Goal: Task Accomplishment & Management: Use online tool/utility

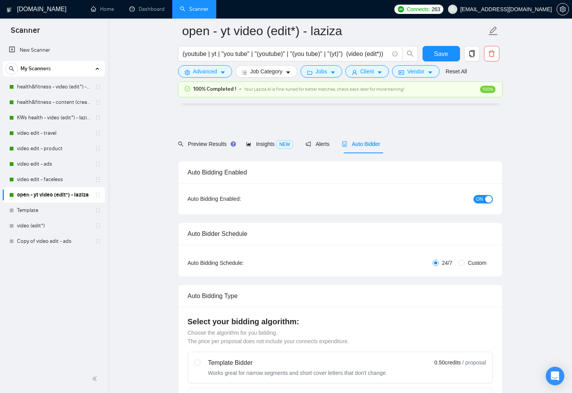
scroll to position [1782, 0]
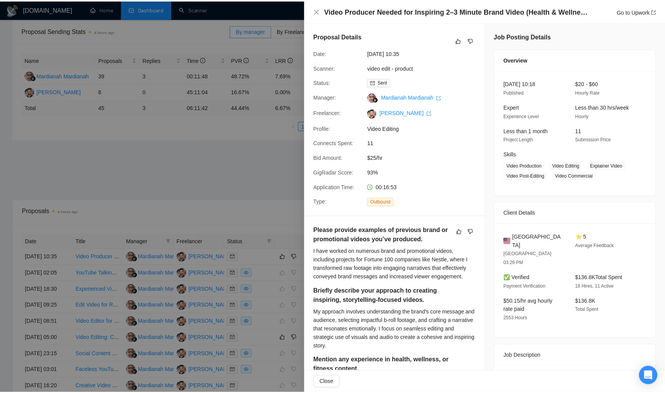
scroll to position [216, 0]
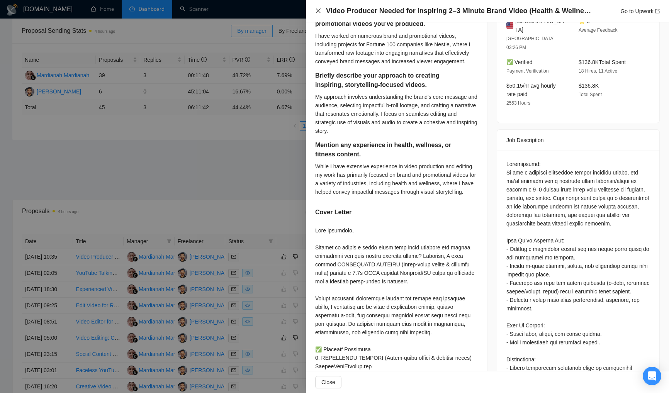
click at [315, 10] on icon "close" at bounding box center [318, 11] width 6 height 6
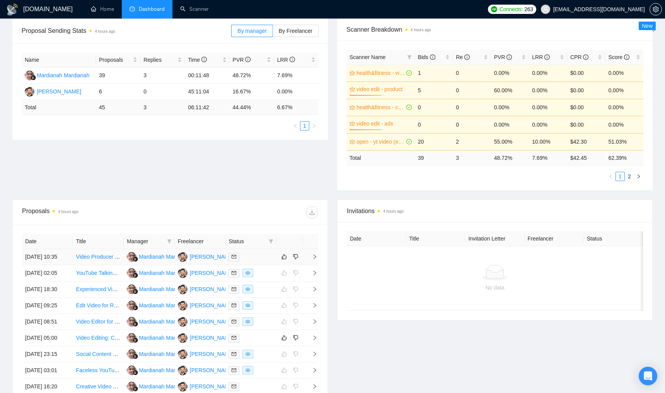
click at [268, 258] on div at bounding box center [250, 257] width 45 height 9
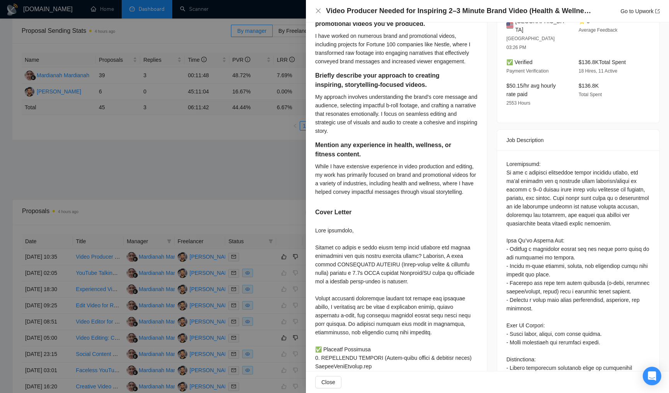
click at [264, 190] on div at bounding box center [334, 196] width 669 height 393
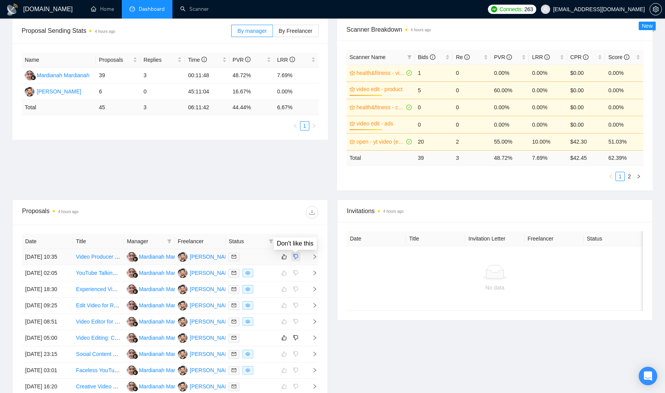
click at [295, 258] on icon "dislike" at bounding box center [295, 257] width 5 height 6
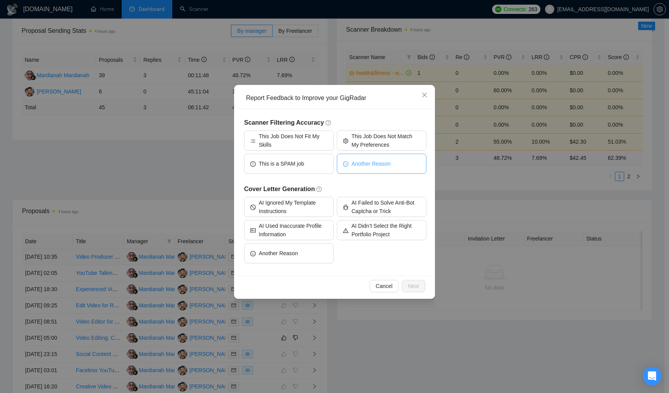
click at [369, 162] on span "Another Reason" at bounding box center [371, 164] width 39 height 9
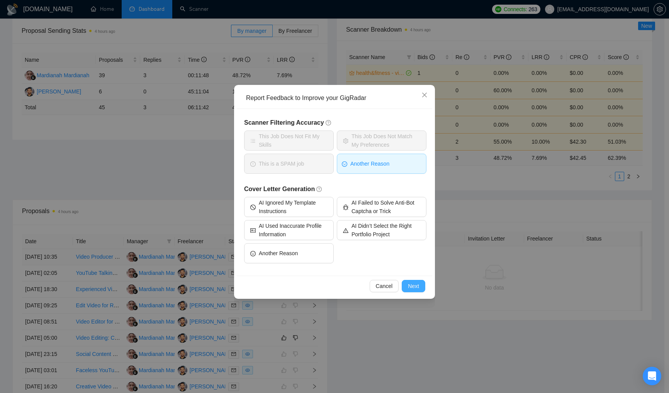
click at [419, 288] on button "Next" at bounding box center [414, 286] width 24 height 12
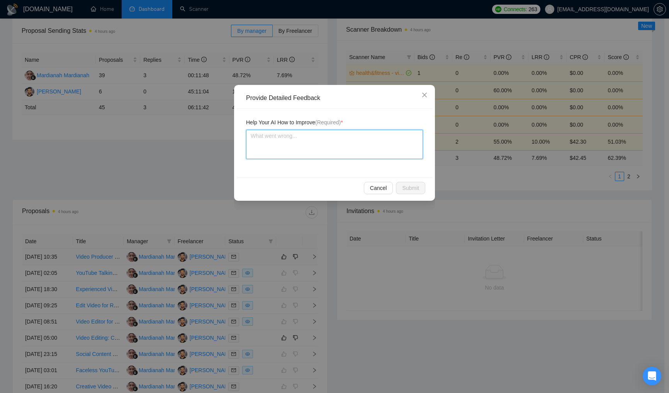
click at [337, 150] on textarea at bounding box center [334, 144] width 177 height 29
type textarea "J"
type textarea "Jo"
type textarea "Job"
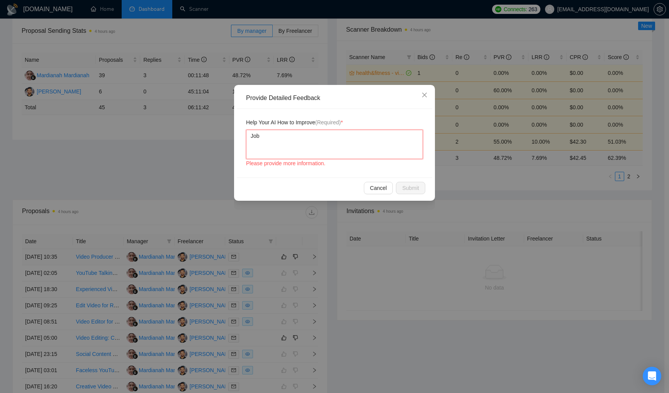
type textarea "Job r"
type textarea "Job re"
type textarea "Job req"
type textarea "Job requ"
type textarea "Job requi"
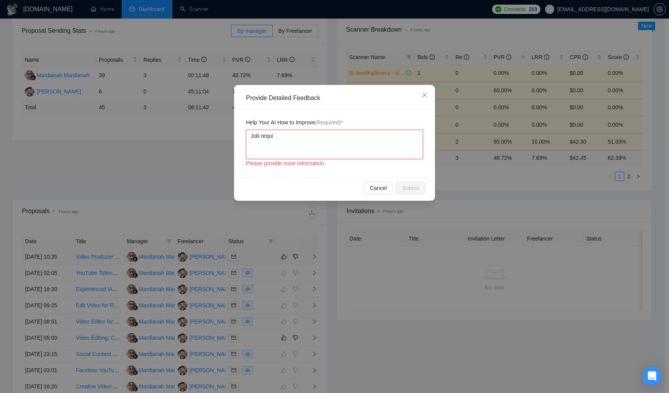
type textarea "Job requir"
type textarea "Job require"
type textarea "Job requires"
type textarea "Job requires th"
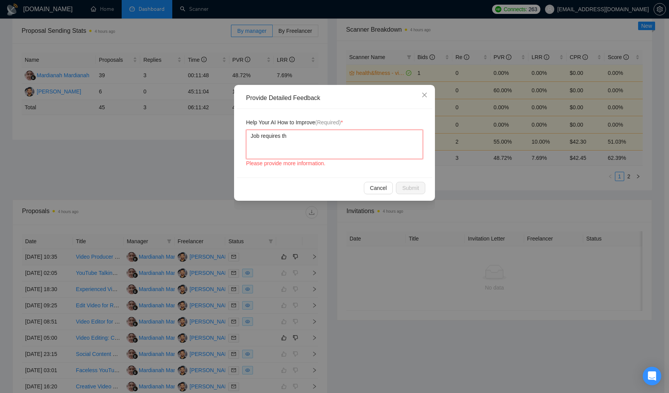
type textarea "Job requires the"
type textarea "Job requires the f"
type textarea "Job requires the fr"
type textarea "Job requires the frr"
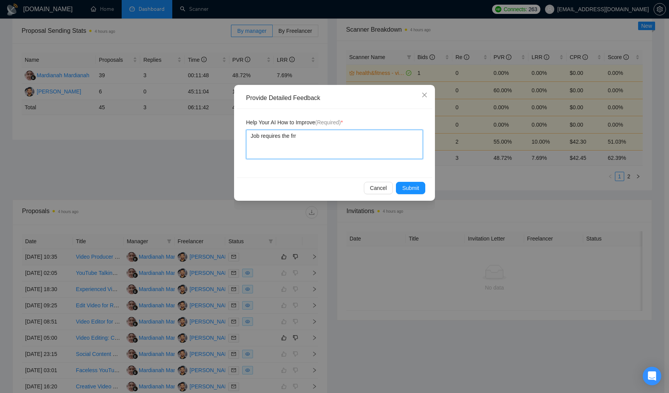
type textarea "Job requires the fr"
type textarea "Job requires the fre"
type textarea "Job requires the free"
type textarea "Job requires the freel"
type textarea "Job requires the freela"
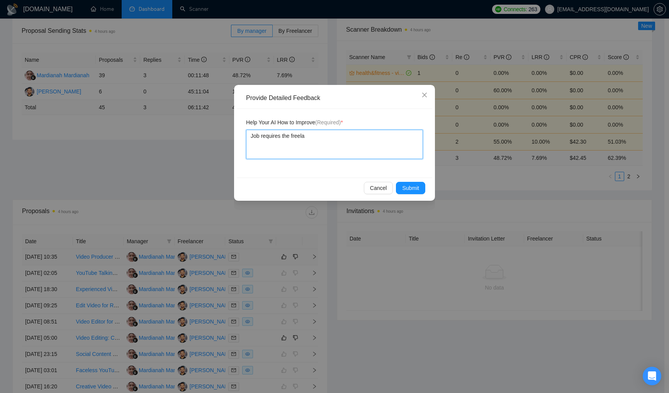
type textarea "Job requires the freelan"
type textarea "Job requires the freelanc"
type textarea "Job requires the freelance"
type textarea "Job requires the freelancer"
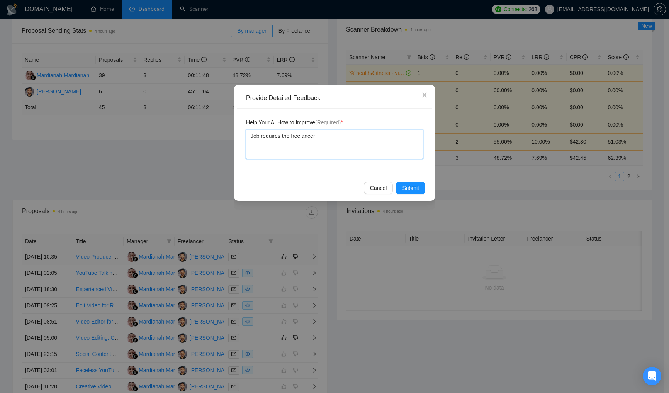
type textarea "Job requires the freelancer f"
type textarea "Job requires the freelancer fr"
type textarea "Job requires the freelancer fro"
type textarea "Job requires the freelancer from"
type textarea "Job requires the freelancer from U"
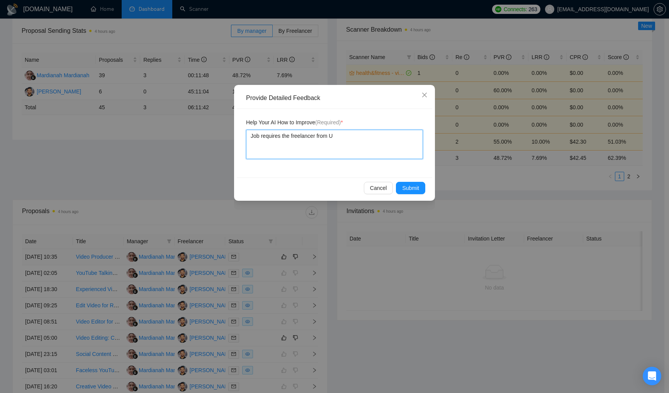
type textarea "Job requires the freelancer from US"
type textarea "Job requires the freelancer from US o"
type textarea "Job requires the freelancer from US on"
type textarea "Job requires the freelancer from US onl"
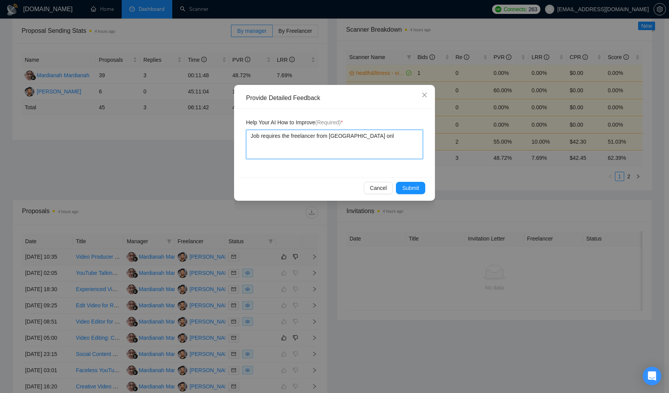
type textarea "Job requires the freelancer from US only"
type textarea "Job requires the freelancer from US only."
click at [411, 187] on span "Submit" at bounding box center [410, 188] width 17 height 9
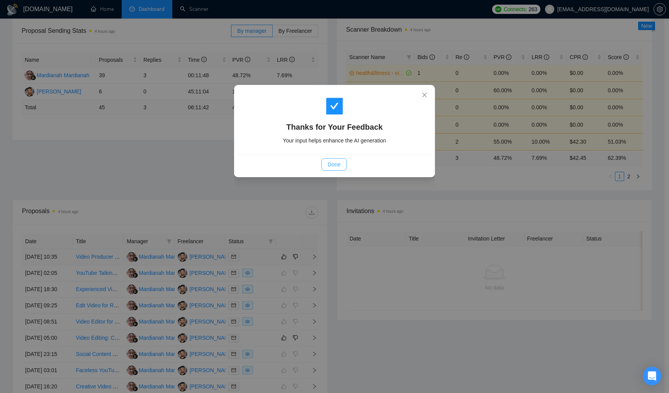
click at [329, 162] on span "Done" at bounding box center [334, 164] width 13 height 9
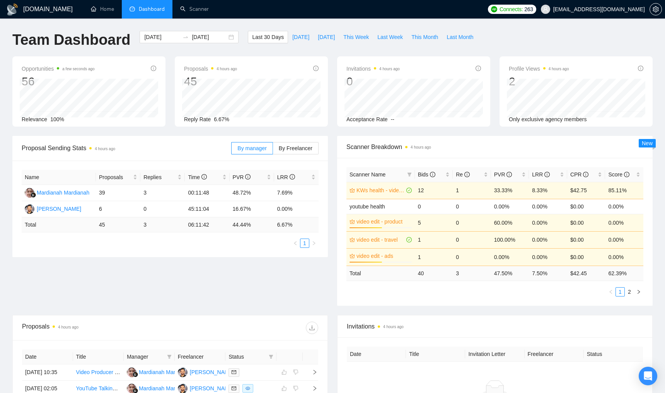
scroll to position [117, 0]
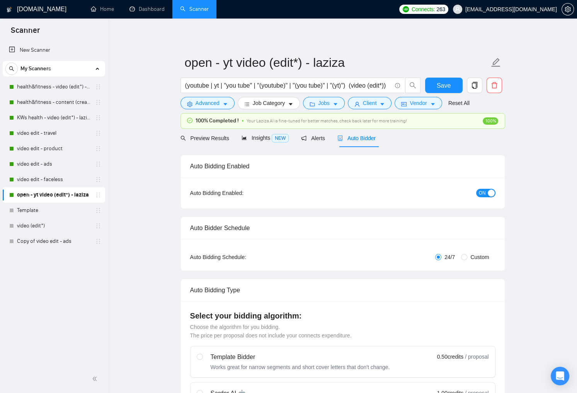
checkbox input "true"
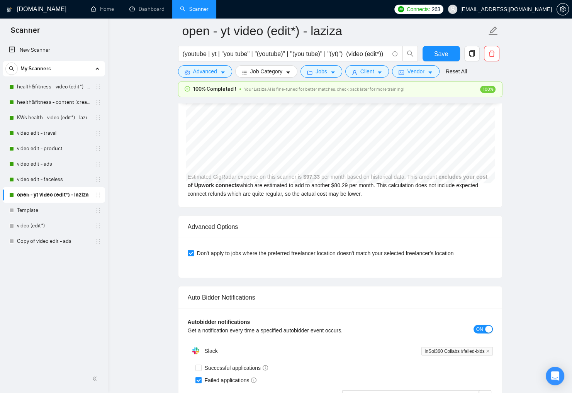
scroll to position [1668, 0]
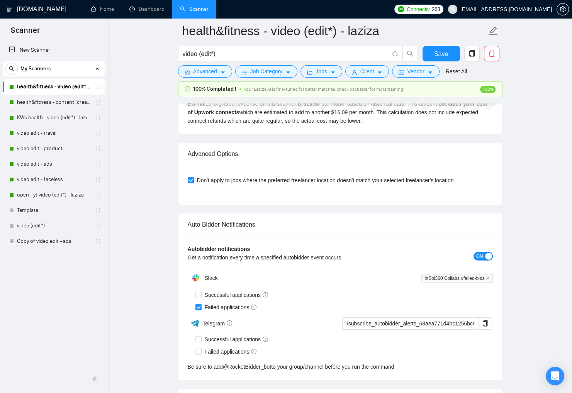
drag, startPoint x: 0, startPoint y: 0, endPoint x: 523, endPoint y: 129, distance: 538.4
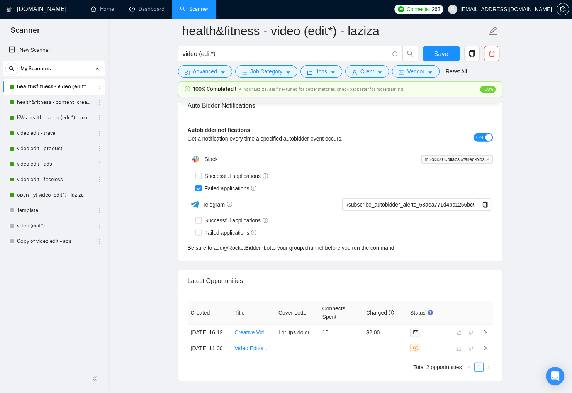
scroll to position [1907, 0]
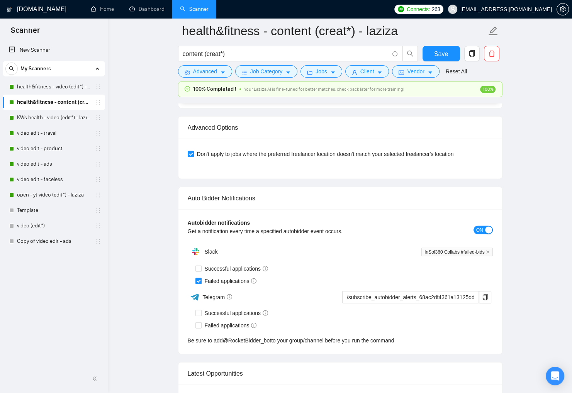
scroll to position [1883, 0]
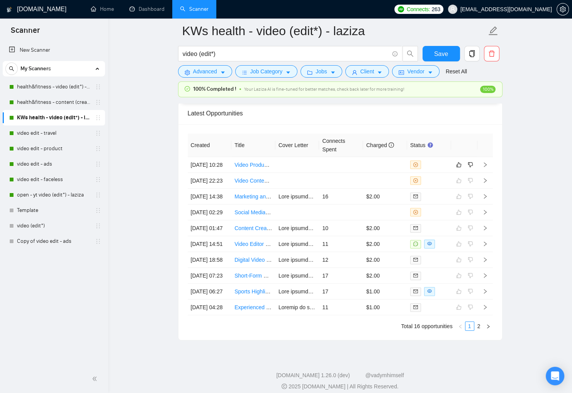
scroll to position [2003, 0]
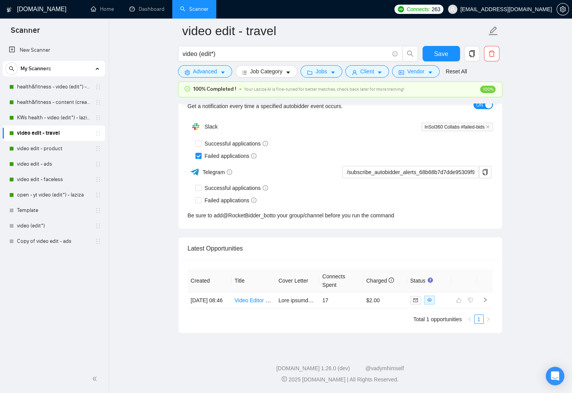
scroll to position [1890, 0]
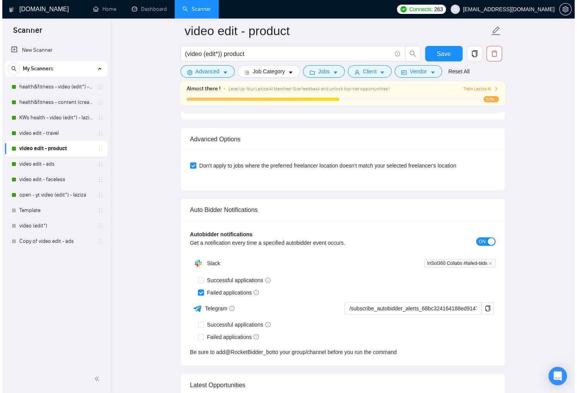
scroll to position [2040, 0]
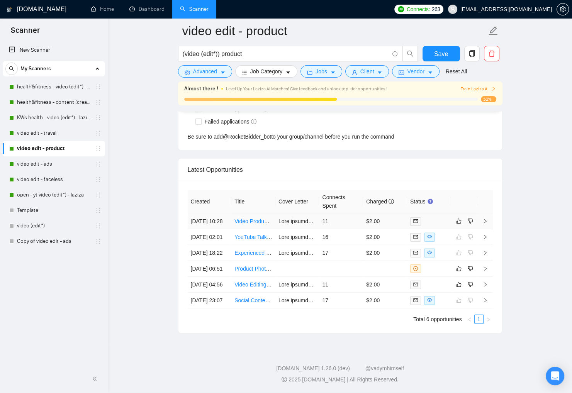
click at [440, 217] on div at bounding box center [429, 221] width 38 height 9
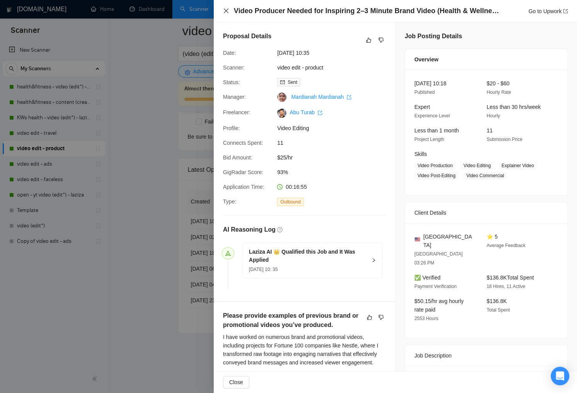
click at [225, 10] on icon "close" at bounding box center [226, 11] width 6 height 6
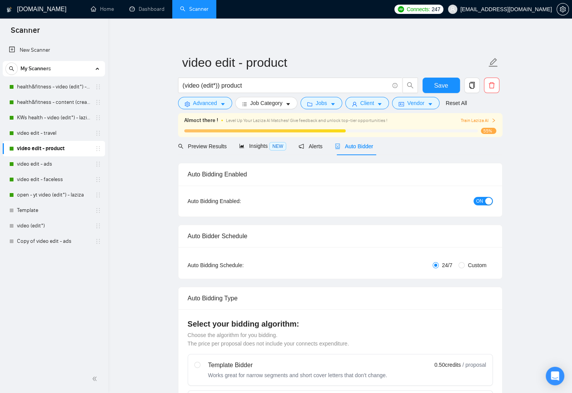
checkbox input "true"
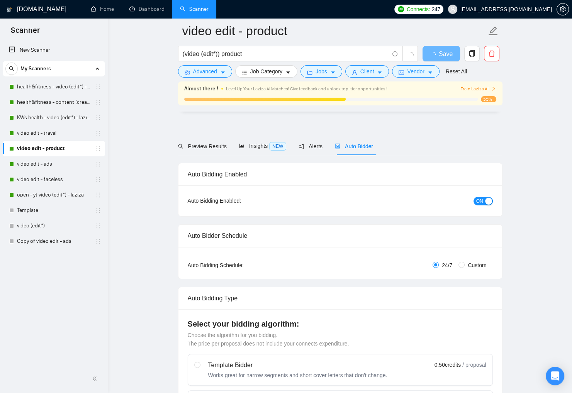
scroll to position [1768, 0]
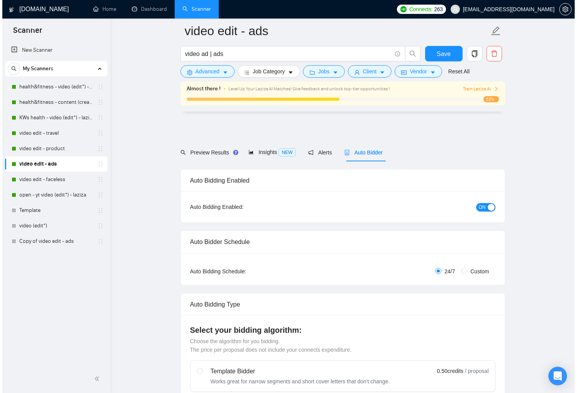
scroll to position [1806, 0]
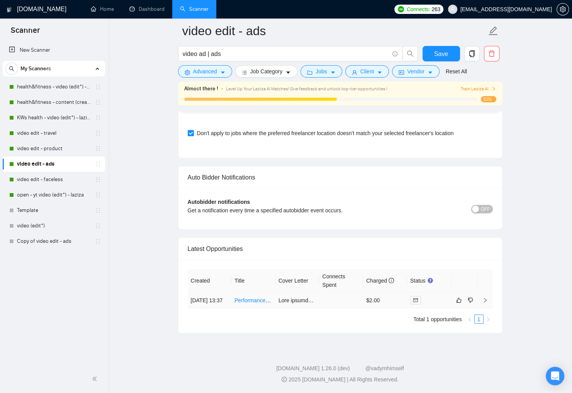
click at [430, 298] on div at bounding box center [429, 300] width 38 height 9
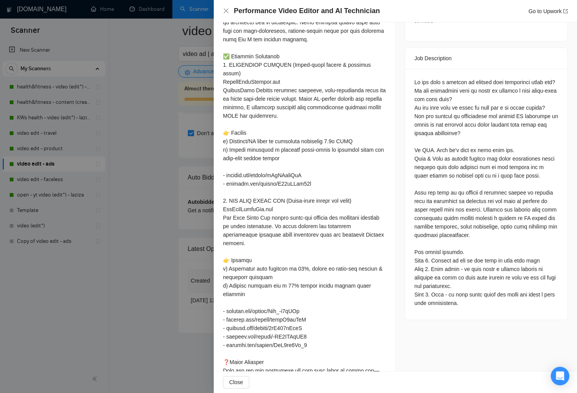
scroll to position [209, 0]
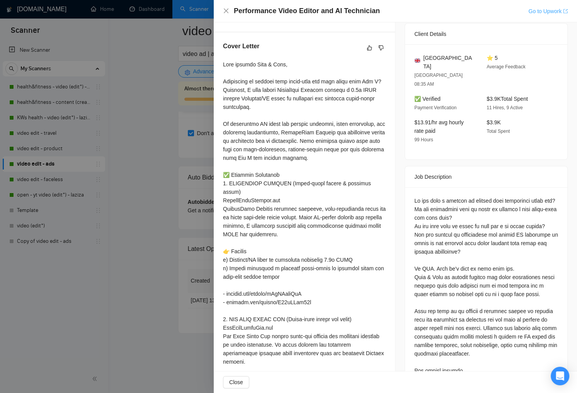
click at [541, 10] on link "Go to Upwork" at bounding box center [547, 11] width 39 height 6
click at [398, 100] on div "Job Posting Details Overview 08 Sep, 2025 13:30 Published $15 - $30 Hourly Rate…" at bounding box center [486, 193] width 182 height 761
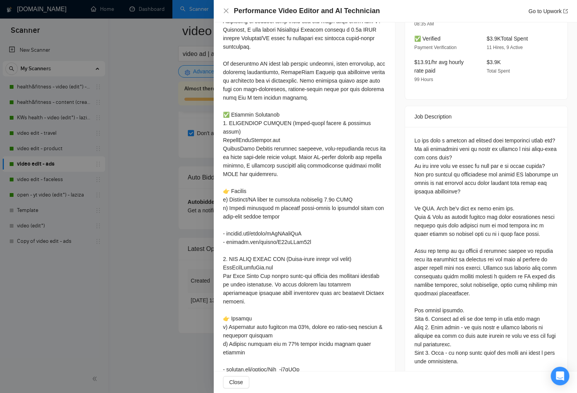
scroll to position [133, 0]
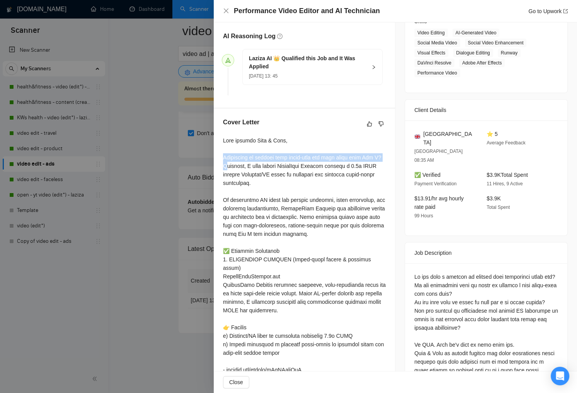
drag, startPoint x: 224, startPoint y: 156, endPoint x: 233, endPoint y: 164, distance: 12.3
click at [233, 164] on div at bounding box center [304, 387] width 163 height 502
copy div "Struggling to achieve high thumb-stop and hold rates with Gen Z? R"
drag, startPoint x: 259, startPoint y: 139, endPoint x: 285, endPoint y: 138, distance: 25.9
click at [285, 138] on div at bounding box center [304, 387] width 163 height 502
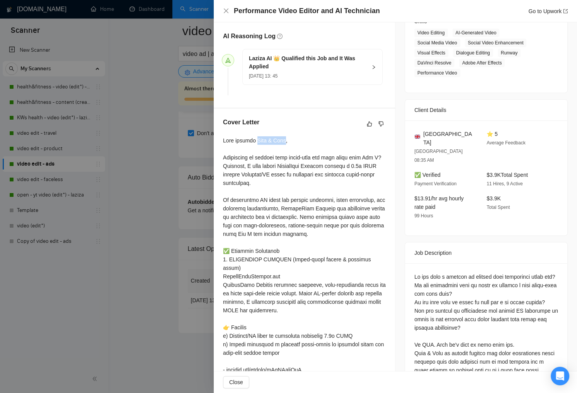
drag, startPoint x: 260, startPoint y: 141, endPoint x: 288, endPoint y: 140, distance: 27.8
click at [288, 140] on div at bounding box center [304, 387] width 163 height 502
copy div "Shay & Blue"
click at [141, 245] on div at bounding box center [288, 196] width 577 height 393
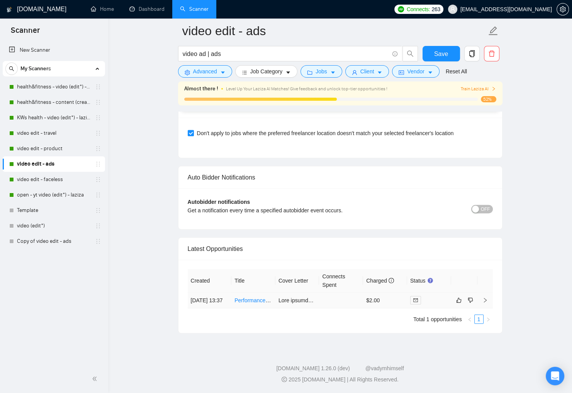
click at [443, 299] on div at bounding box center [429, 300] width 38 height 9
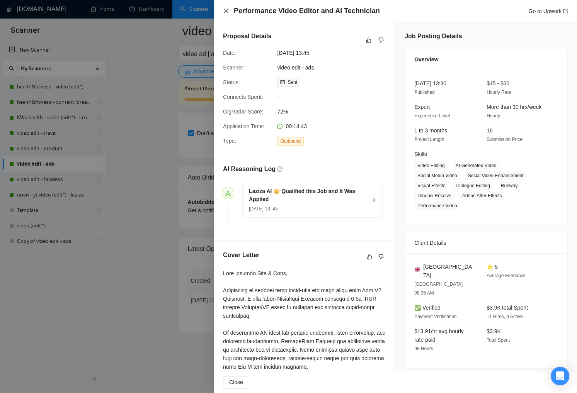
click at [226, 11] on icon "close" at bounding box center [226, 11] width 5 height 5
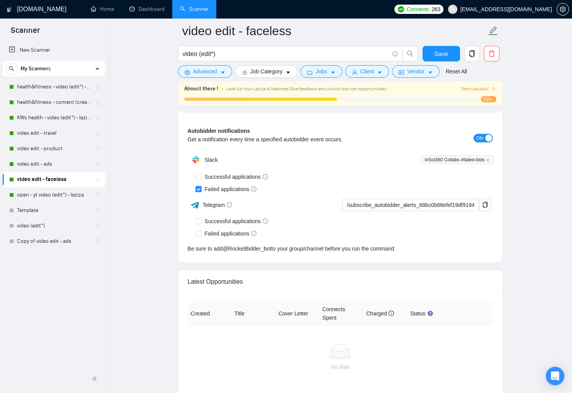
scroll to position [1936, 0]
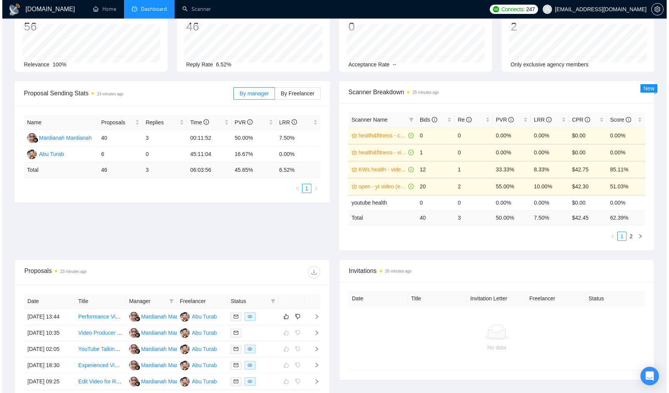
scroll to position [57, 0]
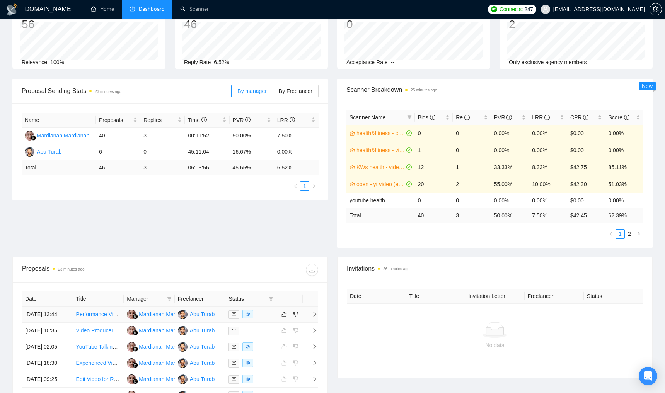
click at [265, 318] on div at bounding box center [250, 314] width 45 height 9
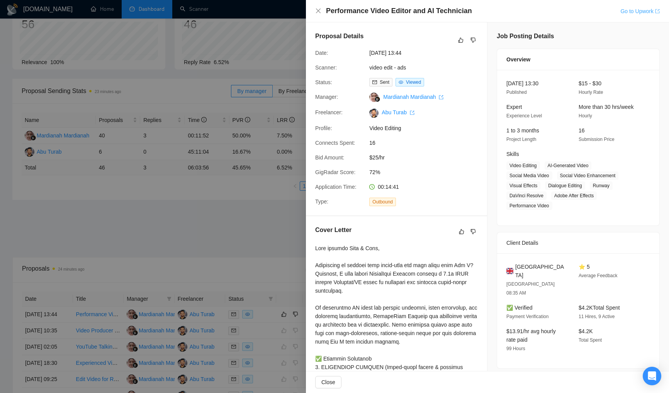
click at [634, 11] on link "Go to Upwork" at bounding box center [640, 11] width 39 height 6
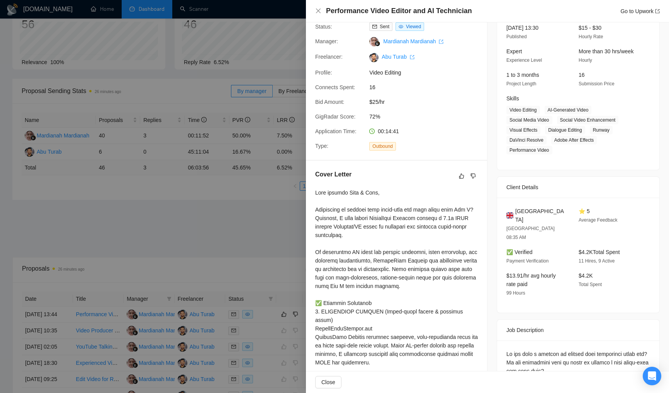
scroll to position [71, 0]
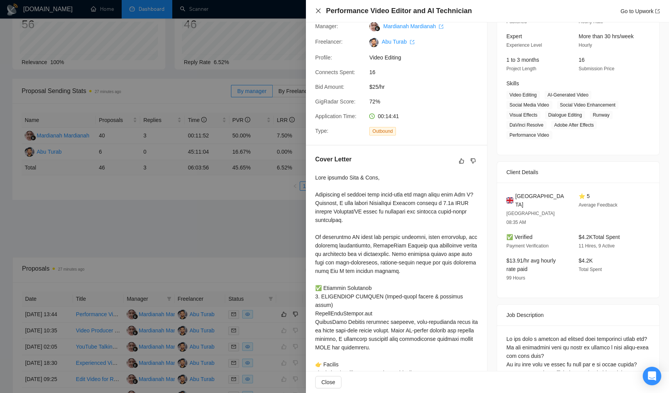
click at [318, 11] on icon "close" at bounding box center [318, 11] width 5 height 5
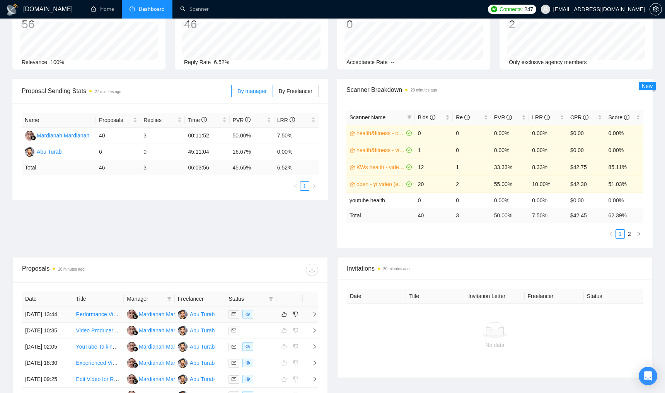
click at [270, 315] on div at bounding box center [250, 314] width 45 height 9
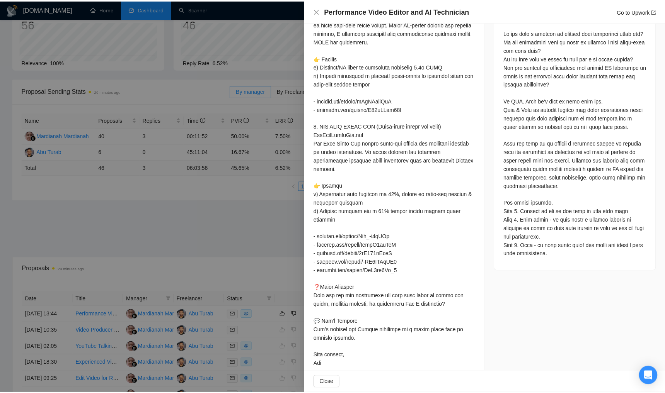
scroll to position [0, 0]
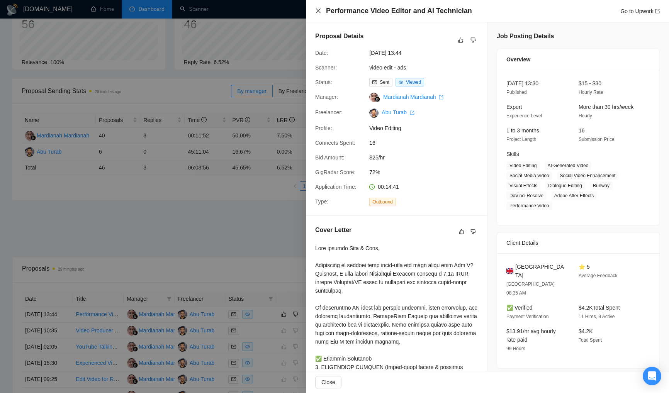
click at [318, 12] on icon "close" at bounding box center [318, 11] width 5 height 5
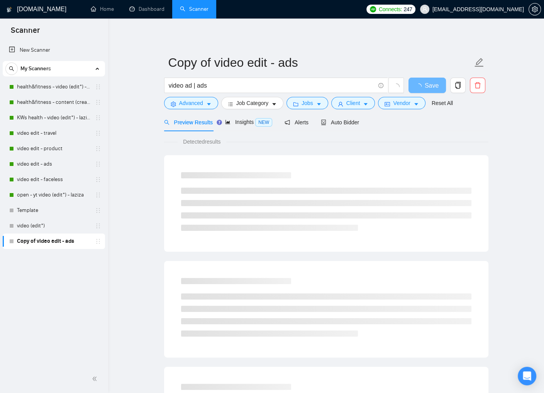
scroll to position [341, 0]
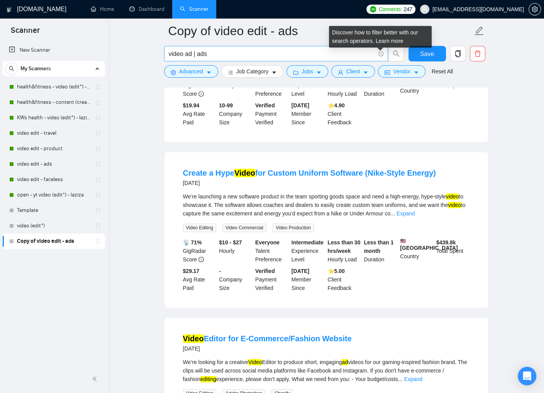
click at [382, 53] on icon "info-circle" at bounding box center [381, 53] width 5 height 5
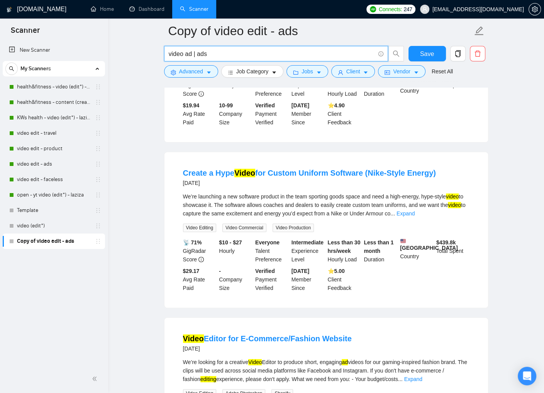
click at [355, 53] on input "video ad | ads" at bounding box center [272, 54] width 206 height 10
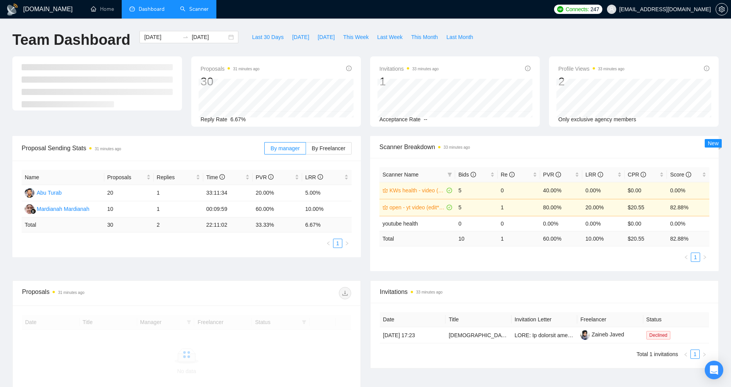
click at [196, 11] on link "Scanner" at bounding box center [194, 9] width 29 height 7
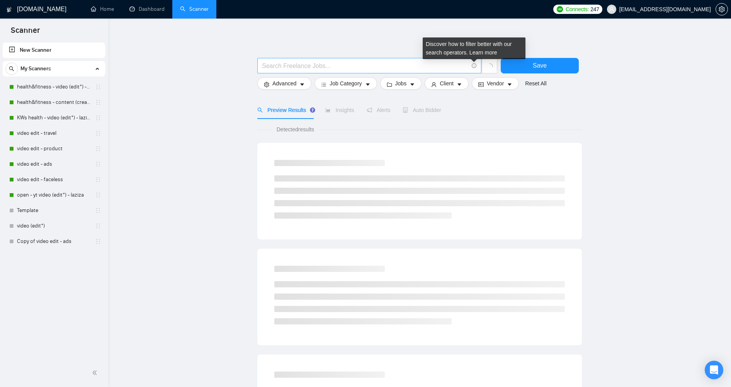
click at [475, 66] on icon "info-circle" at bounding box center [474, 65] width 5 height 5
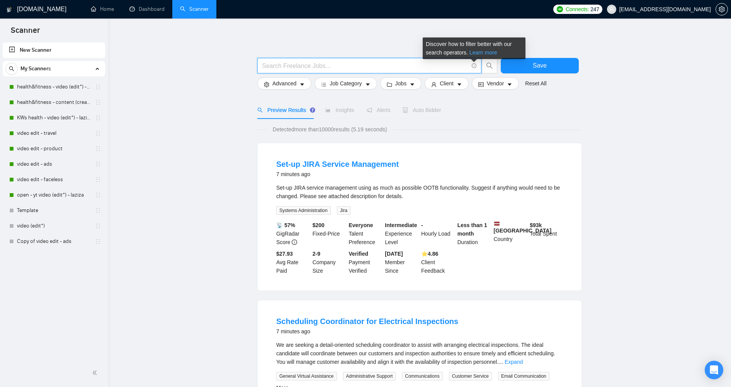
click at [481, 52] on link "Learn more" at bounding box center [483, 52] width 28 height 6
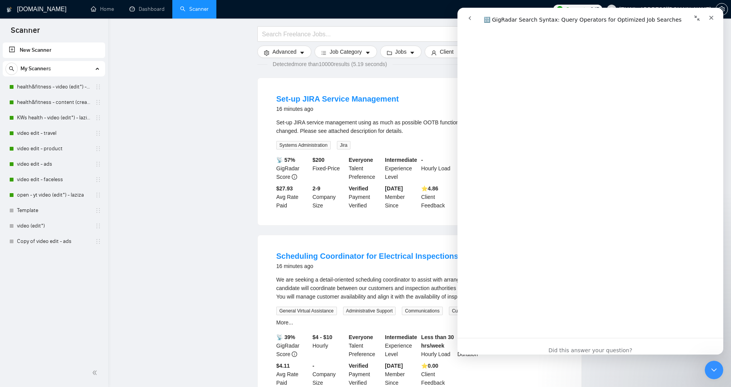
scroll to position [2827, 0]
click at [609, 333] on span "😃" at bounding box center [610, 332] width 15 height 20
click at [712, 19] on icon "Close" at bounding box center [711, 18] width 4 height 4
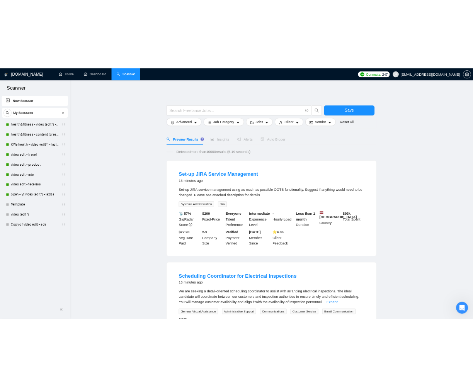
scroll to position [0, 0]
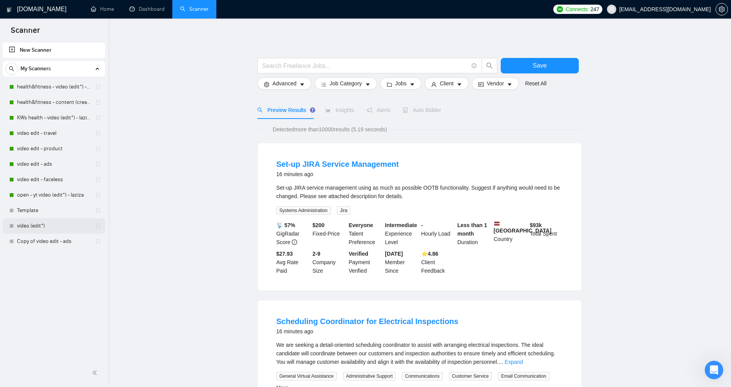
click at [31, 230] on link "video (edit*)" at bounding box center [53, 225] width 73 height 15
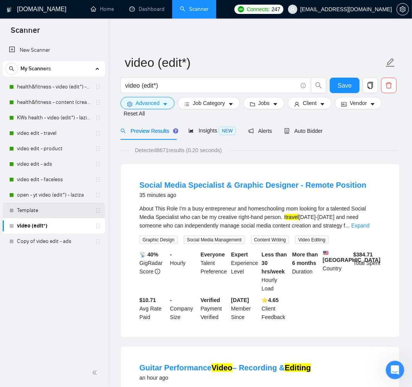
click at [34, 212] on link "Template" at bounding box center [53, 210] width 73 height 15
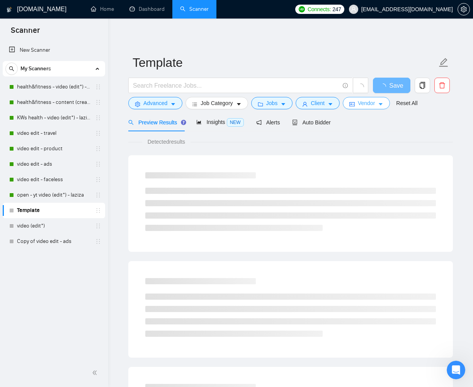
click at [383, 106] on icon "caret-down" at bounding box center [380, 104] width 5 height 5
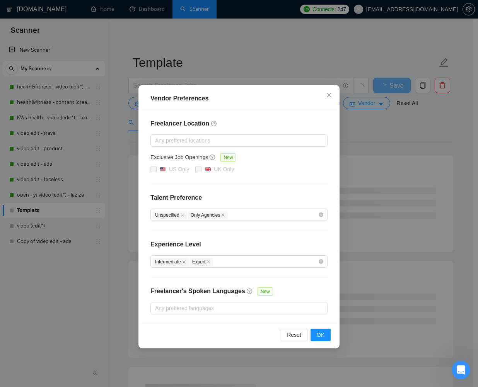
click at [413, 146] on div "Vendor Preferences Freelancer Location Any preffered locations Exclusive Job Op…" at bounding box center [239, 193] width 478 height 387
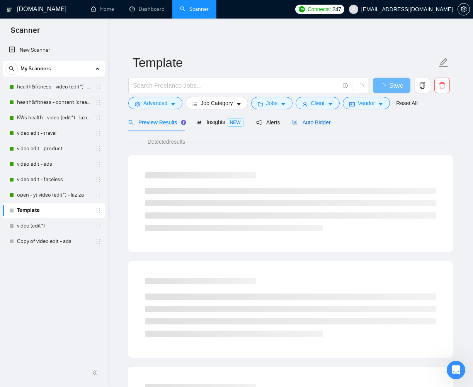
click at [309, 126] on div "Auto Bidder" at bounding box center [311, 122] width 38 height 9
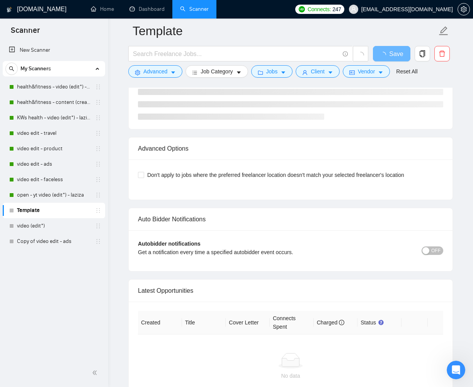
scroll to position [1607, 0]
drag, startPoint x: 143, startPoint y: 172, endPoint x: 189, endPoint y: 217, distance: 63.9
click at [143, 173] on span at bounding box center [141, 175] width 6 height 6
click at [143, 173] on input "Don't apply to jobs where the preferred freelancer location doesn't match your …" at bounding box center [140, 174] width 5 height 5
checkbox input "true"
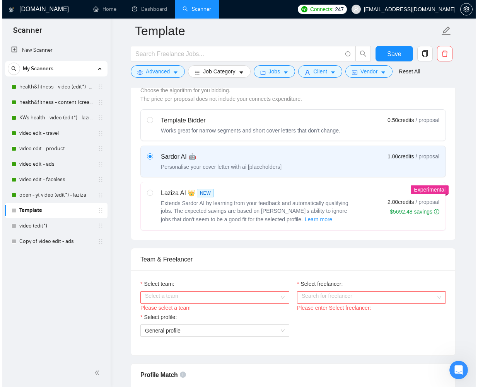
scroll to position [0, 0]
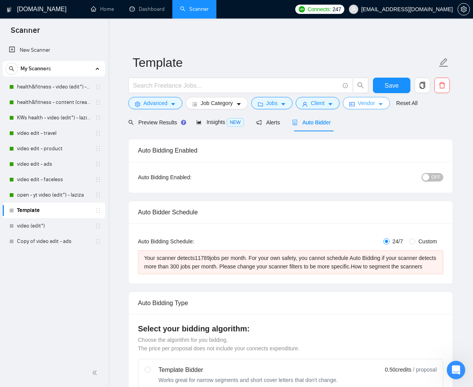
click at [383, 103] on icon "caret-down" at bounding box center [380, 104] width 5 height 5
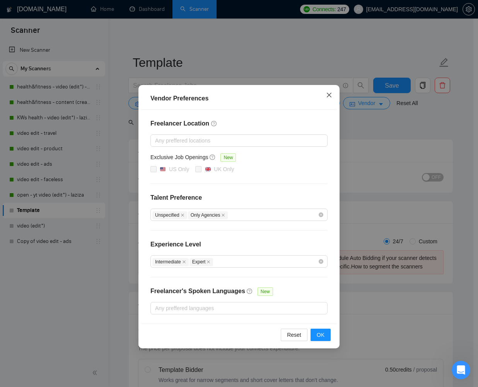
click at [328, 95] on icon "close" at bounding box center [329, 95] width 6 height 6
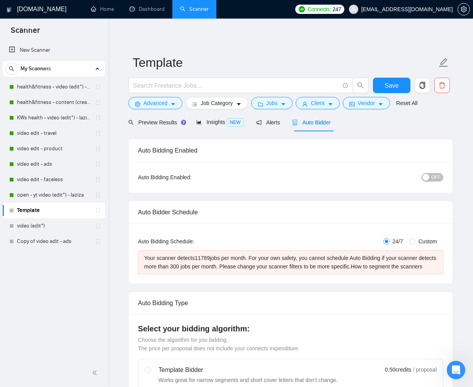
click at [341, 107] on div "Client" at bounding box center [317, 103] width 47 height 12
click at [332, 103] on icon "caret-down" at bounding box center [330, 104] width 5 height 5
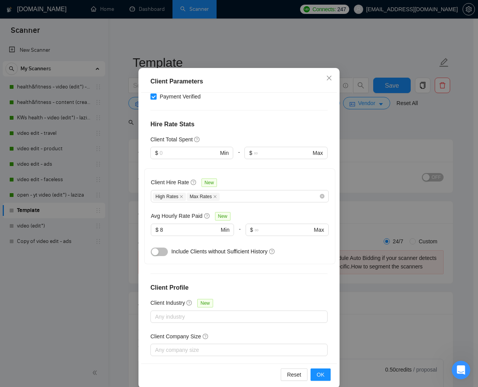
scroll to position [37, 0]
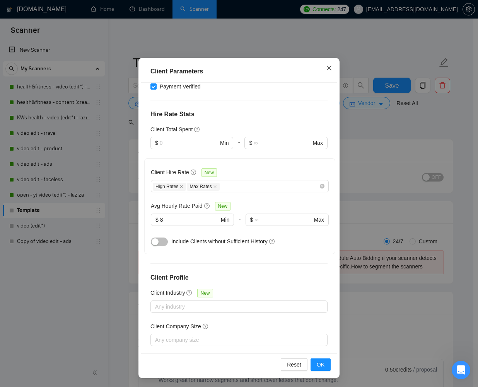
click at [326, 68] on icon "close" at bounding box center [329, 68] width 6 height 6
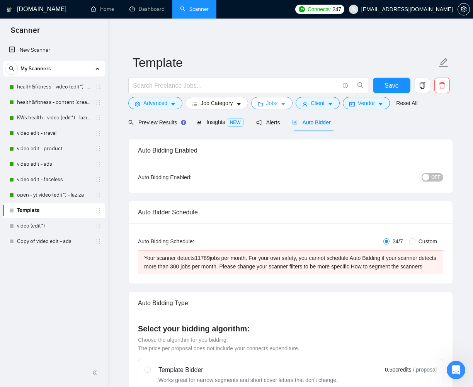
click at [289, 104] on button "Jobs" at bounding box center [272, 103] width 42 height 12
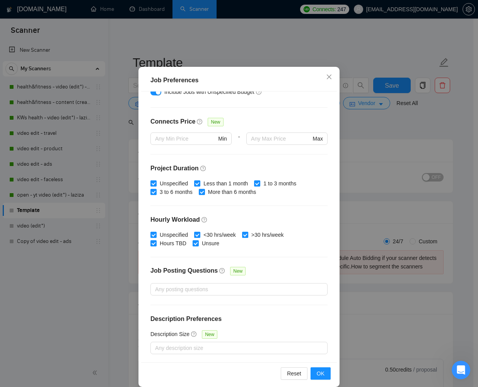
scroll to position [37, 0]
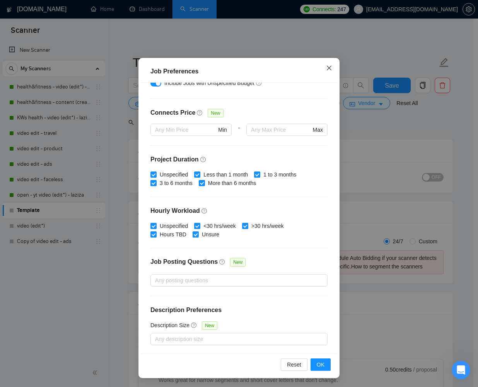
click at [328, 67] on icon "close" at bounding box center [328, 68] width 5 height 5
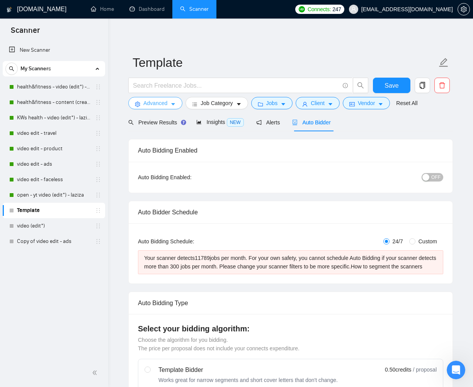
click at [151, 104] on span "Advanced" at bounding box center [155, 103] width 24 height 9
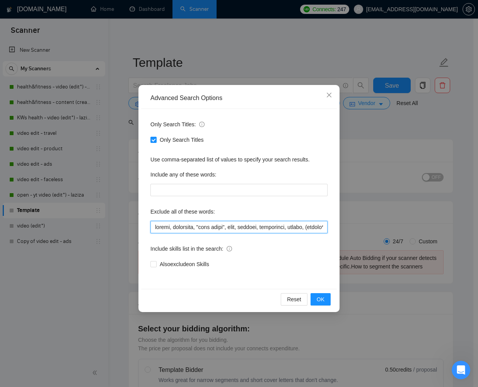
click at [168, 226] on input "text" at bounding box center [238, 227] width 177 height 12
paste input "Faceless, product, travel, lifestyle, "life style", vlog, podcast, whiteboard, …"
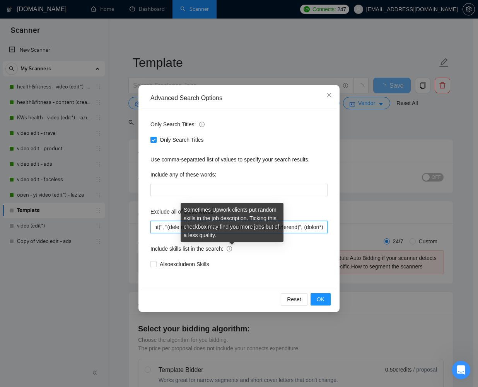
scroll to position [0, 12892]
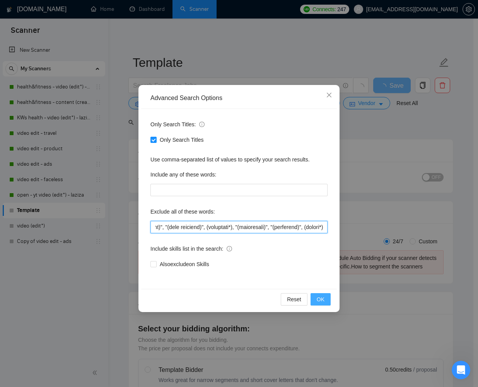
type input "Faceless, product, travel, lifestyle, "life style", vlog, podcast, whiteboard, …"
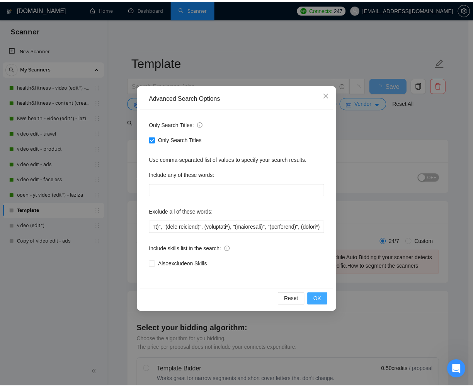
scroll to position [0, 0]
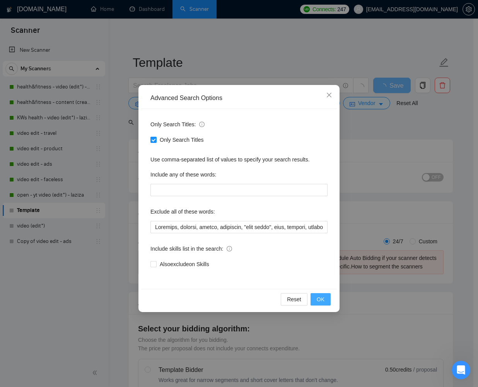
click at [320, 297] on span "OK" at bounding box center [320, 299] width 8 height 9
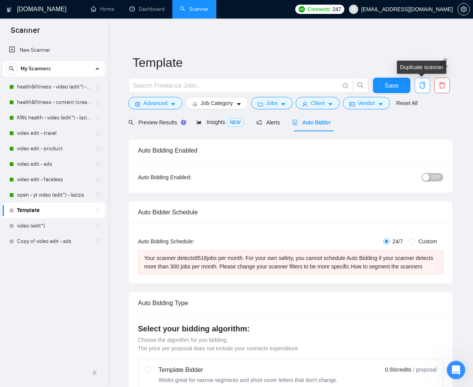
click at [424, 85] on icon "copy" at bounding box center [422, 85] width 7 height 7
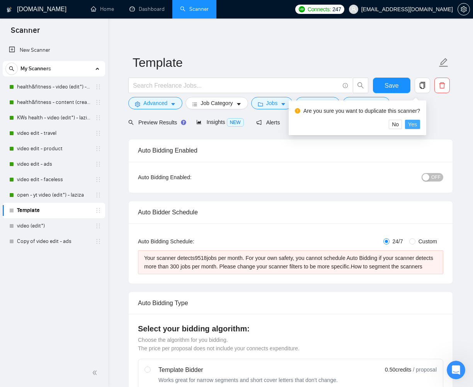
click at [415, 123] on span "Yes" at bounding box center [412, 124] width 9 height 9
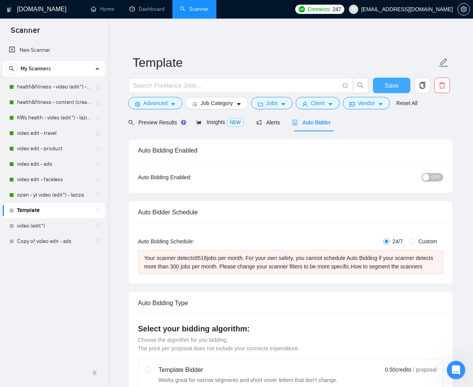
click at [386, 90] on button "Save" at bounding box center [391, 85] width 37 height 15
click at [421, 85] on icon "copy" at bounding box center [422, 85] width 7 height 7
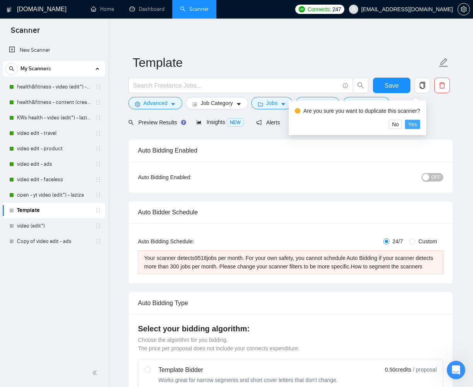
drag, startPoint x: 417, startPoint y: 126, endPoint x: 435, endPoint y: 145, distance: 26.3
click at [417, 126] on span "Yes" at bounding box center [412, 124] width 9 height 9
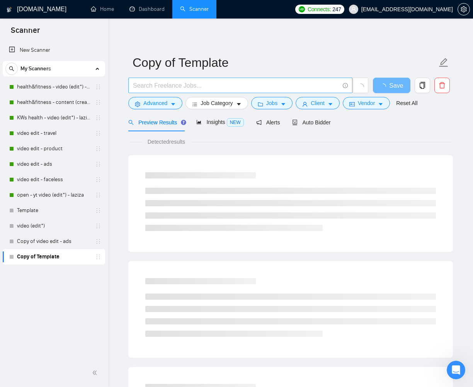
click at [270, 85] on input "text" at bounding box center [236, 86] width 206 height 10
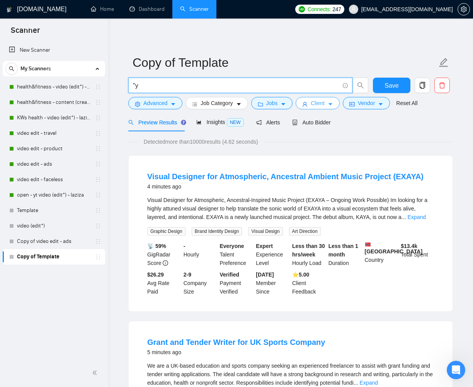
type input """
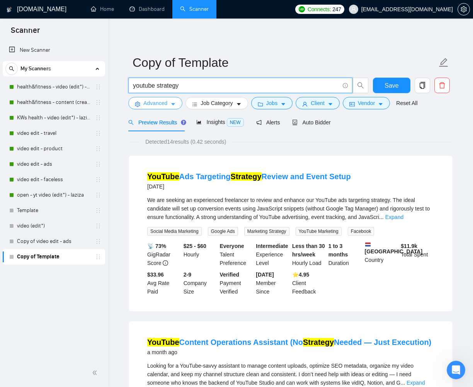
type input "youtube strategy"
click at [164, 103] on span "Advanced" at bounding box center [155, 103] width 24 height 9
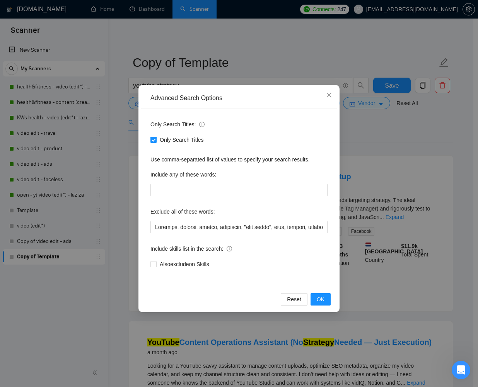
click at [155, 139] on input "Only Search Titles" at bounding box center [152, 139] width 5 height 5
checkbox input "false"
click at [321, 298] on span "OK" at bounding box center [320, 299] width 8 height 9
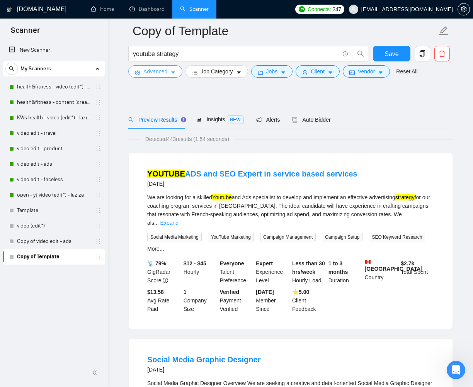
scroll to position [182, 0]
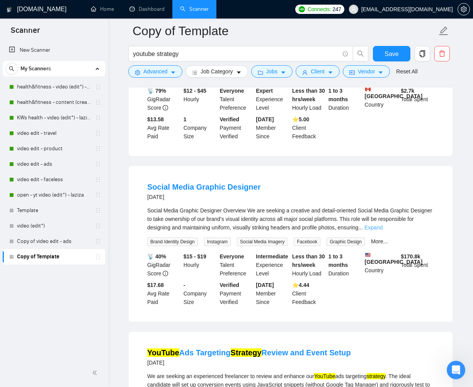
click at [383, 224] on link "Expand" at bounding box center [373, 227] width 18 height 6
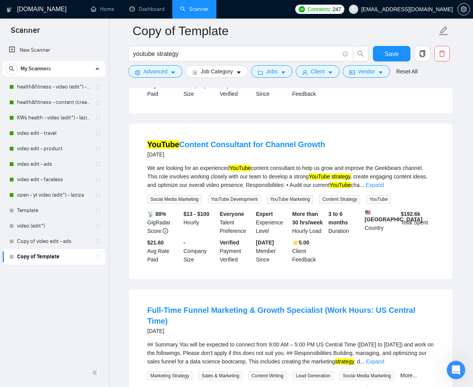
scroll to position [938, 0]
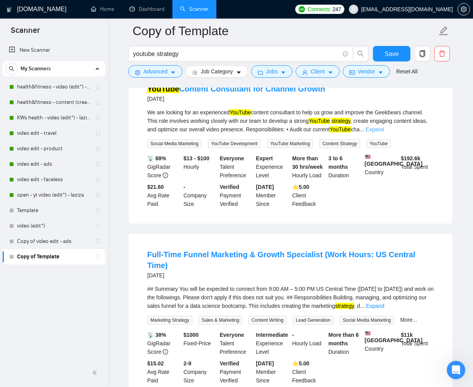
click at [384, 133] on link "Expand" at bounding box center [375, 129] width 18 height 6
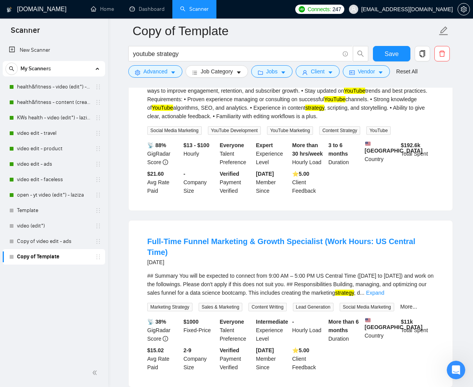
scroll to position [1018, 0]
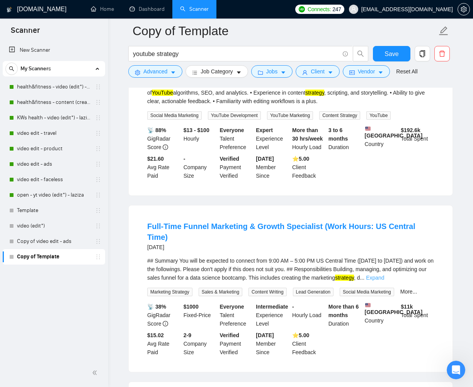
click at [384, 281] on link "Expand" at bounding box center [375, 278] width 18 height 6
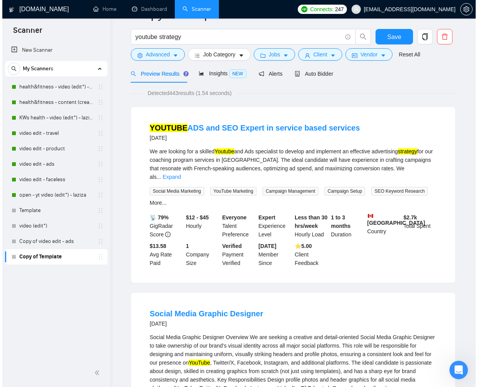
scroll to position [0, 0]
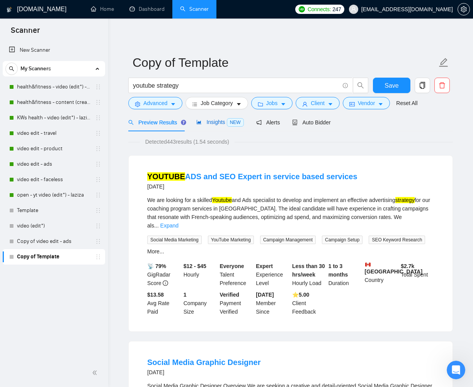
click at [221, 123] on span "Insights NEW" at bounding box center [219, 122] width 47 height 6
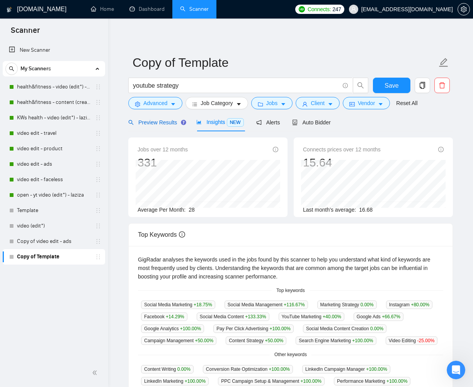
click at [155, 118] on div "Preview Results" at bounding box center [156, 122] width 56 height 9
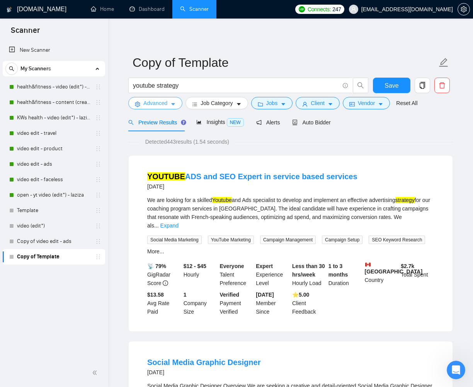
click at [172, 104] on icon "caret-down" at bounding box center [172, 104] width 5 height 5
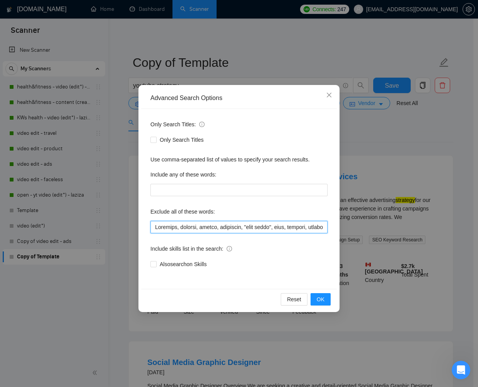
click at [179, 227] on input "text" at bounding box center [238, 227] width 177 height 12
click at [320, 225] on input "text" at bounding box center [238, 227] width 177 height 12
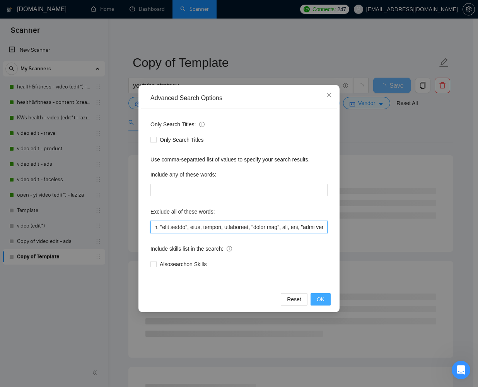
type input "Faceless, product, travel, lifestyle, "life style", vlog, podcast, whiteboard, …"
click at [325, 298] on button "OK" at bounding box center [320, 299] width 20 height 12
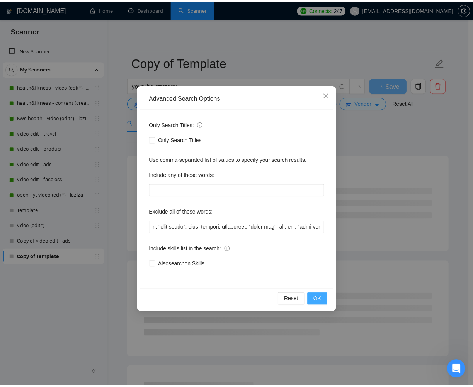
scroll to position [0, 0]
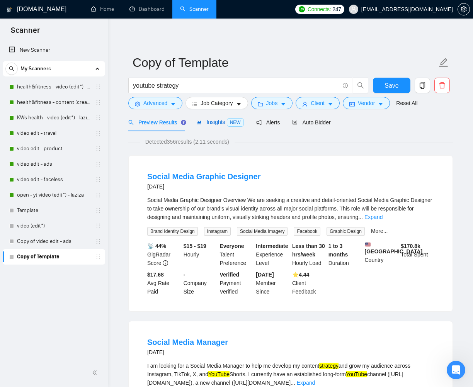
click at [206, 123] on span "Insights NEW" at bounding box center [219, 122] width 47 height 6
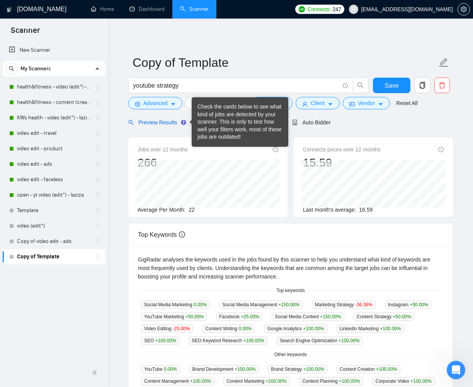
click at [165, 121] on span "Preview Results" at bounding box center [156, 122] width 56 height 6
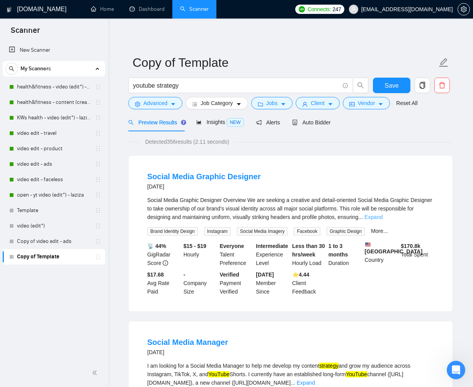
click at [383, 215] on link "Expand" at bounding box center [373, 217] width 18 height 6
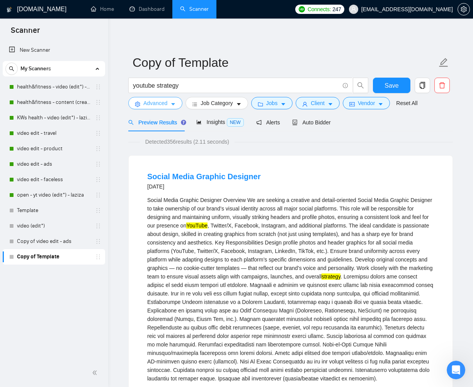
click at [165, 101] on span "Advanced" at bounding box center [155, 103] width 24 height 9
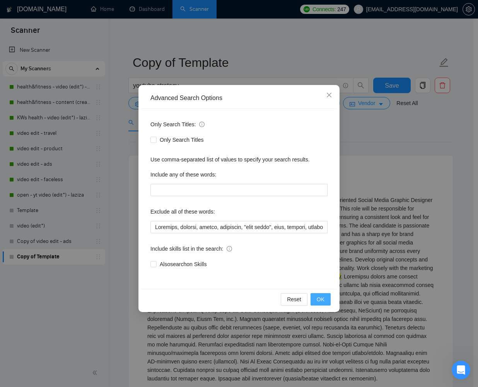
click at [317, 299] on span "OK" at bounding box center [320, 299] width 8 height 9
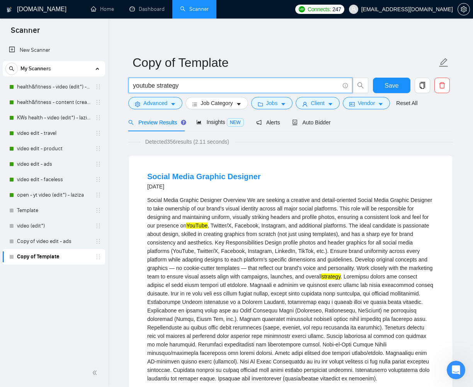
drag, startPoint x: 158, startPoint y: 85, endPoint x: 191, endPoint y: 86, distance: 33.6
click at [191, 86] on input "youtube strategy" at bounding box center [236, 86] width 206 height 10
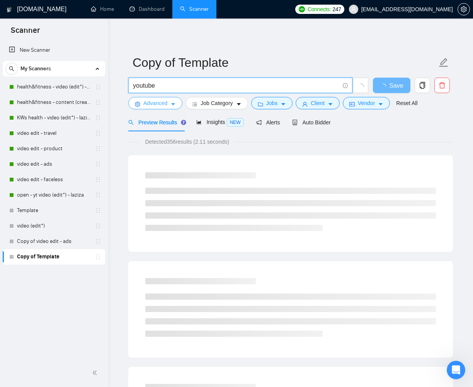
type input "youtube"
click at [153, 106] on span "Advanced" at bounding box center [155, 103] width 24 height 9
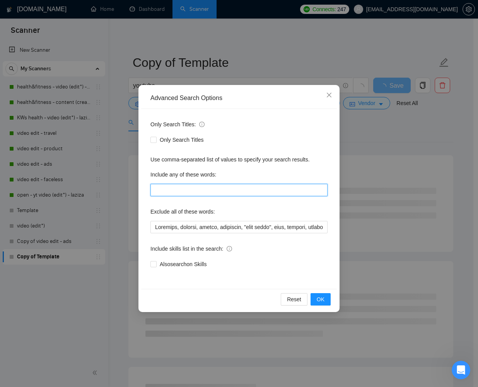
click at [174, 188] on input "text" at bounding box center [238, 190] width 177 height 12
paste input "strategy"
type input "strategy"
click at [320, 300] on span "OK" at bounding box center [320, 299] width 8 height 9
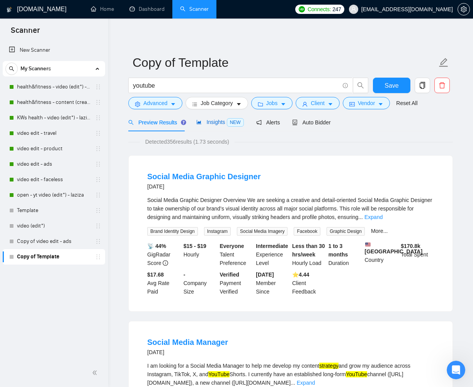
click at [218, 125] on span "Insights NEW" at bounding box center [219, 122] width 47 height 6
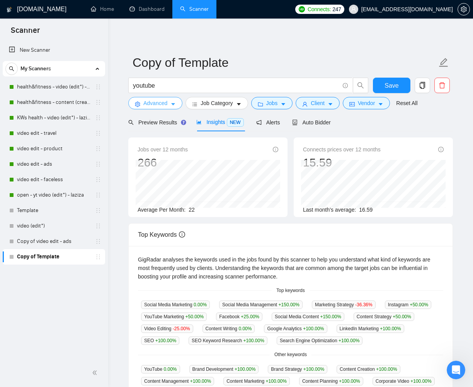
click at [173, 103] on icon "caret-down" at bounding box center [172, 104] width 5 height 5
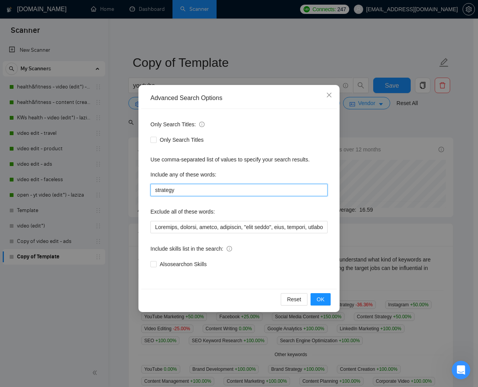
drag, startPoint x: 179, startPoint y: 189, endPoint x: 145, endPoint y: 191, distance: 33.6
click at [144, 190] on div "Only Search Titles: Only Search Titles Use comma-separated list of values to sp…" at bounding box center [239, 199] width 196 height 180
click at [332, 96] on icon "close" at bounding box center [329, 95] width 6 height 6
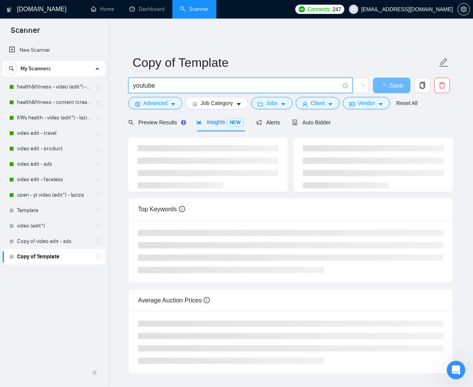
click at [263, 85] on input "youtube" at bounding box center [236, 86] width 206 height 10
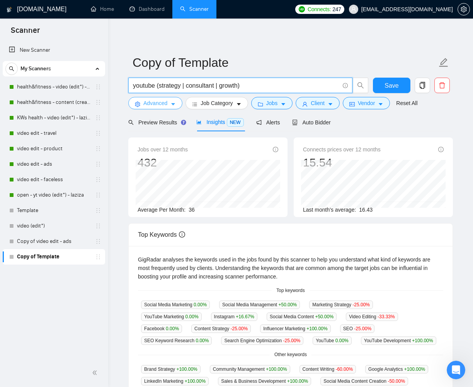
type input "youtube (strategy | consultant | growth)"
click at [159, 106] on span "Advanced" at bounding box center [155, 103] width 24 height 9
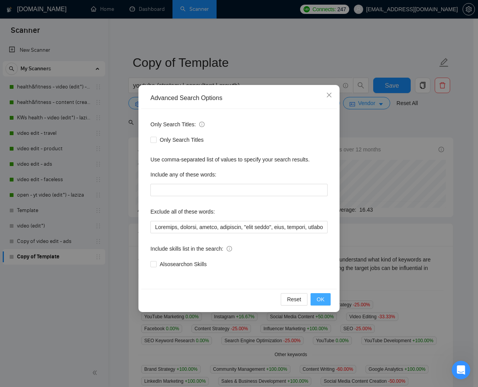
click at [326, 296] on button "OK" at bounding box center [320, 299] width 20 height 12
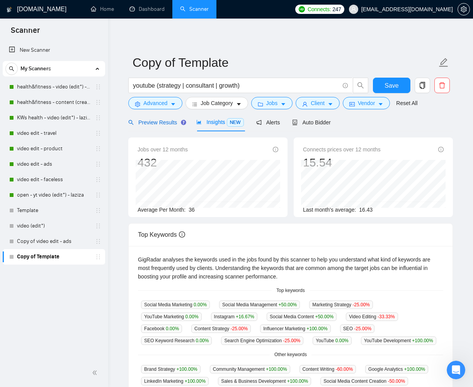
click at [167, 122] on span "Preview Results" at bounding box center [156, 122] width 56 height 6
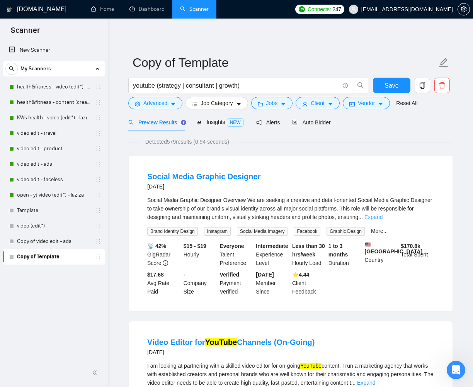
click at [383, 217] on link "Expand" at bounding box center [373, 217] width 18 height 6
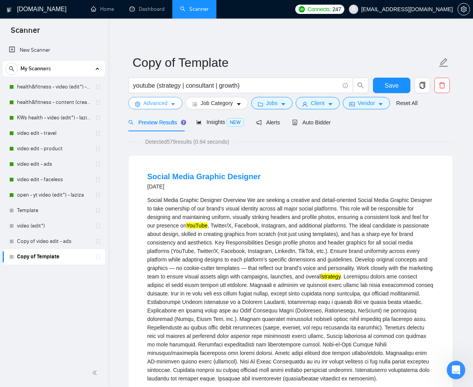
click at [175, 103] on icon "caret-down" at bounding box center [172, 104] width 5 height 5
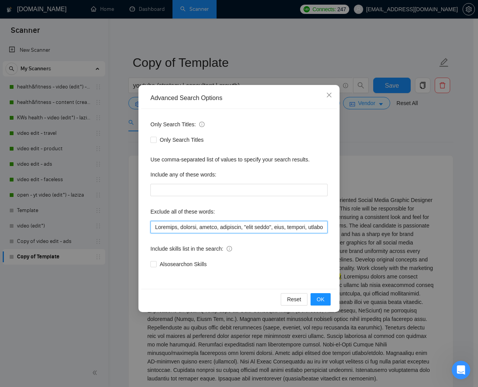
click at [155, 227] on input "text" at bounding box center [238, 227] width 177 height 12
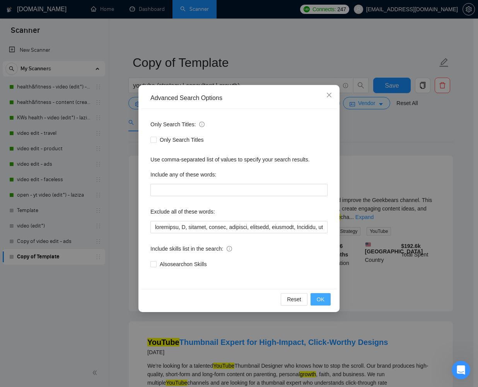
click at [323, 296] on span "OK" at bounding box center [320, 299] width 8 height 9
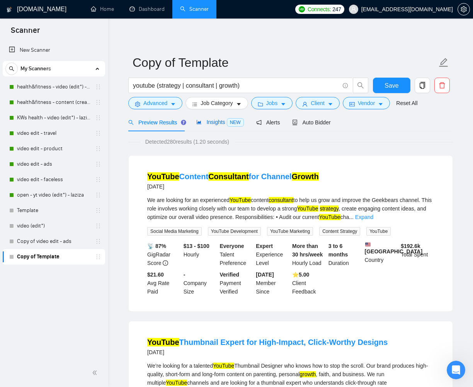
click at [217, 121] on span "Insights NEW" at bounding box center [219, 122] width 47 height 6
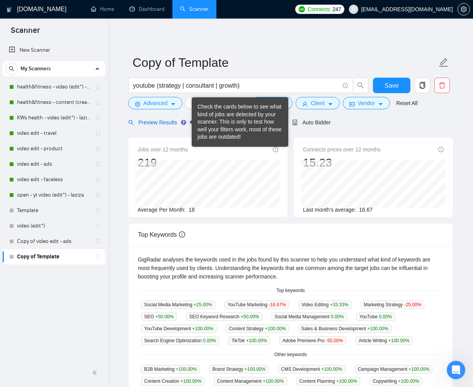
click at [163, 120] on span "Preview Results" at bounding box center [156, 122] width 56 height 6
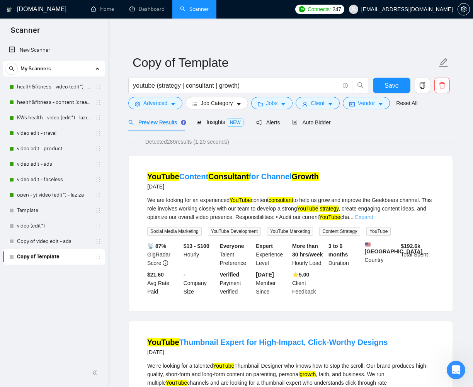
click at [373, 216] on link "Expand" at bounding box center [364, 217] width 18 height 6
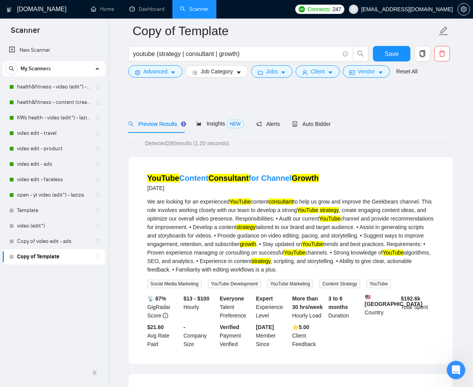
scroll to position [236, 0]
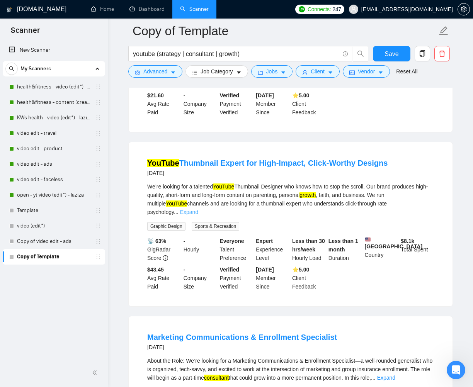
click at [198, 215] on link "Expand" at bounding box center [189, 212] width 18 height 6
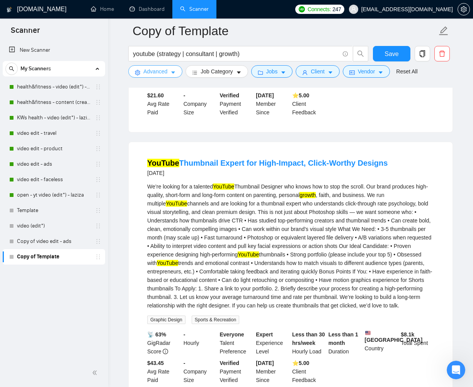
click at [175, 74] on icon "caret-down" at bounding box center [172, 72] width 5 height 5
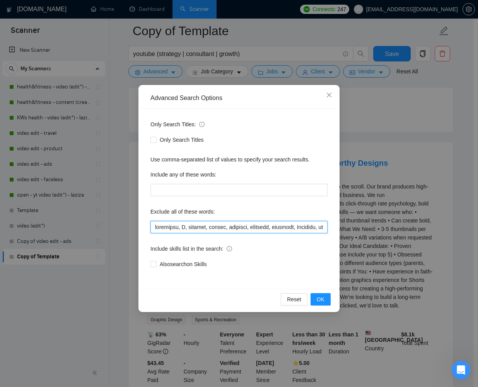
click at [154, 229] on input "text" at bounding box center [238, 227] width 177 height 12
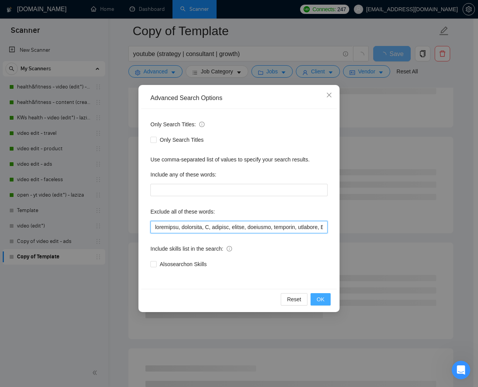
type input "thumbnail, instagram, X, twitter, tiktok, facebook, linkedin, snapchat, Faceles…"
click at [325, 300] on button "OK" at bounding box center [320, 299] width 20 height 12
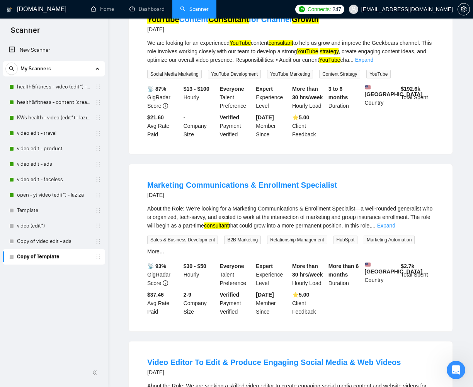
scroll to position [0, 0]
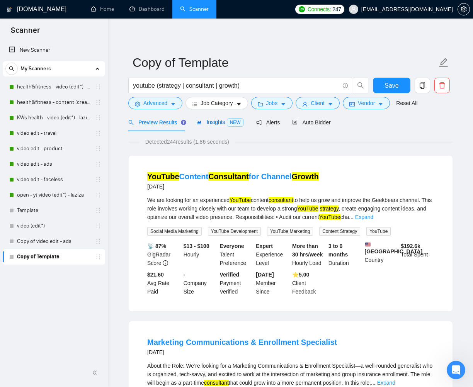
click at [218, 126] on div "Insights NEW" at bounding box center [219, 122] width 47 height 9
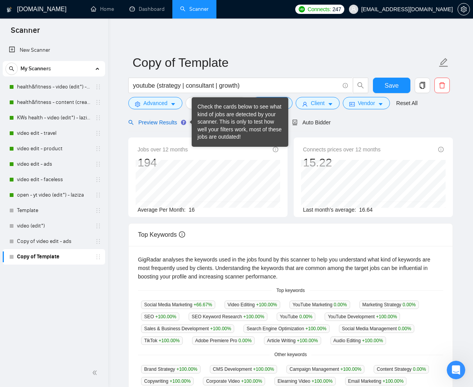
click at [172, 123] on span "Preview Results" at bounding box center [156, 122] width 56 height 6
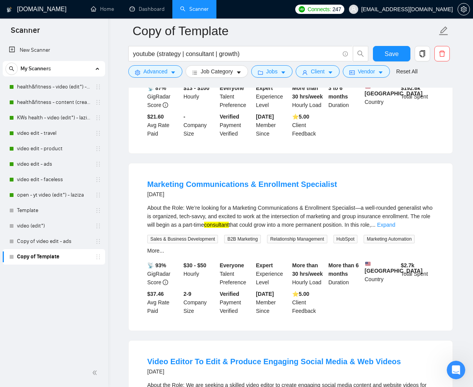
scroll to position [197, 0]
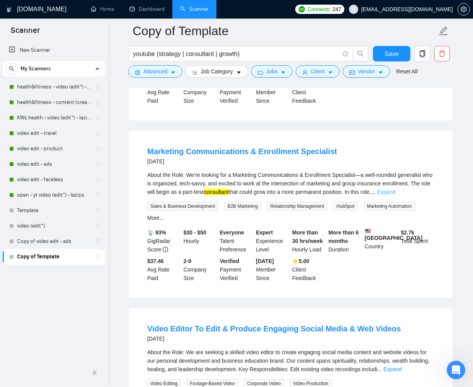
click at [395, 195] on link "Expand" at bounding box center [386, 192] width 18 height 6
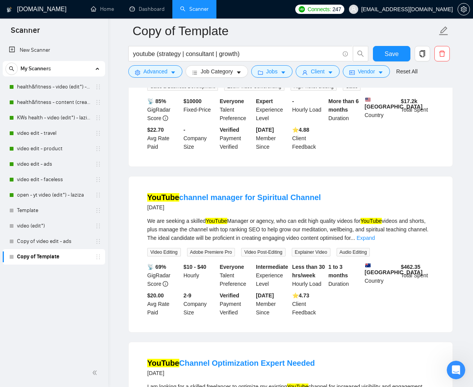
scroll to position [826, 0]
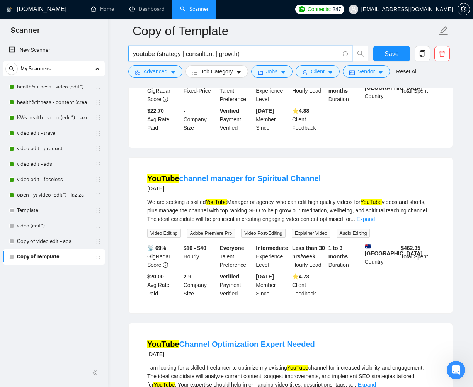
click at [241, 53] on input "youtube (strategy | consultant | growth)" at bounding box center [236, 54] width 206 height 10
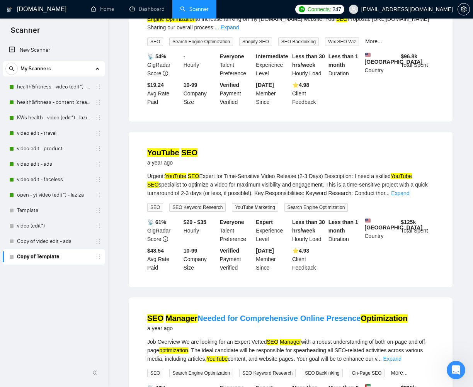
scroll to position [0, 0]
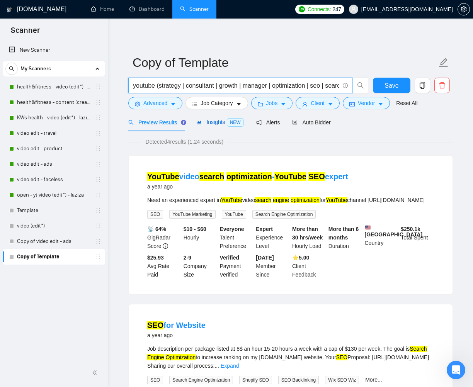
click at [201, 124] on icon "area-chart" at bounding box center [199, 122] width 5 height 4
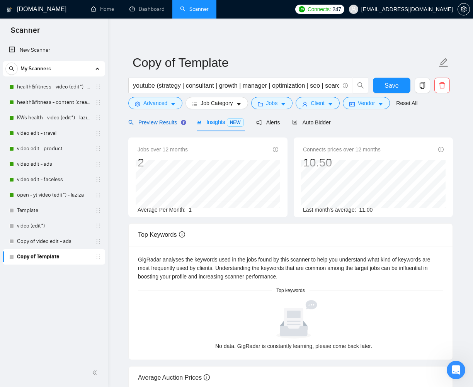
click at [152, 119] on span "Preview Results" at bounding box center [156, 122] width 56 height 6
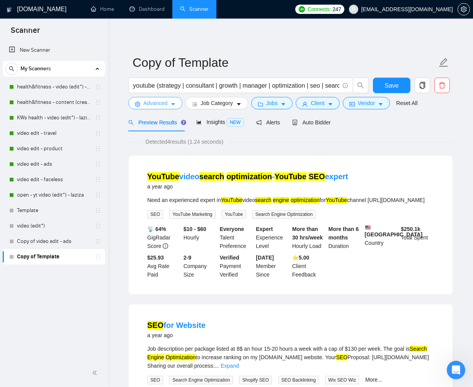
click at [154, 106] on span "Advanced" at bounding box center [155, 103] width 24 height 9
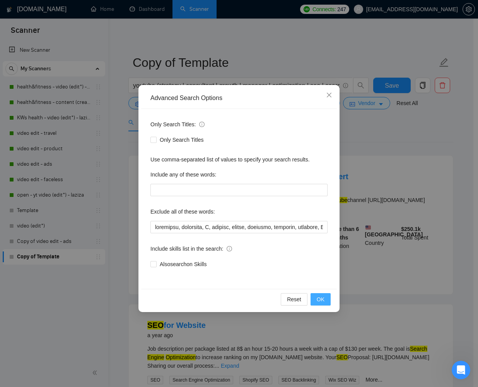
click at [318, 299] on span "OK" at bounding box center [320, 299] width 8 height 9
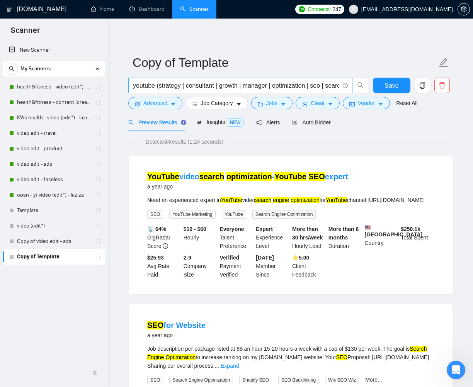
click at [313, 87] on input "youtube (strategy | consultant | growth | manager | optimization | seo | search…" at bounding box center [236, 86] width 206 height 10
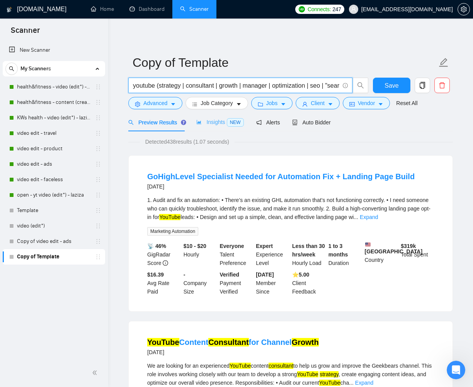
type input "youtube (strategy | consultant | growth | manager | optimization | seo | "searc…"
click at [218, 119] on span "Insights NEW" at bounding box center [219, 122] width 47 height 6
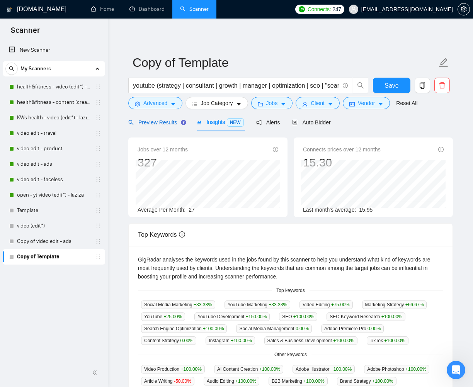
click at [148, 122] on span "Preview Results" at bounding box center [156, 122] width 56 height 6
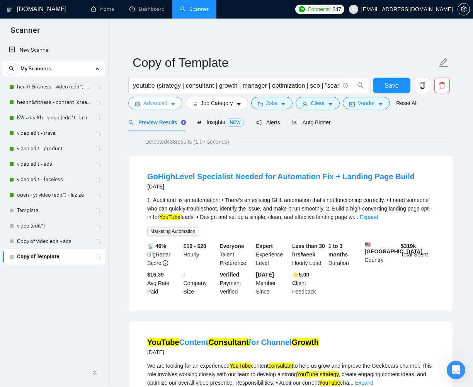
click at [164, 101] on span "Advanced" at bounding box center [155, 103] width 24 height 9
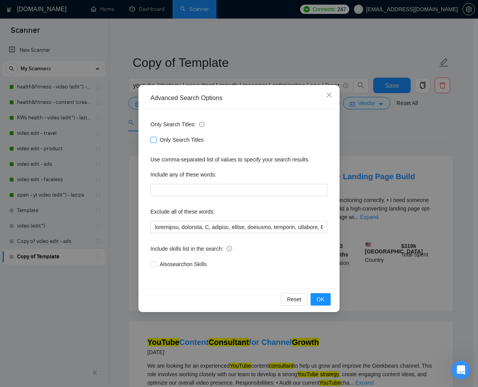
click at [152, 141] on input "Only Search Titles" at bounding box center [152, 139] width 5 height 5
checkbox input "true"
click at [321, 303] on span "OK" at bounding box center [320, 299] width 8 height 9
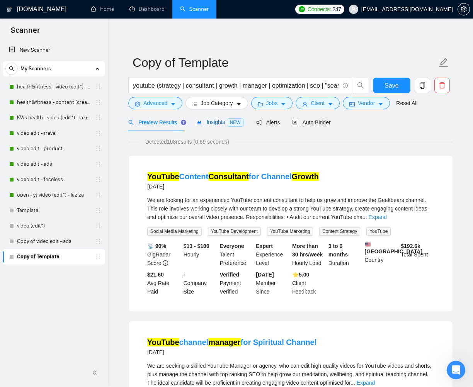
click at [216, 119] on span "Insights NEW" at bounding box center [219, 122] width 47 height 6
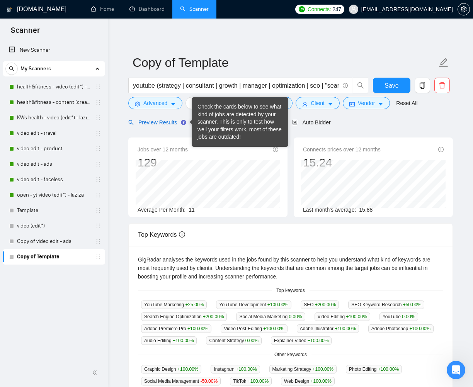
click at [167, 121] on span "Preview Results" at bounding box center [156, 122] width 56 height 6
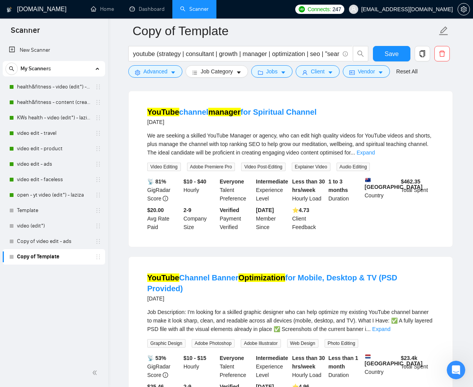
scroll to position [310, 0]
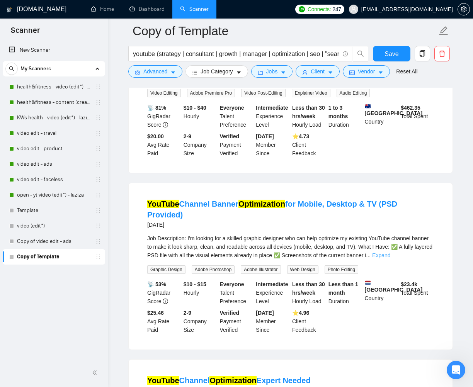
click at [390, 252] on link "Expand" at bounding box center [381, 255] width 18 height 6
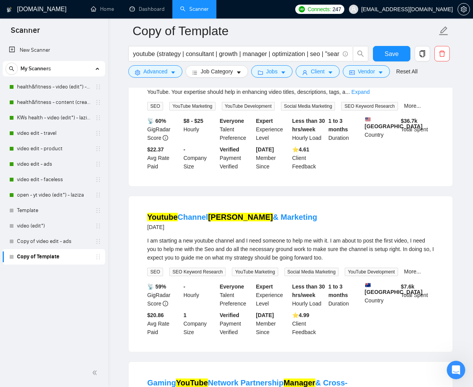
scroll to position [0, 0]
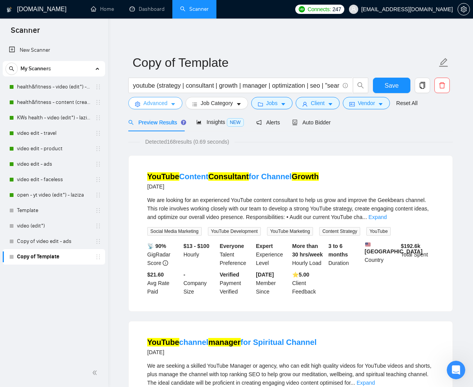
click at [172, 104] on icon "caret-down" at bounding box center [172, 104] width 5 height 5
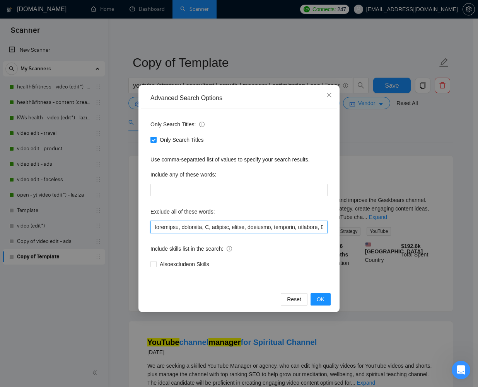
click at [155, 225] on input "text" at bounding box center [238, 227] width 177 height 12
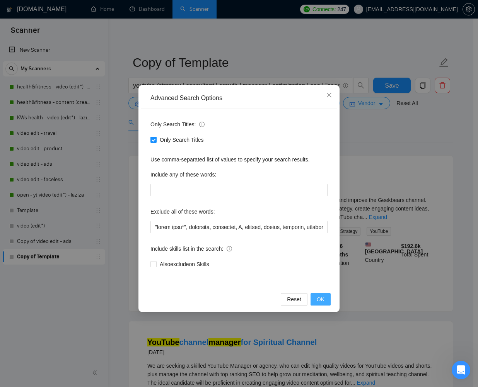
click at [318, 303] on span "OK" at bounding box center [320, 299] width 8 height 9
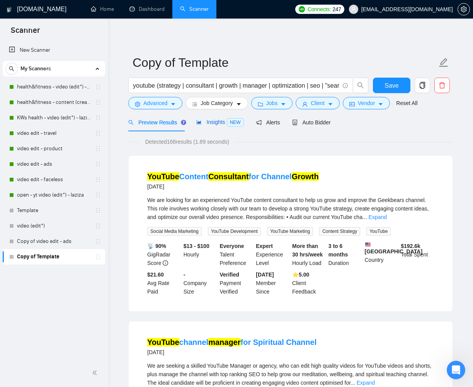
click at [203, 124] on span "Insights NEW" at bounding box center [219, 122] width 47 height 6
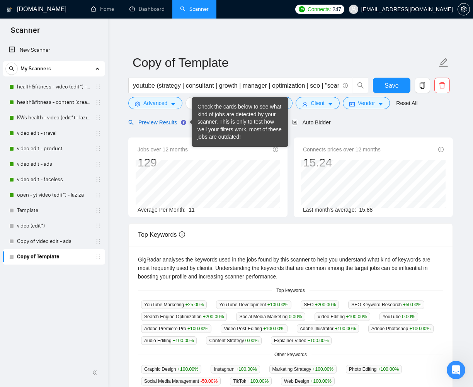
drag, startPoint x: 175, startPoint y: 121, endPoint x: 173, endPoint y: 125, distance: 4.3
click at [175, 121] on span "Preview Results" at bounding box center [156, 122] width 56 height 6
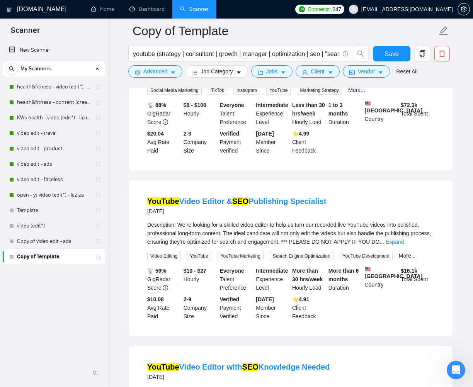
scroll to position [1006, 0]
click at [404, 239] on link "Expand" at bounding box center [395, 242] width 18 height 6
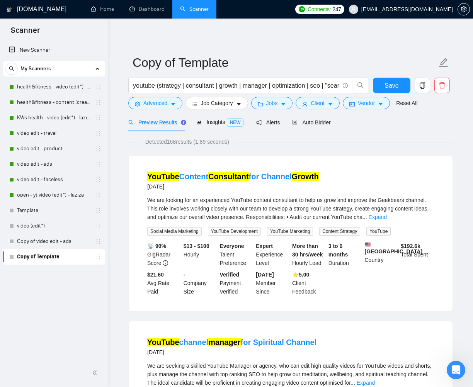
scroll to position [0, 0]
click at [169, 107] on button "Advanced" at bounding box center [155, 103] width 54 height 12
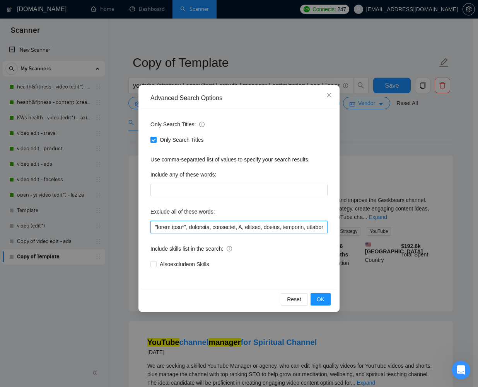
click at [184, 228] on input "text" at bounding box center [238, 227] width 177 height 12
paste input """
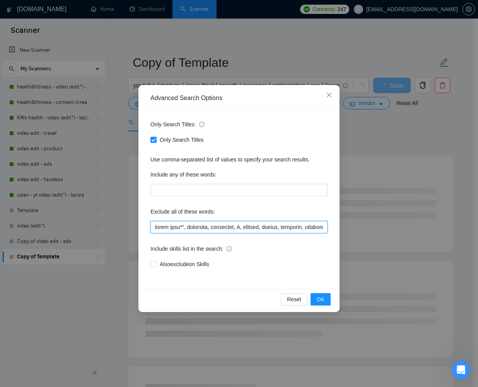
paste input """
type input ""video edit*", thumbnail, instagram, X, twitter, tiktok, facebook, linkedin, sn…"
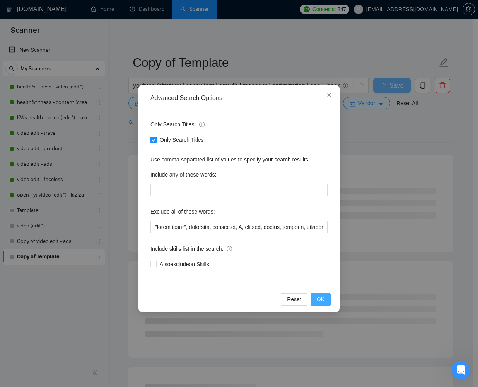
click at [324, 301] on span "OK" at bounding box center [320, 299] width 8 height 9
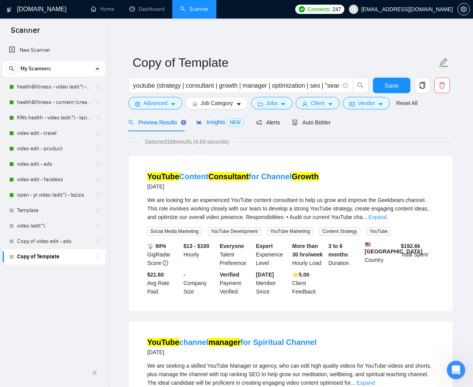
click at [211, 124] on span "Insights NEW" at bounding box center [219, 122] width 47 height 6
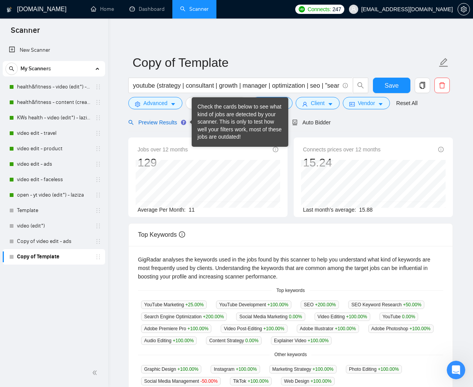
drag, startPoint x: 168, startPoint y: 123, endPoint x: 106, endPoint y: 232, distance: 125.6
click at [168, 122] on span "Preview Results" at bounding box center [156, 122] width 56 height 6
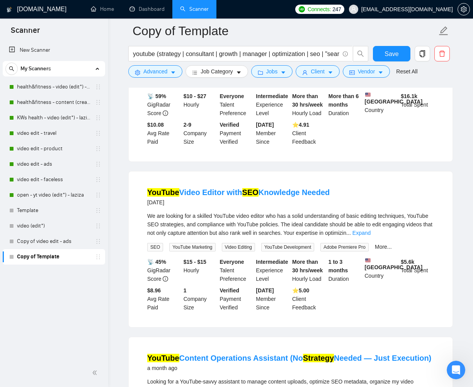
scroll to position [1190, 0]
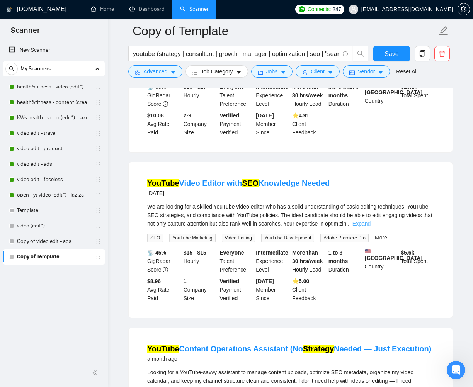
click at [371, 224] on link "Expand" at bounding box center [361, 224] width 18 height 6
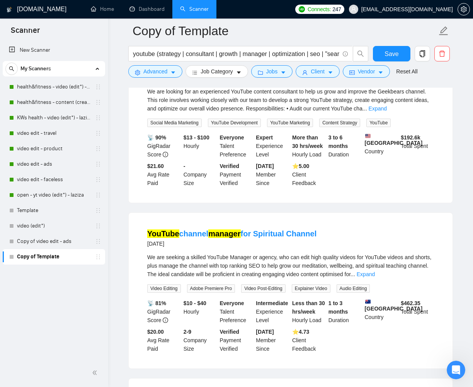
scroll to position [0, 0]
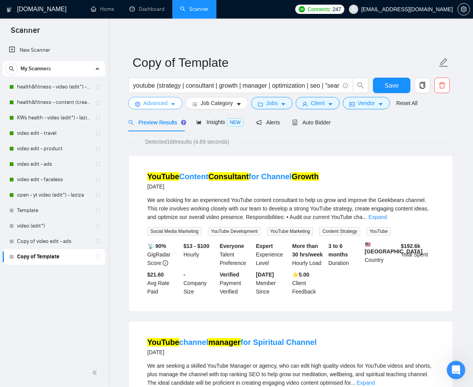
click at [167, 101] on span "Advanced" at bounding box center [155, 103] width 24 height 9
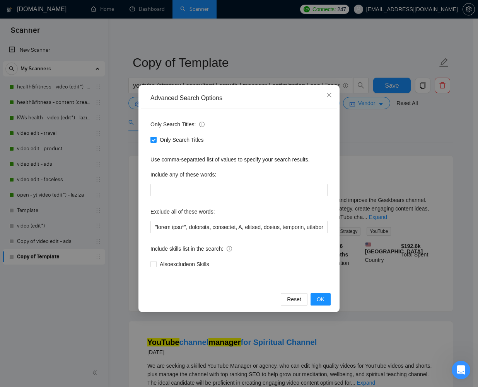
drag, startPoint x: 155, startPoint y: 139, endPoint x: 172, endPoint y: 162, distance: 27.8
click at [156, 140] on span at bounding box center [153, 140] width 6 height 6
click at [156, 140] on input "Only Search Titles" at bounding box center [152, 139] width 5 height 5
checkbox input "false"
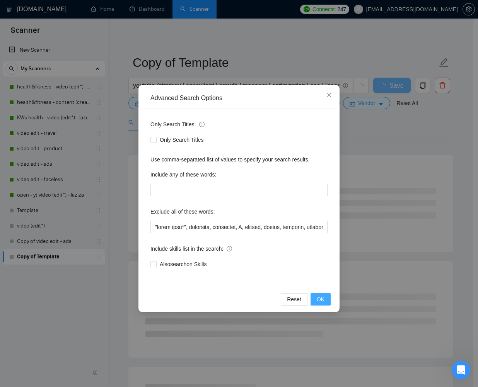
click at [318, 303] on span "OK" at bounding box center [320, 299] width 8 height 9
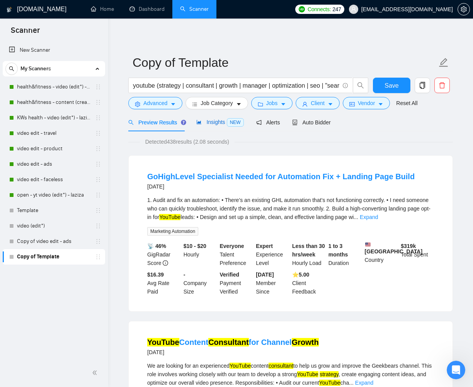
click at [213, 118] on div "Insights NEW" at bounding box center [219, 122] width 47 height 9
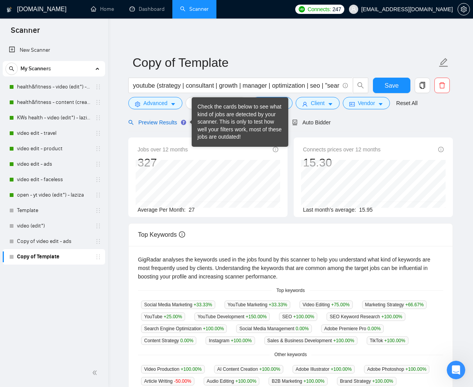
drag, startPoint x: 169, startPoint y: 122, endPoint x: 118, endPoint y: 182, distance: 78.7
click at [169, 122] on span "Preview Results" at bounding box center [156, 122] width 56 height 6
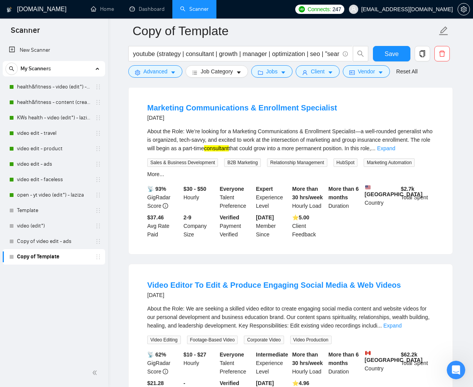
scroll to position [514, 0]
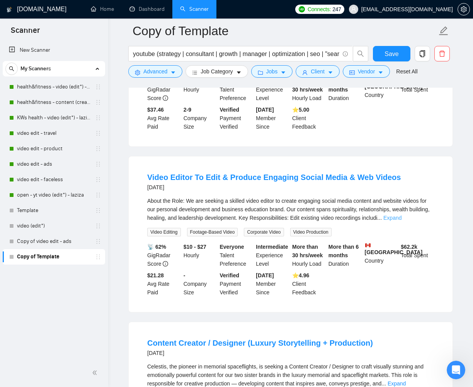
click at [401, 221] on link "Expand" at bounding box center [392, 218] width 18 height 6
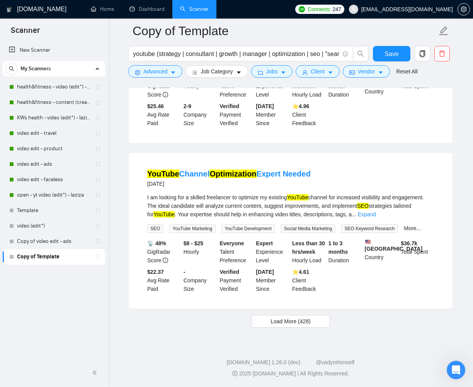
scroll to position [1688, 0]
click at [259, 318] on button "Load More (428)" at bounding box center [291, 321] width 78 height 12
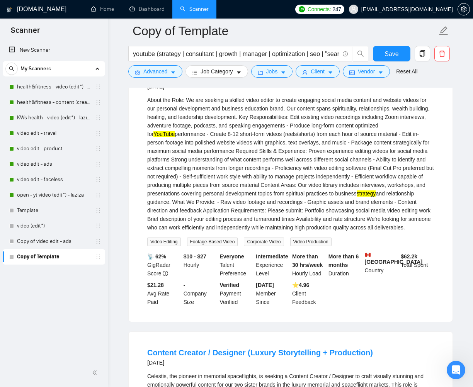
scroll to position [0, 0]
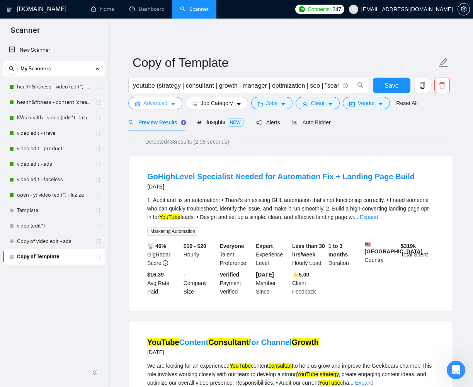
click at [175, 101] on span "caret-down" at bounding box center [172, 104] width 5 height 6
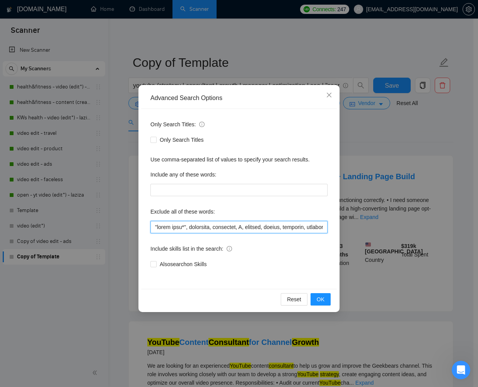
drag, startPoint x: 184, startPoint y: 227, endPoint x: 218, endPoint y: 256, distance: 44.6
click at [184, 227] on input "text" at bounding box center [238, 227] width 177 height 12
type input ""video (edit*)", thumbnail, instagram, X, twitter, tiktok, facebook, linkedin, …"
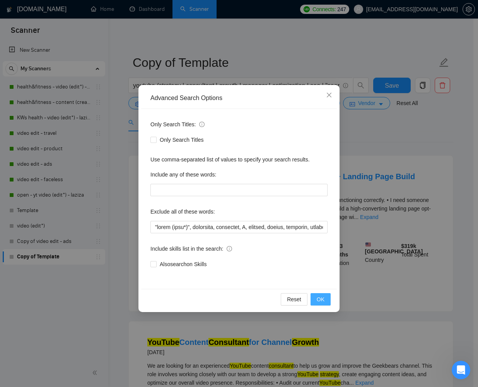
click at [319, 298] on span "OK" at bounding box center [320, 299] width 8 height 9
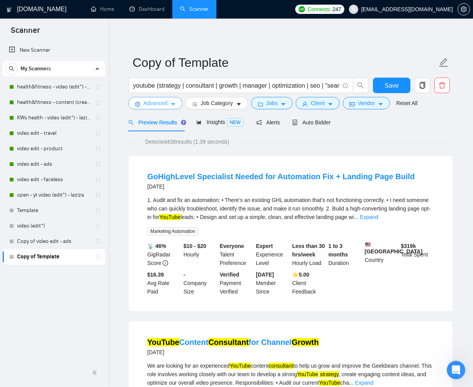
click at [167, 102] on span "Advanced" at bounding box center [155, 103] width 24 height 9
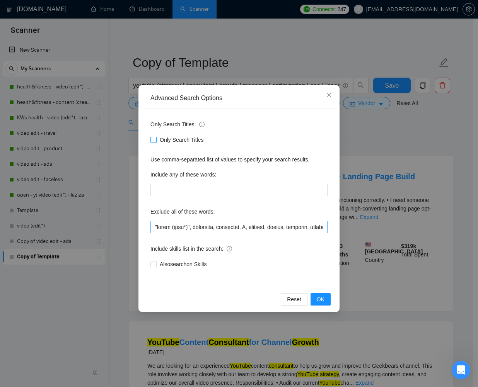
drag, startPoint x: 155, startPoint y: 140, endPoint x: 227, endPoint y: 224, distance: 110.7
click at [155, 140] on input "Only Search Titles" at bounding box center [152, 139] width 5 height 5
checkbox input "true"
click at [311, 302] on button "OK" at bounding box center [320, 299] width 20 height 12
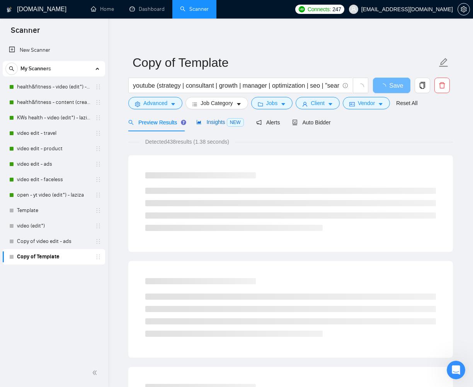
click at [206, 122] on span "Insights NEW" at bounding box center [219, 122] width 47 height 6
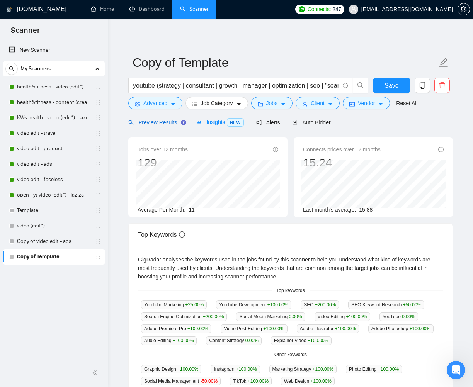
click at [143, 124] on span "Preview Results" at bounding box center [156, 122] width 56 height 6
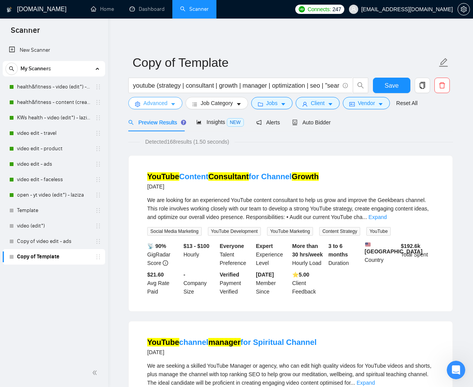
click at [166, 102] on span "Advanced" at bounding box center [155, 103] width 24 height 9
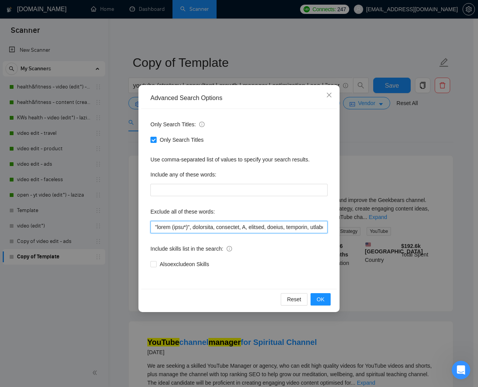
click at [157, 228] on input "text" at bounding box center [238, 227] width 177 height 12
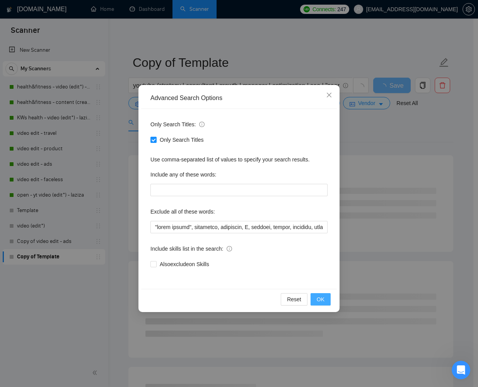
click at [328, 296] on button "OK" at bounding box center [320, 299] width 20 height 12
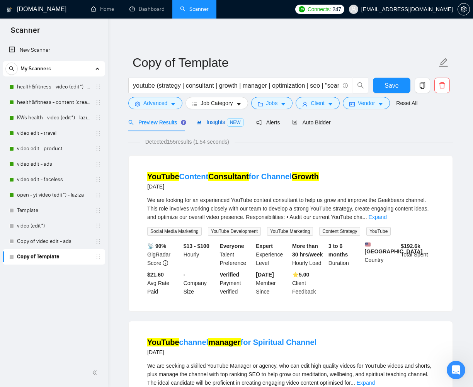
click at [205, 120] on span "Insights NEW" at bounding box center [219, 122] width 47 height 6
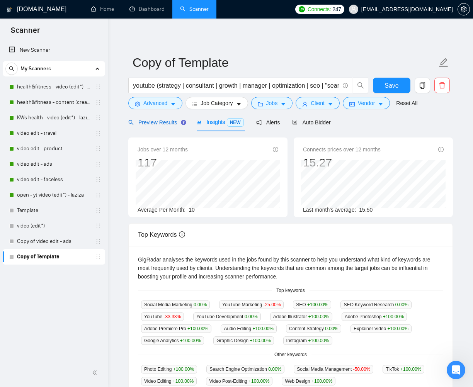
click at [154, 121] on span "Preview Results" at bounding box center [156, 122] width 56 height 6
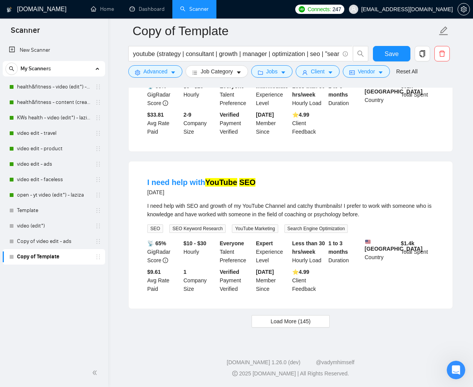
scroll to position [1561, 0]
click at [288, 322] on span "Load More (145)" at bounding box center [290, 321] width 40 height 9
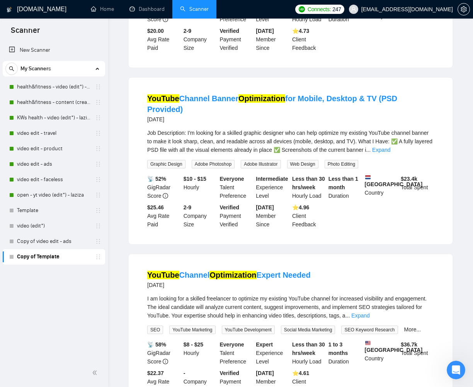
scroll to position [0, 0]
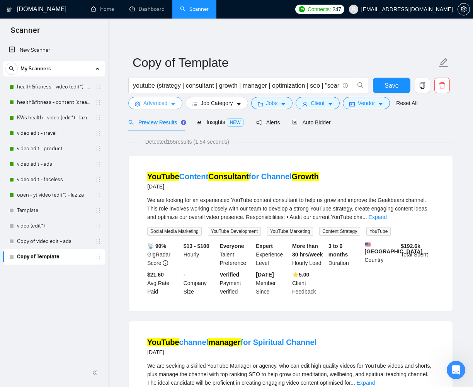
click at [171, 104] on icon "caret-down" at bounding box center [172, 104] width 5 height 5
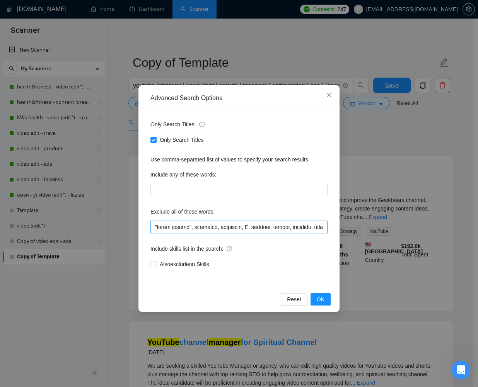
click at [192, 228] on input "text" at bounding box center [238, 227] width 177 height 12
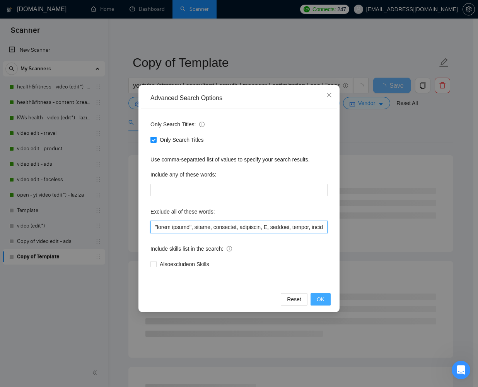
type input ""video editor", editor, thumbnail, instagram, X, twitter, tiktok, facebook, lin…"
click at [321, 301] on span "OK" at bounding box center [320, 299] width 8 height 9
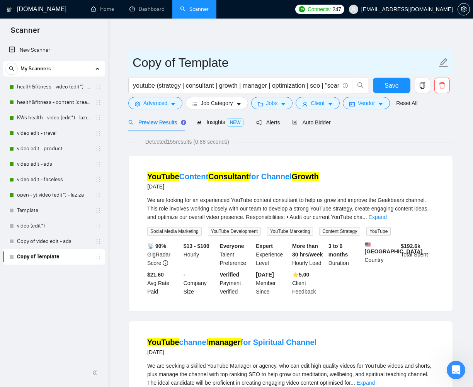
click at [183, 62] on input "Copy of Template" at bounding box center [285, 62] width 304 height 19
drag, startPoint x: 225, startPoint y: 65, endPoint x: 126, endPoint y: 64, distance: 98.9
type input "yt strategy seo mgt etc."
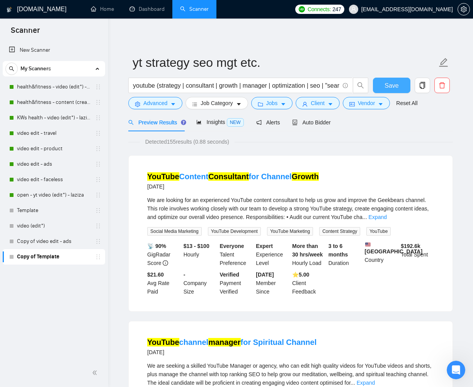
click at [381, 88] on button "Save" at bounding box center [391, 85] width 37 height 15
click at [171, 104] on icon "caret-down" at bounding box center [172, 104] width 5 height 5
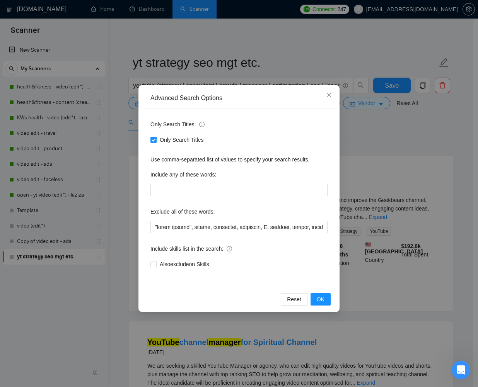
click at [118, 145] on div "Advanced Search Options Only Search Titles: Only Search Titles Use comma-separa…" at bounding box center [239, 193] width 478 height 387
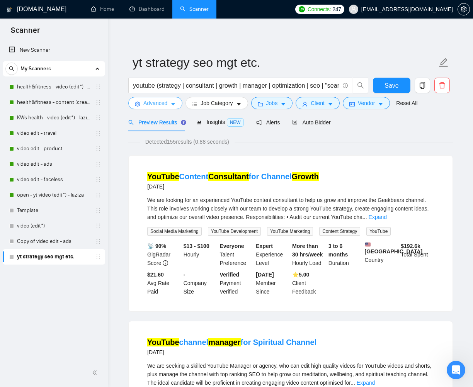
click at [163, 102] on span "Advanced" at bounding box center [155, 103] width 24 height 9
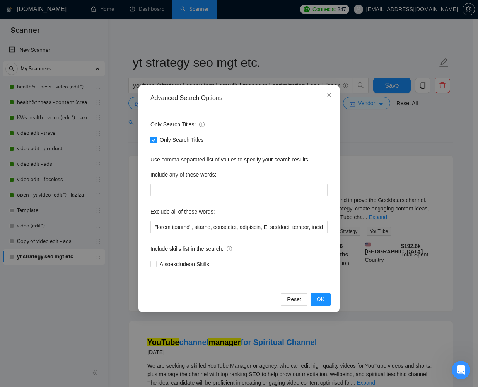
click at [151, 141] on input "Only Search Titles" at bounding box center [152, 139] width 5 height 5
checkbox input "false"
click at [321, 299] on span "OK" at bounding box center [320, 299] width 8 height 9
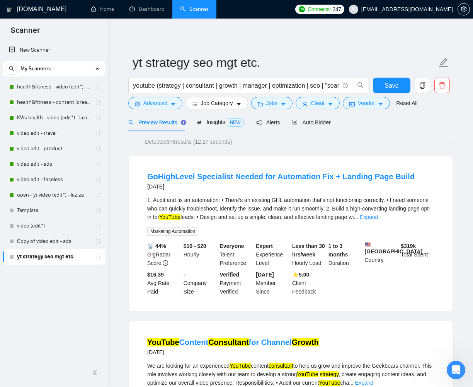
click at [378, 214] on link "Expand" at bounding box center [369, 217] width 18 height 6
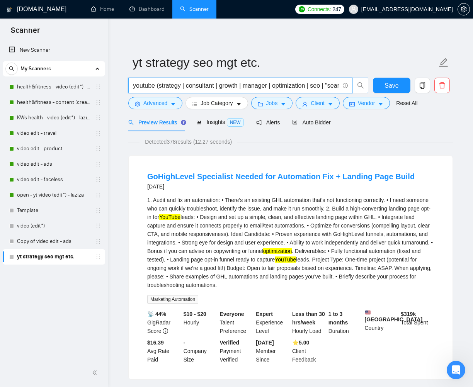
scroll to position [0, 73]
drag, startPoint x: 157, startPoint y: 86, endPoint x: 378, endPoint y: 87, distance: 220.6
click at [378, 87] on div "youtube (strategy | consultant | growth | manager | optimization | seo | "searc…" at bounding box center [289, 87] width 325 height 19
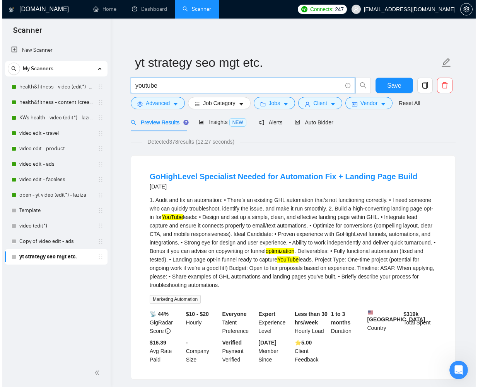
scroll to position [0, 0]
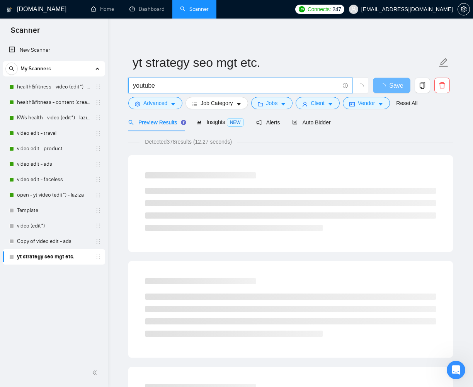
type input "youtube"
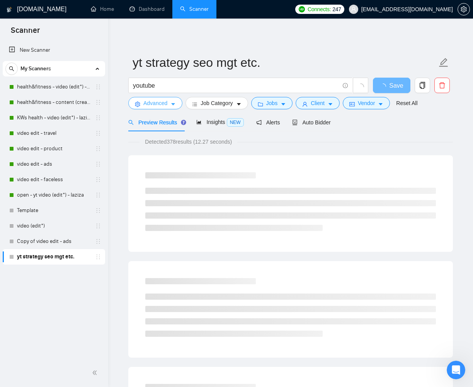
click at [178, 107] on button "Advanced" at bounding box center [155, 103] width 54 height 12
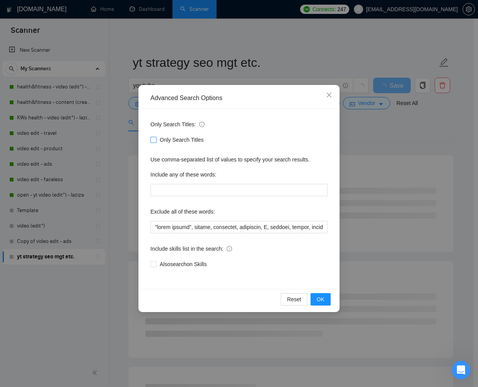
click at [153, 139] on input "Only Search Titles" at bounding box center [152, 139] width 5 height 5
checkbox input "true"
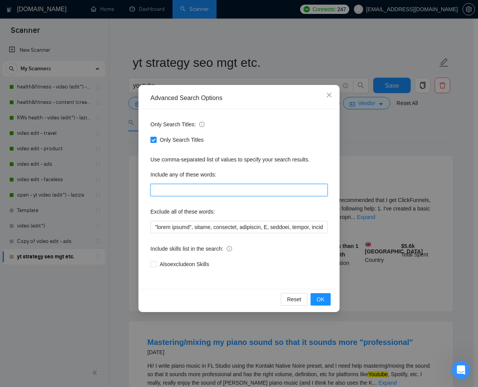
click at [177, 193] on input "text" at bounding box center [238, 190] width 177 height 12
paste input "(strategy | consultant | growth | manager | optimization | seo | "search engine…"
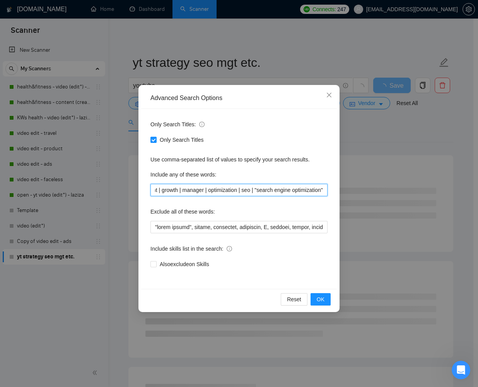
scroll to position [0, 58]
click at [155, 191] on input "(strategy | consultant | growth | manager | optimization | seo | "search engine…" at bounding box center [238, 190] width 177 height 12
click at [181, 190] on input "strategy | consultant | growth | manager | optimization | seo | "search engine …" at bounding box center [238, 190] width 177 height 12
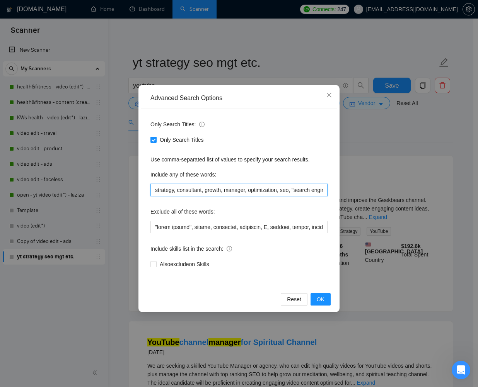
scroll to position [0, 47]
type input "strategy, consultant, growth, manager, optimization, seo, "search engine optimi…"
click at [326, 298] on button "OK" at bounding box center [320, 299] width 20 height 12
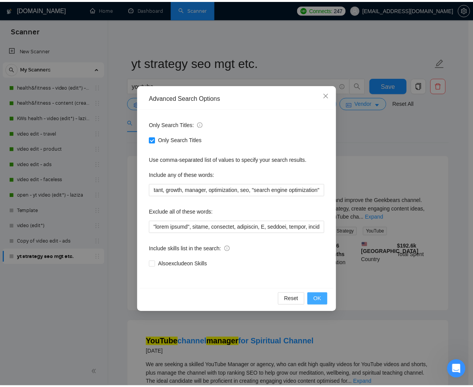
scroll to position [0, 0]
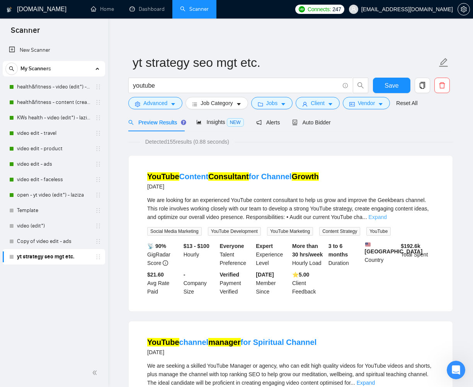
click at [387, 218] on link "Expand" at bounding box center [378, 217] width 18 height 6
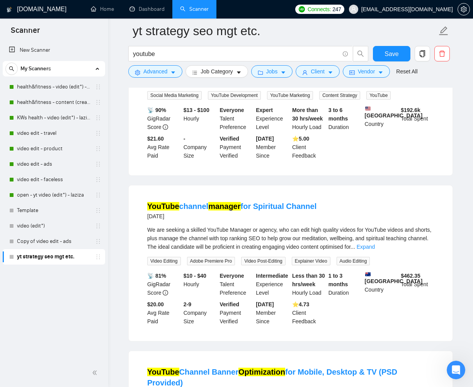
scroll to position [210, 0]
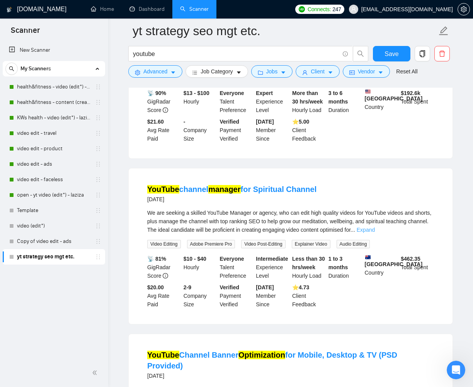
click at [375, 233] on link "Expand" at bounding box center [366, 230] width 18 height 6
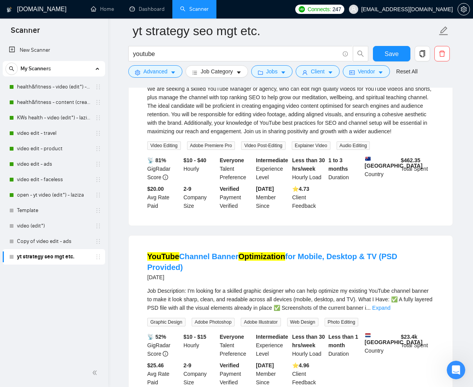
scroll to position [380, 0]
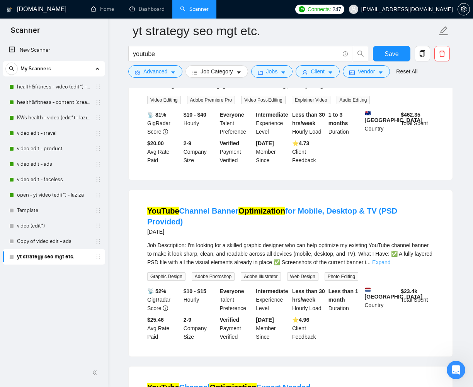
click at [390, 265] on link "Expand" at bounding box center [381, 262] width 18 height 6
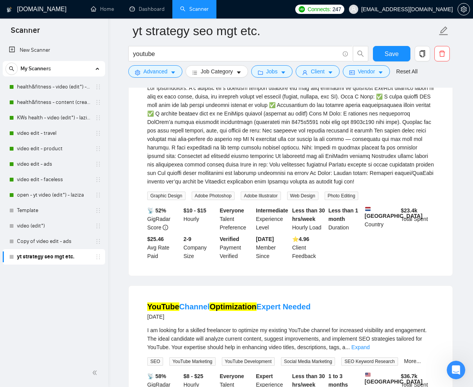
scroll to position [589, 0]
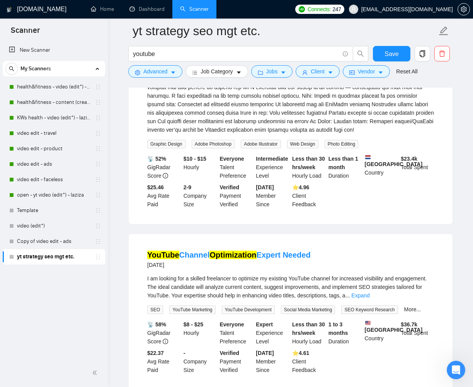
click at [369, 299] on link "Expand" at bounding box center [360, 295] width 18 height 6
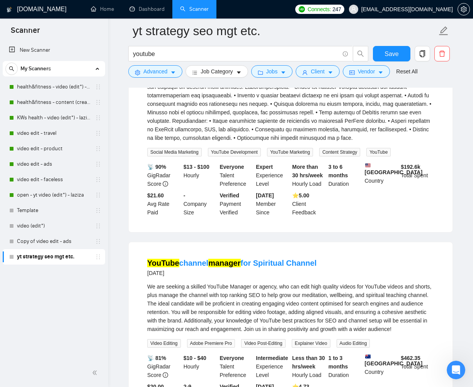
scroll to position [0, 0]
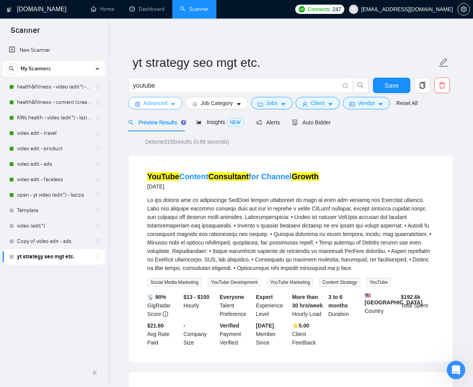
click at [177, 101] on button "Advanced" at bounding box center [155, 103] width 54 height 12
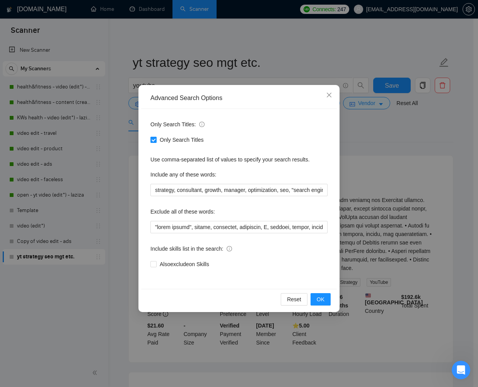
click at [151, 140] on input "Only Search Titles" at bounding box center [152, 139] width 5 height 5
click at [314, 303] on button "OK" at bounding box center [320, 299] width 20 height 12
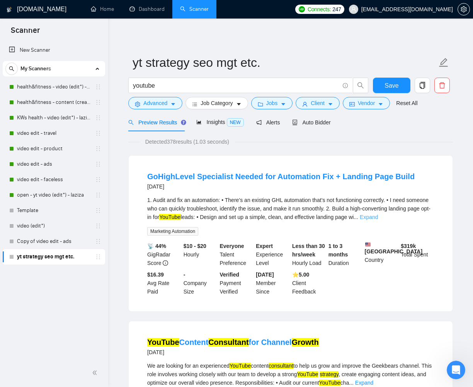
click at [378, 217] on link "Expand" at bounding box center [369, 217] width 18 height 6
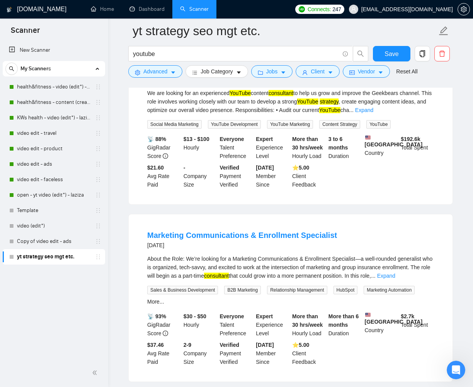
scroll to position [370, 0]
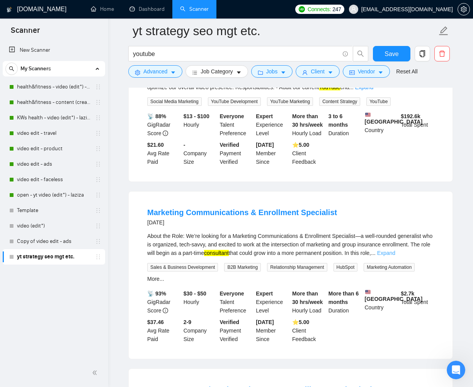
click at [395, 256] on link "Expand" at bounding box center [386, 253] width 18 height 6
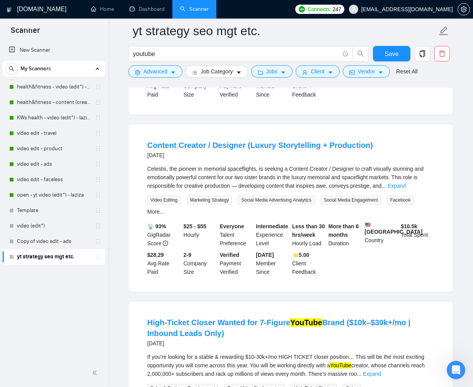
scroll to position [753, 0]
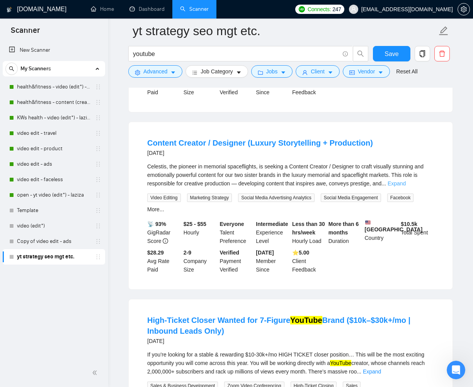
click at [406, 187] on link "Expand" at bounding box center [397, 183] width 18 height 6
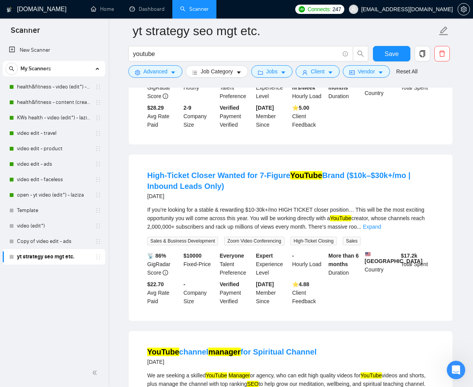
scroll to position [1055, 0]
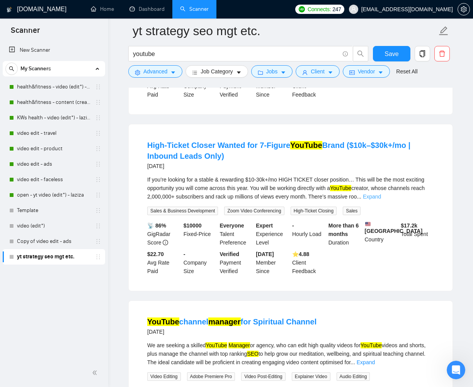
click at [381, 200] on link "Expand" at bounding box center [372, 197] width 18 height 6
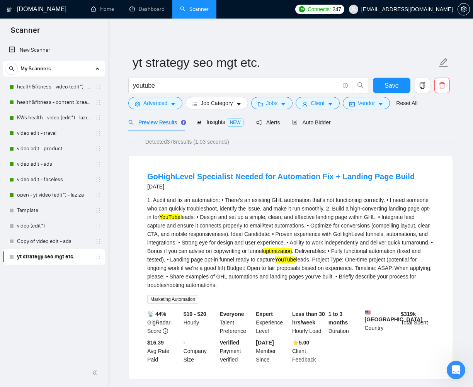
scroll to position [0, 0]
click at [165, 98] on button "Advanced" at bounding box center [155, 103] width 54 height 12
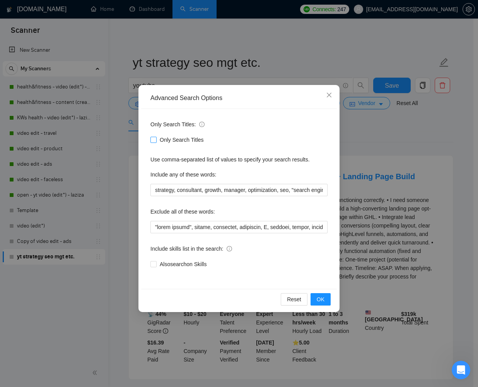
click at [155, 140] on input "Only Search Titles" at bounding box center [152, 139] width 5 height 5
checkbox input "true"
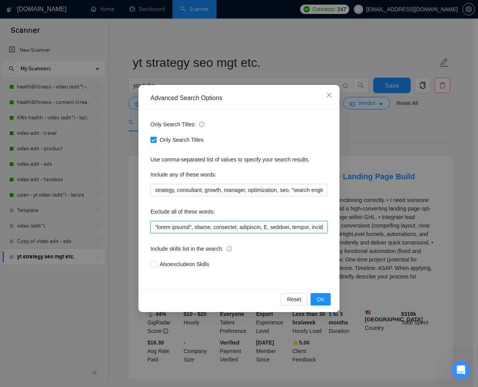
click at [155, 226] on input "text" at bounding box center [238, 227] width 177 height 12
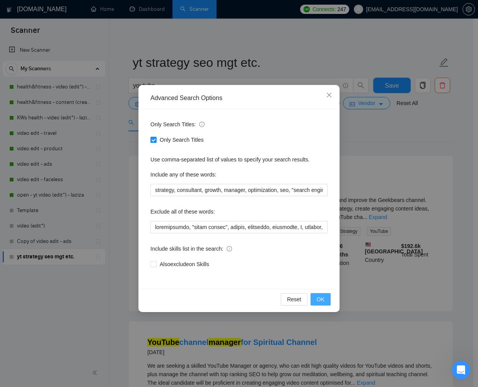
click at [324, 298] on span "OK" at bounding box center [320, 299] width 8 height 9
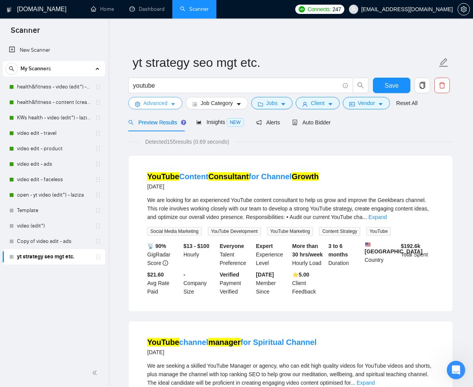
click at [175, 104] on icon "caret-down" at bounding box center [172, 104] width 5 height 5
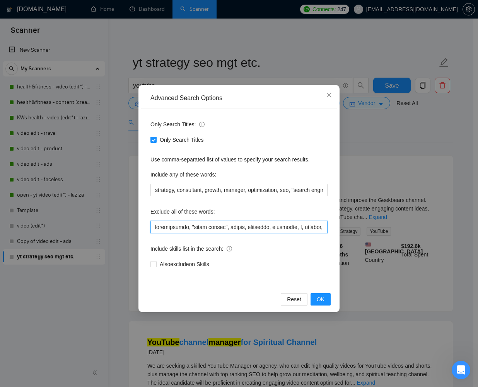
click at [156, 226] on input "text" at bounding box center [238, 227] width 177 height 12
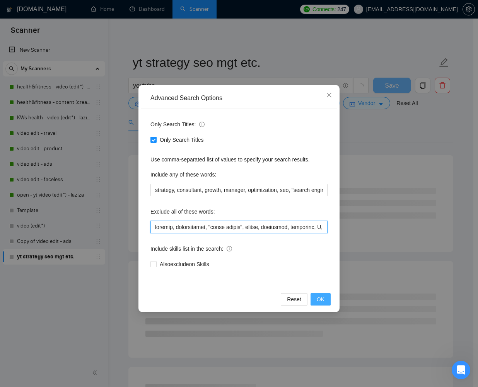
type input "network, scriptwriter, "video editor", editor, thumbnail, instagram, X, twitter…"
click at [327, 303] on button "OK" at bounding box center [320, 299] width 20 height 12
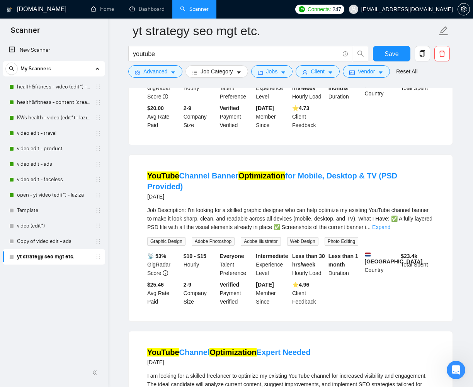
scroll to position [337, 0]
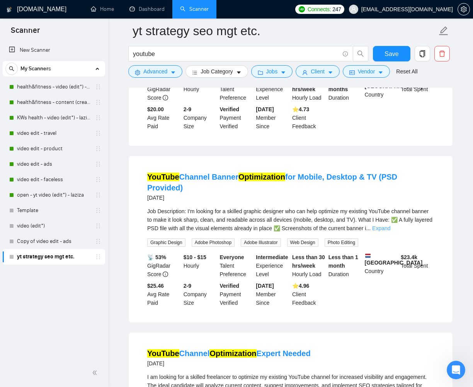
click at [390, 225] on link "Expand" at bounding box center [381, 228] width 18 height 6
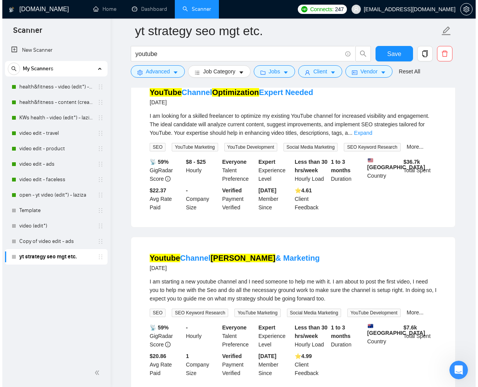
scroll to position [814, 0]
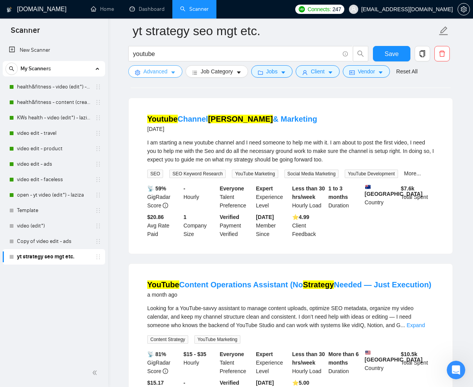
click at [162, 69] on span "Advanced" at bounding box center [155, 71] width 24 height 9
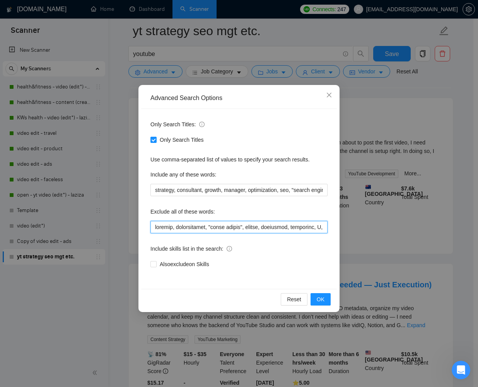
click at [312, 224] on input "text" at bounding box center [238, 227] width 177 height 12
drag, startPoint x: 265, startPoint y: 227, endPoint x: 126, endPoint y: 226, distance: 139.5
click at [126, 226] on div "Advanced Search Options Only Search Titles: Only Search Titles Use comma-separa…" at bounding box center [239, 193] width 478 height 387
drag, startPoint x: 313, startPoint y: 230, endPoint x: 345, endPoint y: 248, distance: 37.3
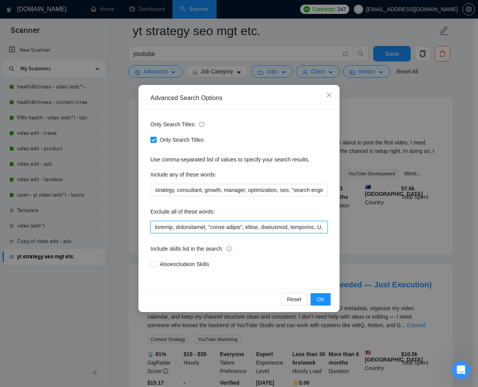
click at [313, 230] on input "text" at bounding box center [238, 227] width 177 height 12
drag, startPoint x: 158, startPoint y: 227, endPoint x: 204, endPoint y: 254, distance: 53.2
click at [158, 227] on input "text" at bounding box center [238, 227] width 177 height 12
paste input "network, scriptwriter, "video editor", editor, thumbnail, instagram, X, twitter…"
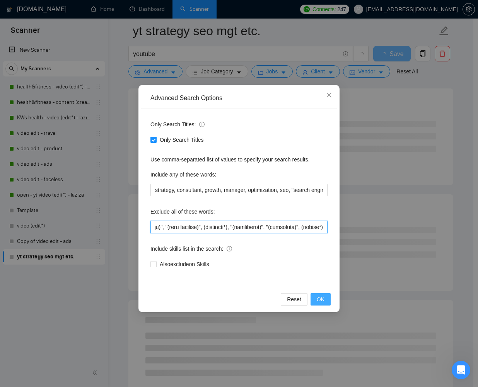
type input "network, scriptwriter, "video editor", editor, thumbnail, instagram, X, twitter…"
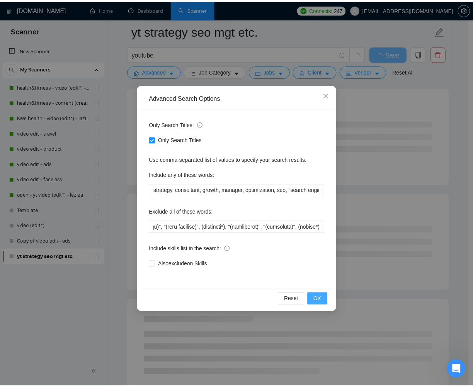
scroll to position [0, 0]
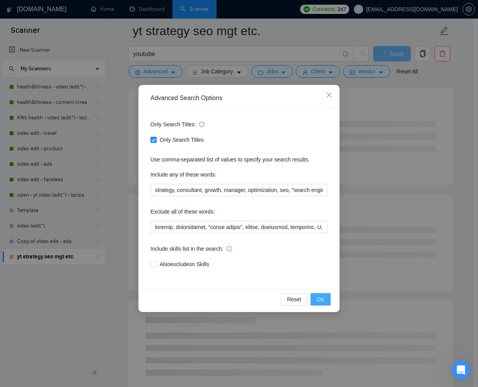
click at [320, 296] on span "OK" at bounding box center [320, 299] width 8 height 9
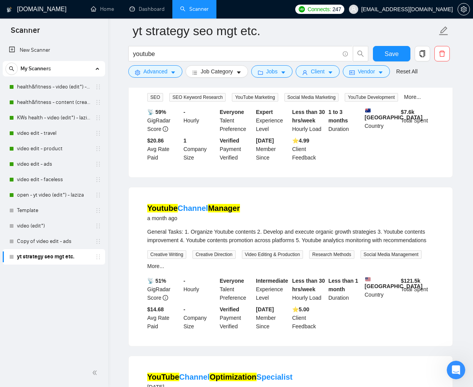
click at [122, 183] on main "yt strategy seo mgt etc. youtube Save Advanced Job Category Jobs Client Vendor …" at bounding box center [291, 124] width 340 height 1814
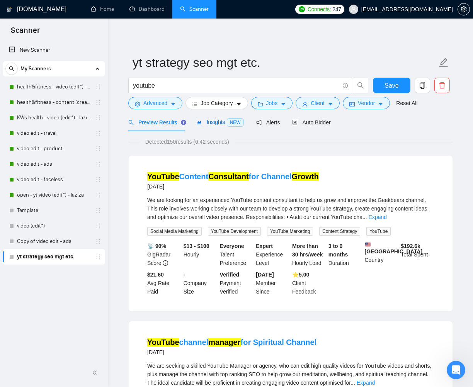
click at [201, 125] on span "Insights NEW" at bounding box center [219, 122] width 47 height 6
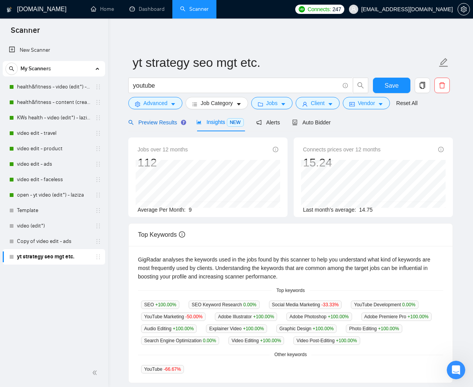
click at [173, 125] on div "Preview Results" at bounding box center [156, 122] width 56 height 9
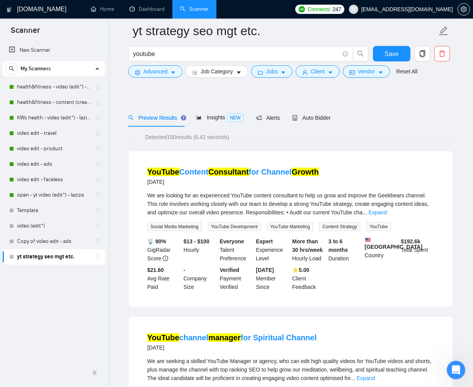
scroll to position [172, 0]
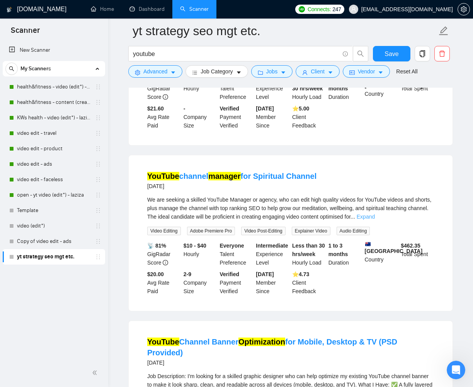
click at [375, 220] on link "Expand" at bounding box center [366, 217] width 18 height 6
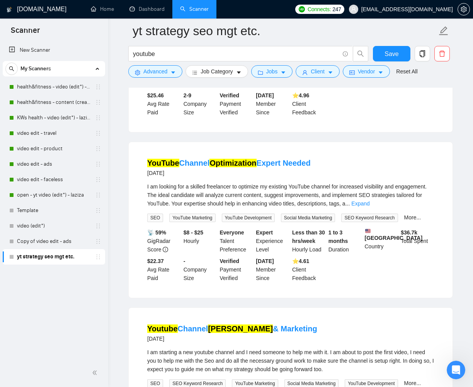
scroll to position [375, 0]
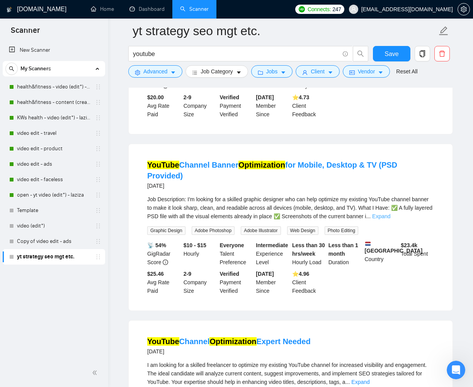
click at [390, 219] on link "Expand" at bounding box center [381, 216] width 18 height 6
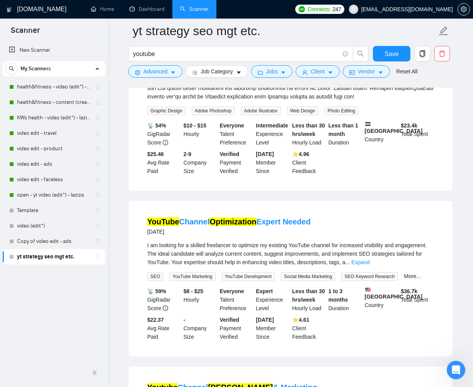
scroll to position [573, 0]
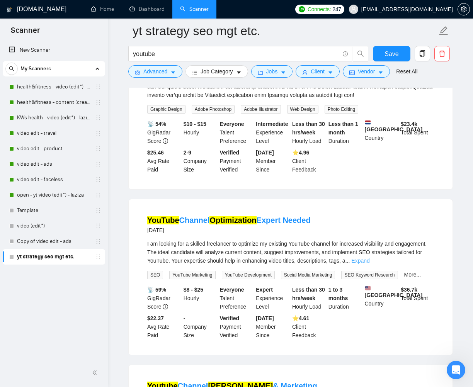
click at [369, 264] on link "Expand" at bounding box center [360, 261] width 18 height 6
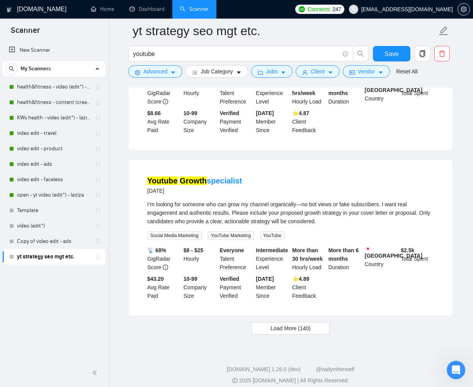
scroll to position [1697, 0]
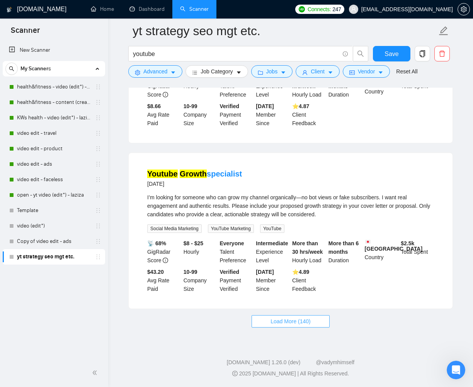
click at [298, 323] on span "Load More (140)" at bounding box center [290, 321] width 40 height 9
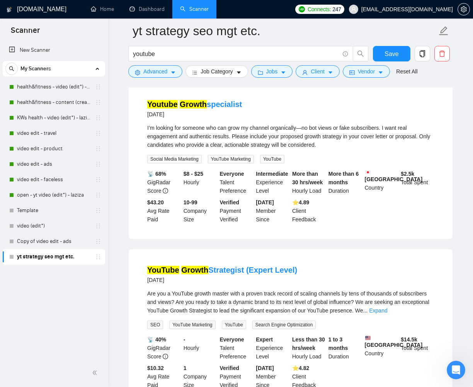
scroll to position [1848, 0]
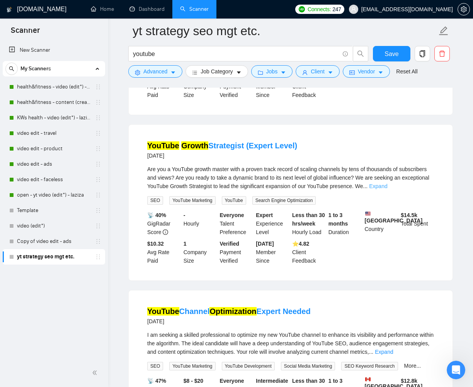
click at [387, 189] on link "Expand" at bounding box center [378, 186] width 18 height 6
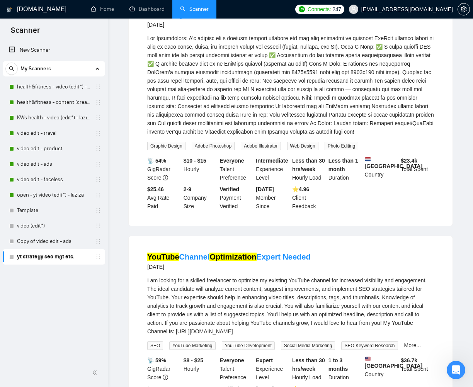
scroll to position [0, 0]
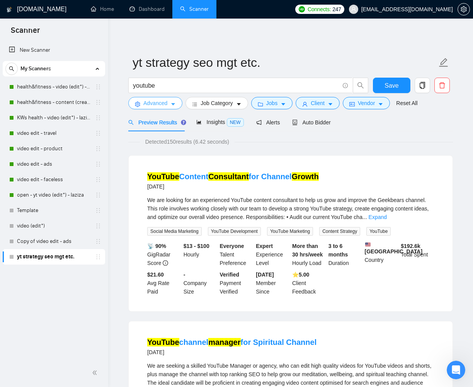
click at [175, 105] on icon "caret-down" at bounding box center [172, 104] width 5 height 5
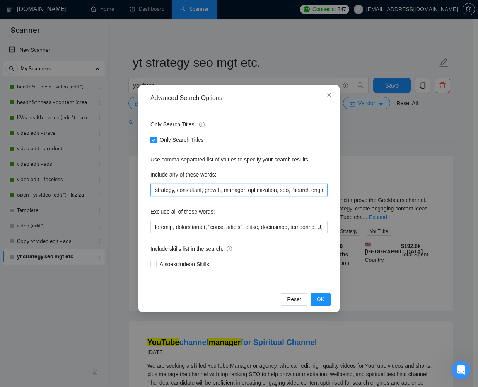
click at [180, 191] on input "strategy, consultant, growth, manager, optimization, seo, "search engine optimi…" at bounding box center [238, 190] width 177 height 12
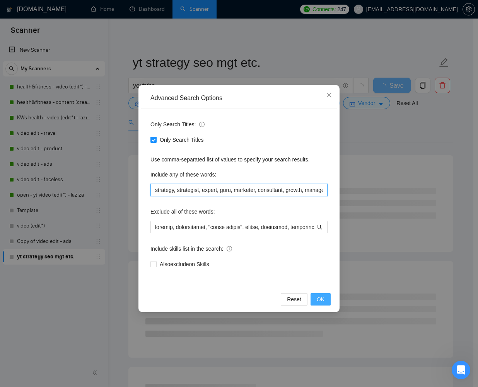
type input "strategy, strategist, expert, guru, marketer, consultant, growth, manager, opti…"
click at [317, 296] on span "OK" at bounding box center [320, 299] width 8 height 9
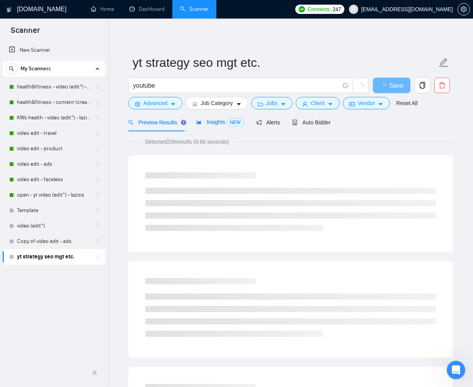
click at [211, 118] on div "Insights NEW" at bounding box center [219, 122] width 47 height 9
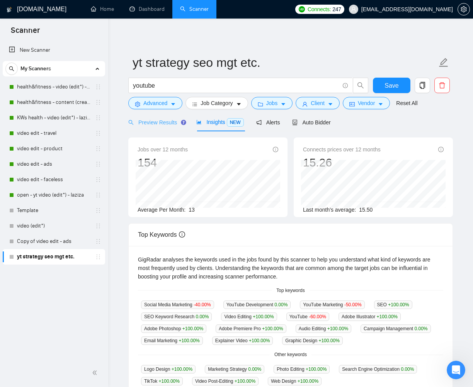
click at [150, 127] on div "Preview Results" at bounding box center [156, 122] width 56 height 18
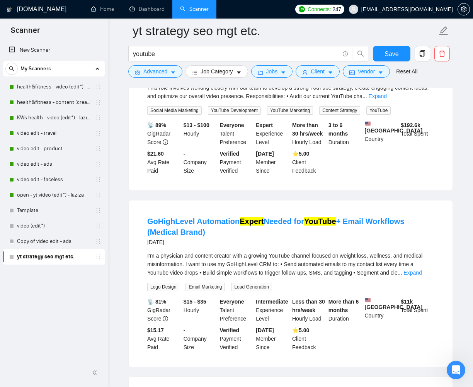
scroll to position [163, 0]
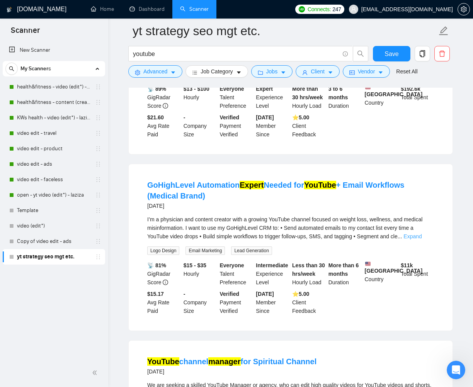
click at [422, 240] on link "Expand" at bounding box center [412, 236] width 18 height 6
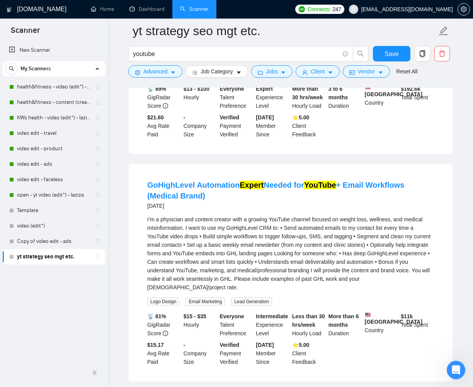
click at [283, 235] on div "I’m a physician and content creator with a growing YouTube channel focused on w…" at bounding box center [290, 253] width 287 height 77
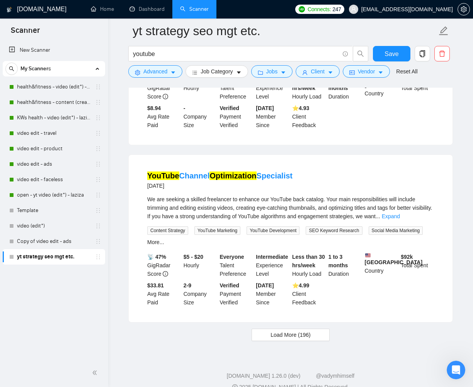
scroll to position [1567, 0]
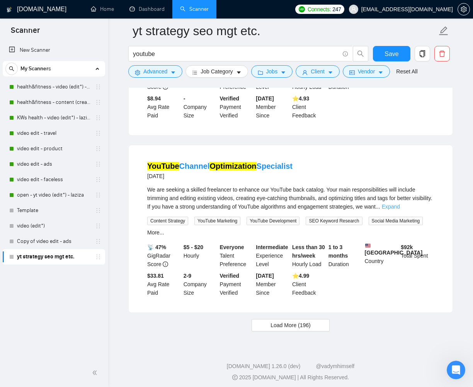
click at [400, 210] on link "Expand" at bounding box center [391, 207] width 18 height 6
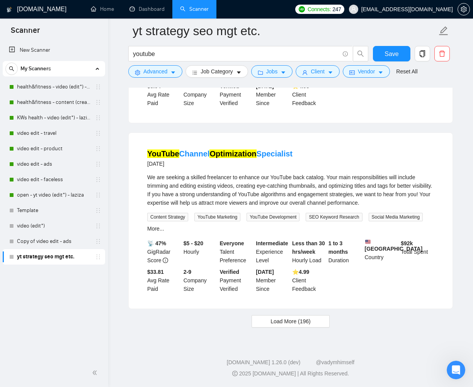
scroll to position [1606, 0]
click at [299, 327] on button "Load More (196)" at bounding box center [291, 321] width 78 height 12
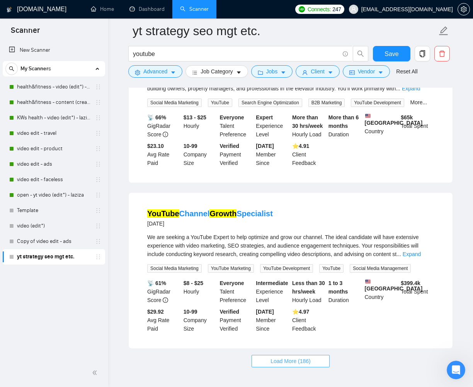
scroll to position [3161, 0]
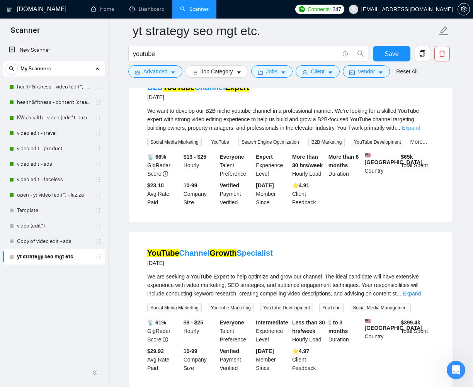
click at [420, 131] on link "Expand" at bounding box center [411, 128] width 18 height 6
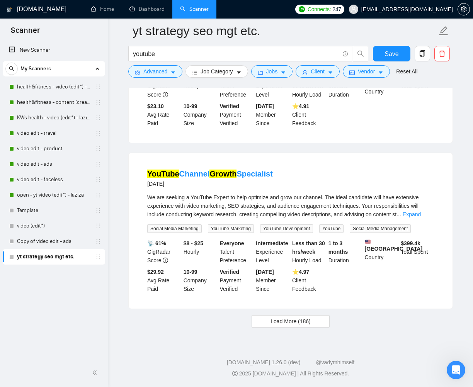
scroll to position [3344, 0]
click at [275, 321] on span "Load More (186)" at bounding box center [290, 321] width 40 height 9
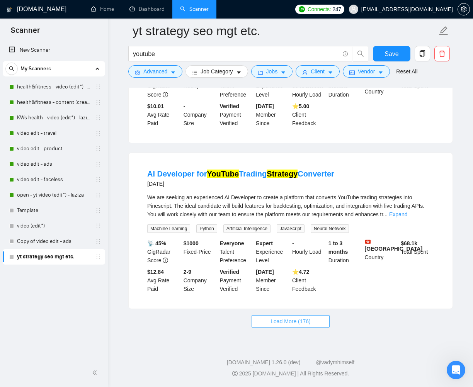
scroll to position [4979, 0]
click at [407, 218] on link "Expand" at bounding box center [398, 214] width 18 height 6
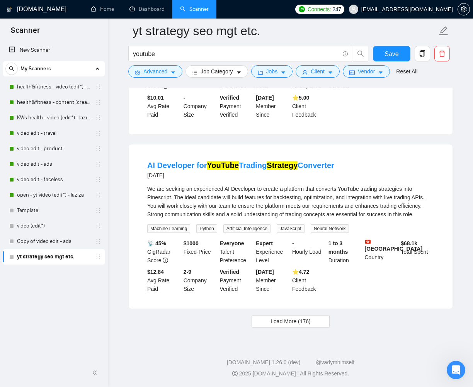
scroll to position [5076, 0]
click at [267, 324] on button "Load More (176)" at bounding box center [291, 321] width 78 height 12
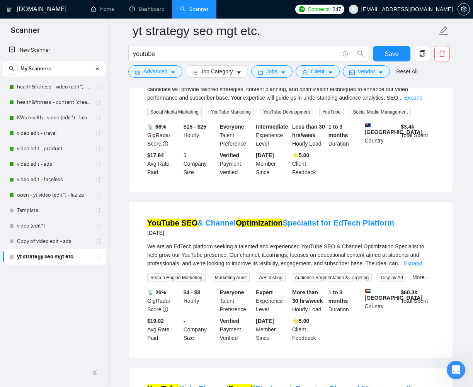
scroll to position [5241, 0]
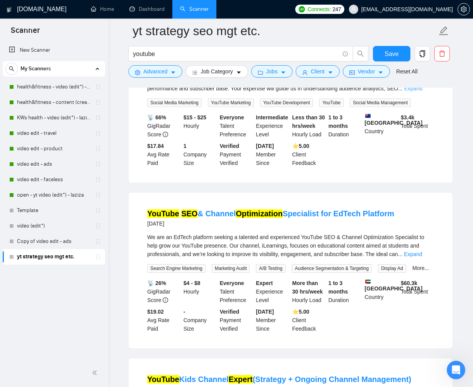
click at [422, 92] on link "Expand" at bounding box center [413, 88] width 18 height 6
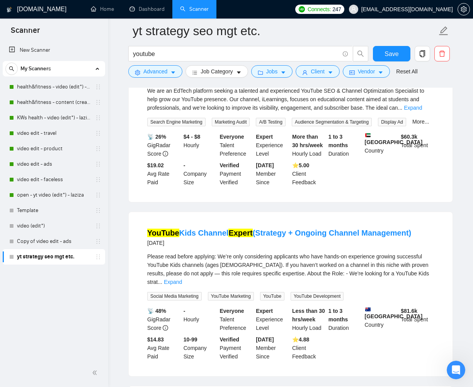
scroll to position [5411, 0]
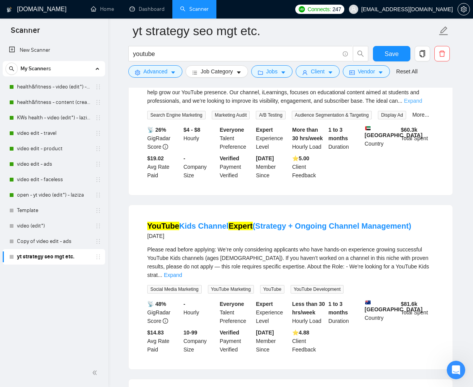
click at [418, 104] on link "Expand" at bounding box center [413, 101] width 18 height 6
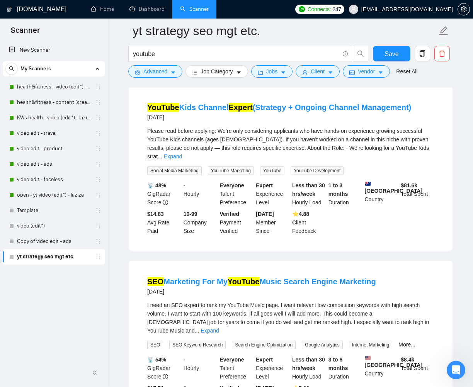
scroll to position [5640, 0]
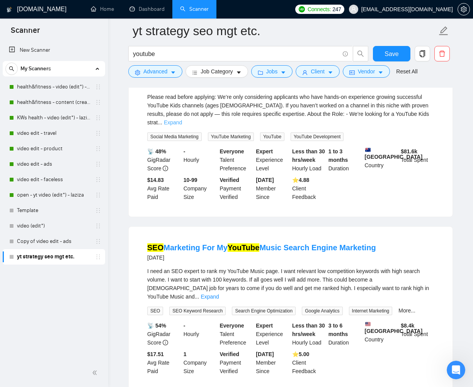
click at [182, 126] on link "Expand" at bounding box center [173, 122] width 18 height 6
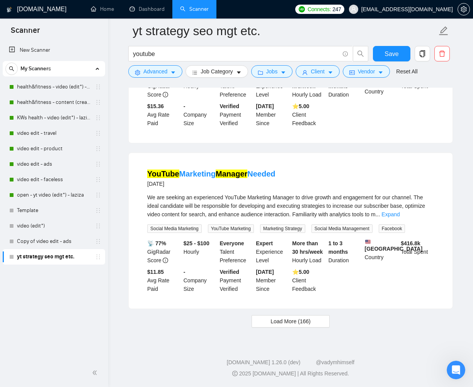
scroll to position [6989, 0]
click at [311, 317] on span "Load More (166)" at bounding box center [290, 321] width 40 height 9
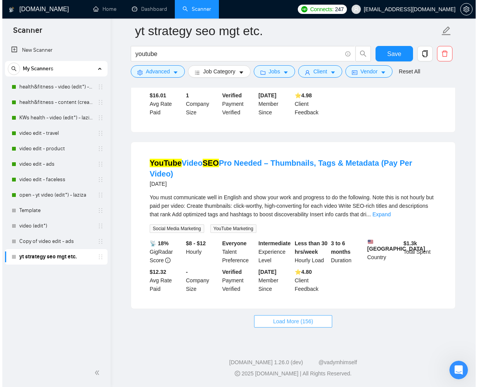
scroll to position [8493, 0]
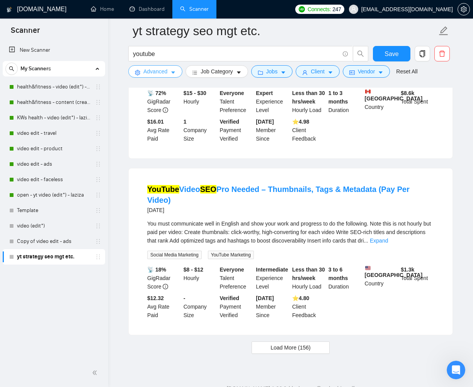
click at [172, 72] on icon "caret-down" at bounding box center [173, 73] width 4 height 2
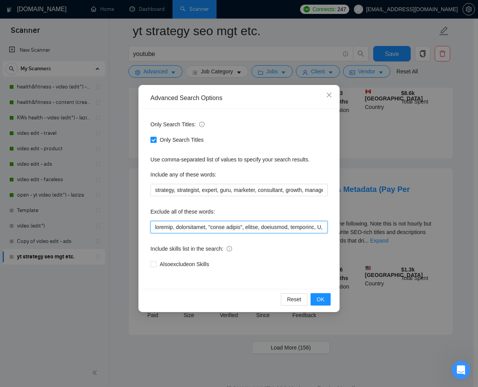
click at [173, 227] on input "text" at bounding box center [238, 227] width 177 height 12
paste input "network, scriptwriter, "video editor", editor, thumbnail, instagram, X, twitter…"
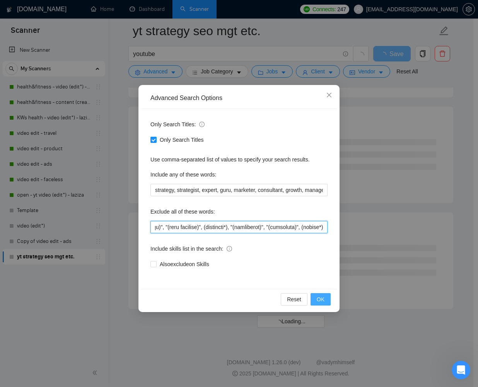
type input "network, scriptwriter, "video editor", editor, thumbnail, instagram, X, twitter…"
click at [317, 297] on span "OK" at bounding box center [320, 299] width 8 height 9
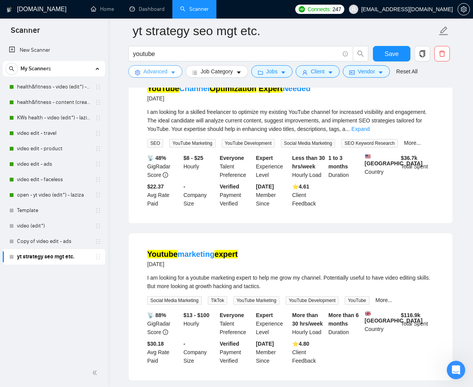
scroll to position [0, 0]
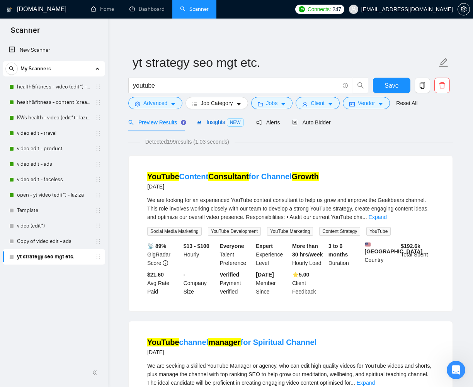
click at [208, 125] on span "Insights NEW" at bounding box center [219, 122] width 47 height 6
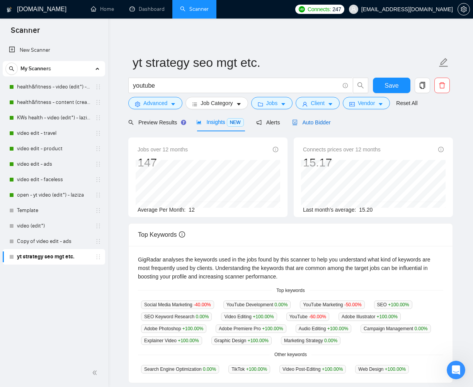
click at [325, 123] on span "Auto Bidder" at bounding box center [311, 122] width 38 height 6
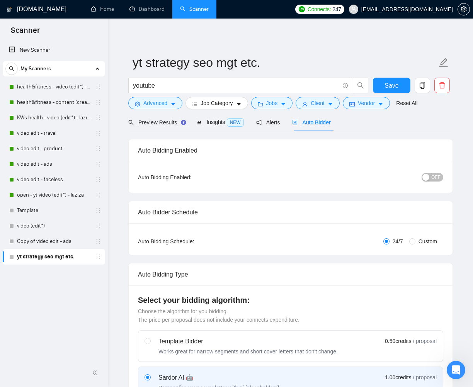
scroll to position [293, 0]
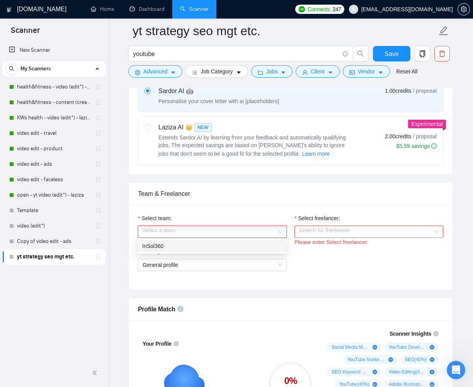
click at [281, 231] on div "Select a team" at bounding box center [212, 232] width 149 height 12
click at [255, 242] on div "InSol360" at bounding box center [211, 246] width 139 height 9
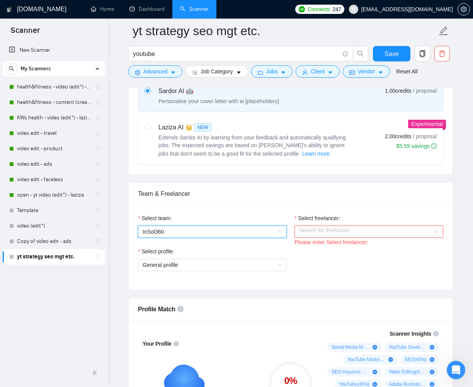
click at [321, 232] on input "Select freelancer:" at bounding box center [366, 232] width 134 height 12
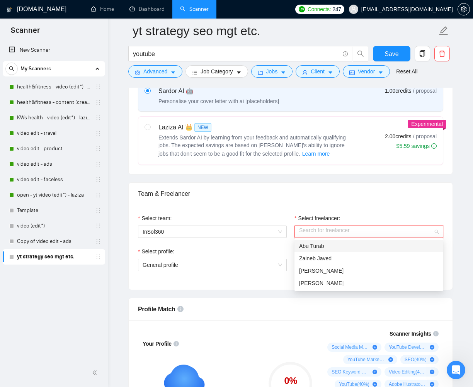
click at [323, 247] on span "Abu Turab" at bounding box center [311, 246] width 25 height 6
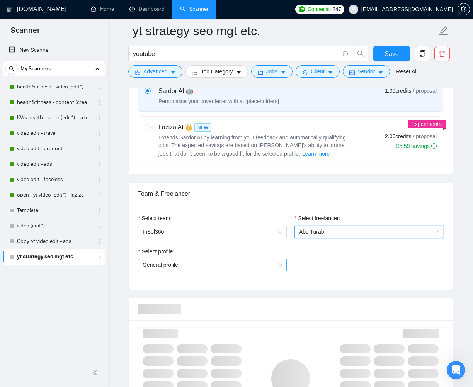
click at [253, 263] on span "General profile" at bounding box center [212, 265] width 139 height 12
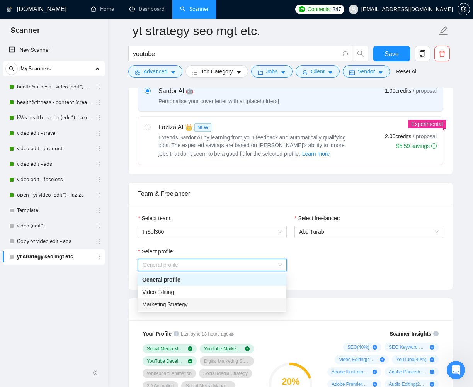
click at [223, 304] on div "Marketing Strategy" at bounding box center [211, 304] width 139 height 9
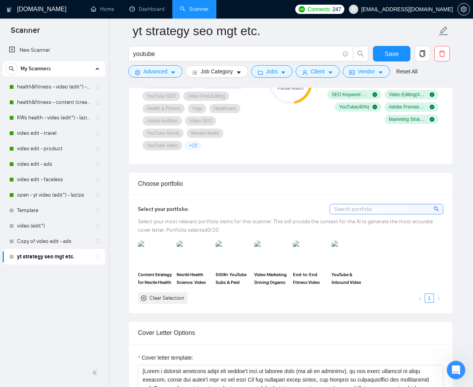
scroll to position [611, 0]
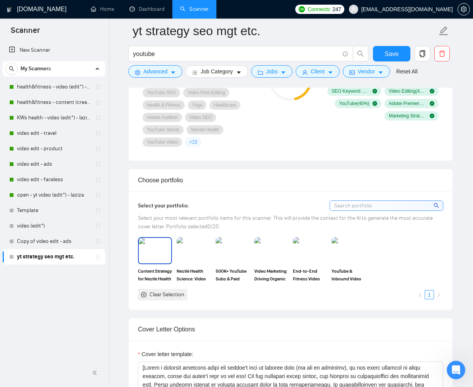
click at [155, 254] on img at bounding box center [155, 251] width 32 height 26
click at [187, 250] on img at bounding box center [193, 251] width 32 height 26
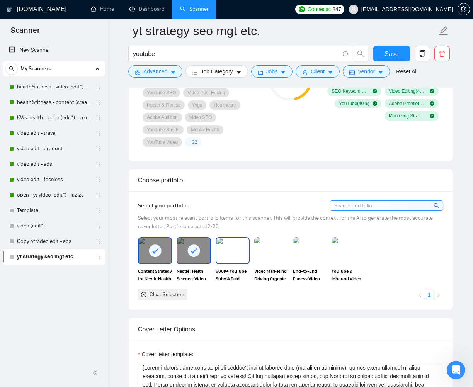
click at [218, 249] on img at bounding box center [232, 251] width 32 height 26
click at [258, 251] on img at bounding box center [271, 251] width 32 height 26
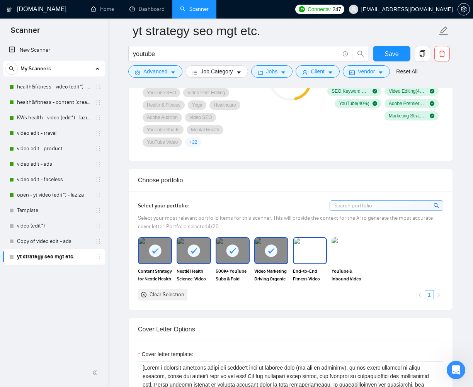
click at [308, 245] on img at bounding box center [310, 251] width 32 height 26
click at [350, 247] on img at bounding box center [348, 251] width 32 height 26
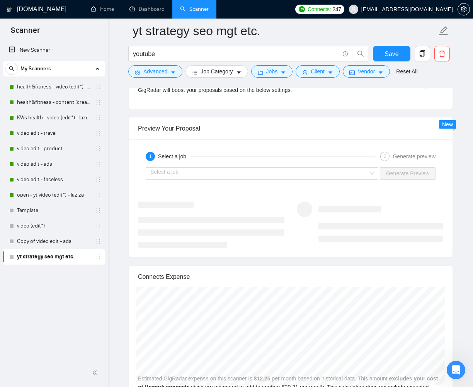
scroll to position [1425, 0]
click at [352, 171] on input "search" at bounding box center [259, 174] width 218 height 12
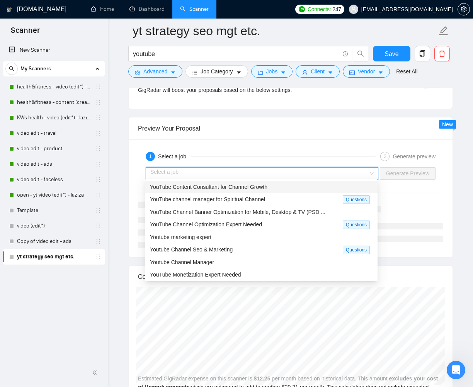
click at [278, 188] on div "YouTube Content Consultant for Channel Growth" at bounding box center [261, 187] width 223 height 9
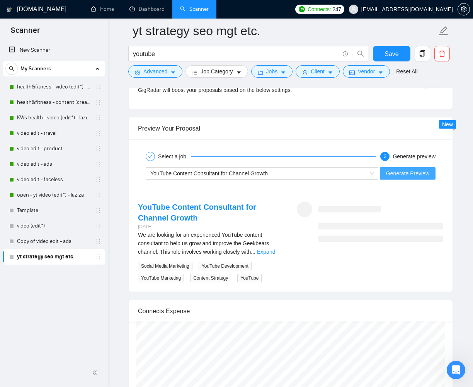
click at [408, 171] on span "Generate Preview" at bounding box center [407, 173] width 43 height 9
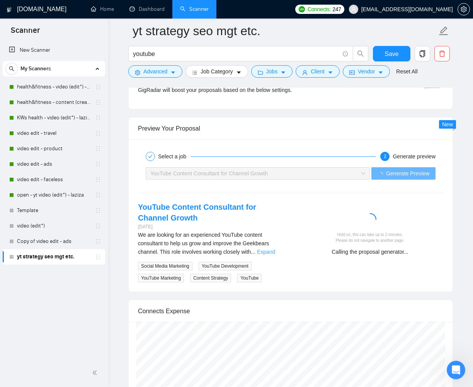
click at [275, 249] on link "Expand" at bounding box center [266, 252] width 18 height 6
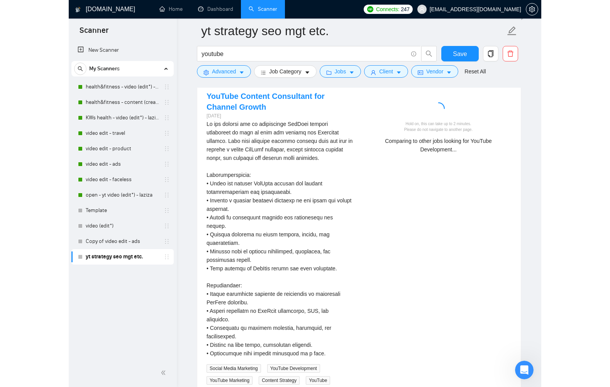
scroll to position [1532, 0]
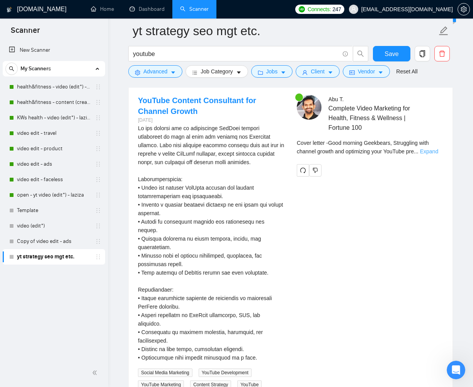
click at [435, 151] on link "Expand" at bounding box center [429, 151] width 18 height 6
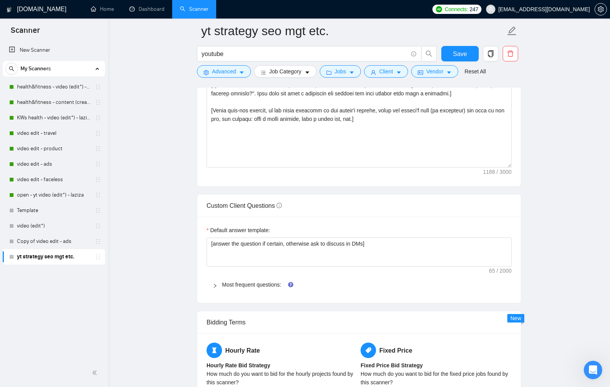
scroll to position [979, 0]
click at [270, 281] on link "Most frequent questions:" at bounding box center [251, 284] width 59 height 6
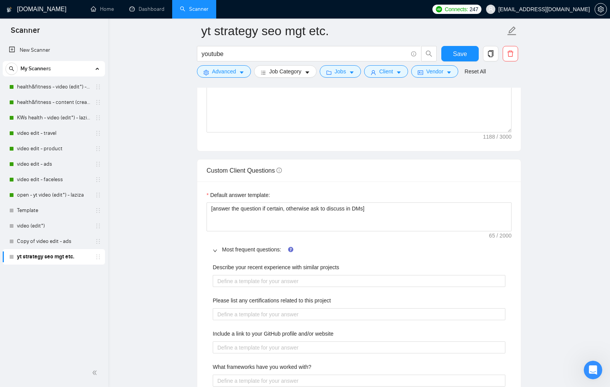
scroll to position [1035, 0]
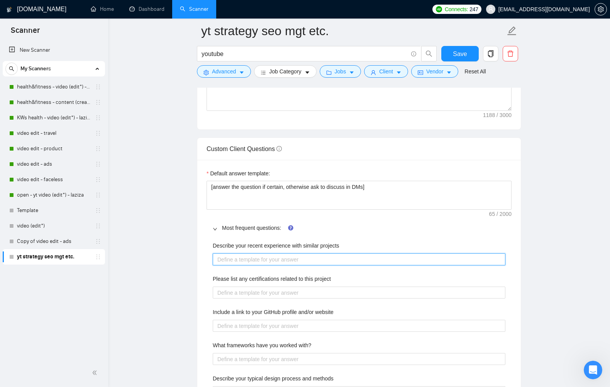
click at [340, 258] on projects "Describe your recent experience with similar projects" at bounding box center [359, 259] width 293 height 12
paste projects "🔵 OPTIFAST (Nestlé Health Science) Industry: Weight-loss meal replacement | Reg…"
type projects "🔵 OPTIFAST (Nestlé Health Science) Industry: Weight-loss meal replacement | Reg…"
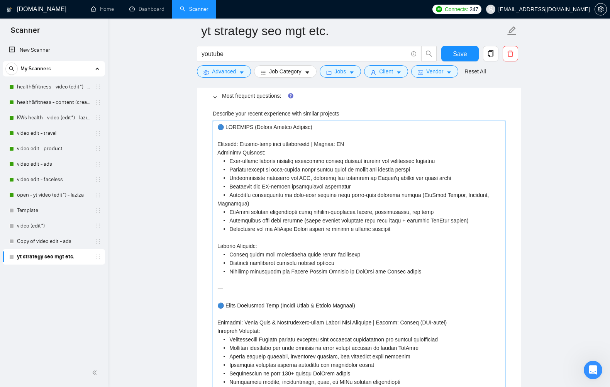
scroll to position [1167, 0]
drag, startPoint x: 236, startPoint y: 246, endPoint x: 273, endPoint y: 245, distance: 37.1
click at [273, 245] on projects "Describe your recent experience with similar projects" at bounding box center [359, 288] width 293 height 335
type projects "🔵 OPTIFAST (Nestlé Health Science) Industry: Weight-loss meal replacement | Reg…"
drag, startPoint x: 269, startPoint y: 153, endPoint x: 217, endPoint y: 153, distance: 52.6
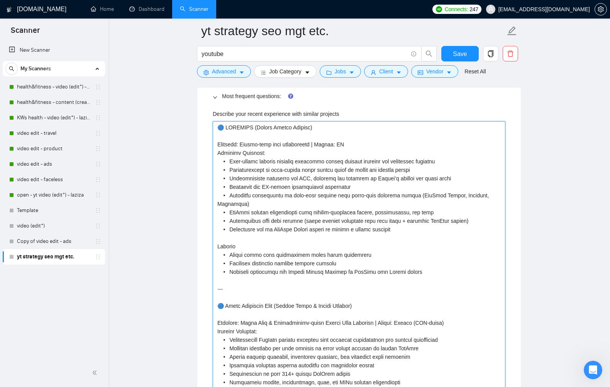
click at [216, 152] on projects "Describe your recent experience with similar projects" at bounding box center [359, 288] width 293 height 335
type projects "🔵 OPTIFAST (Nestlé Health Science) Industry: Weight-loss meal replacement | Reg…"
drag, startPoint x: 352, startPoint y: 143, endPoint x: 212, endPoint y: 145, distance: 139.9
type projects "🔵 OPTIFAST (Nestlé Health Science) • Data-backed content strategy including mas…"
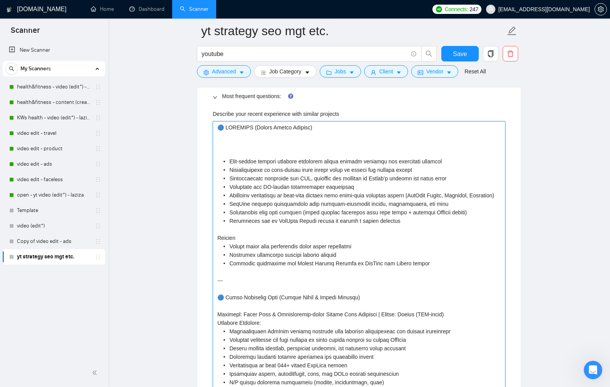
type projects "🔵 OPTIFAST (Nestlé Health Science) • Data-backed content strategy including mas…"
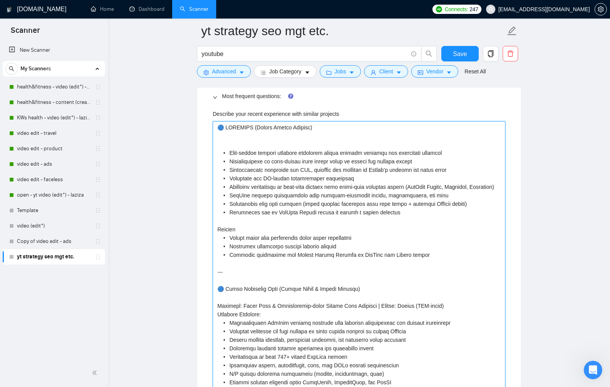
type projects "🔵 OPTIFAST (Nestlé Health Science) • Data-backed content strategy including mas…"
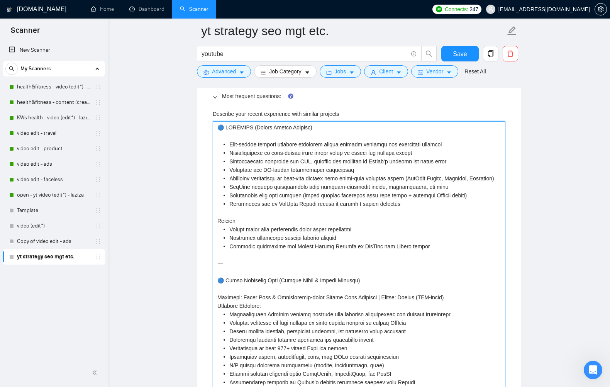
drag, startPoint x: 314, startPoint y: 127, endPoint x: 253, endPoint y: 126, distance: 61.1
click at [253, 126] on projects "Describe your recent experience with similar projects" at bounding box center [359, 280] width 293 height 318
type projects "🔵 OPTIFAST • Data-backed content strategy including master keyword research and…"
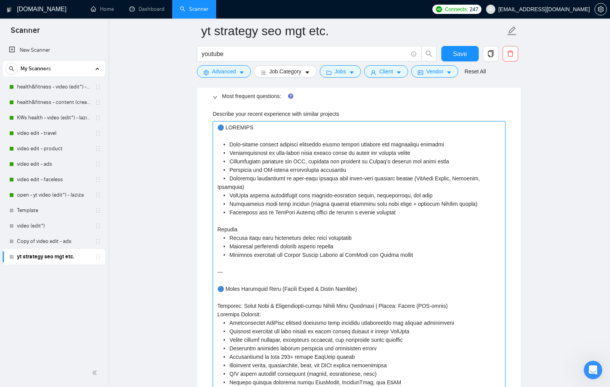
type projects "🔵 OPTIFAST • Data-backed content strategy including master keyword research and…"
click at [225, 126] on projects "Describe your recent experience with similar projects" at bounding box center [359, 280] width 293 height 318
type projects "🔵OPTIFAST • Data-backed content strategy including master keyword research and …"
type projects "OPTIFAST • Data-backed content strategy including master keyword research and c…"
click at [229, 142] on projects "Describe your recent experience with similar projects" at bounding box center [359, 280] width 293 height 318
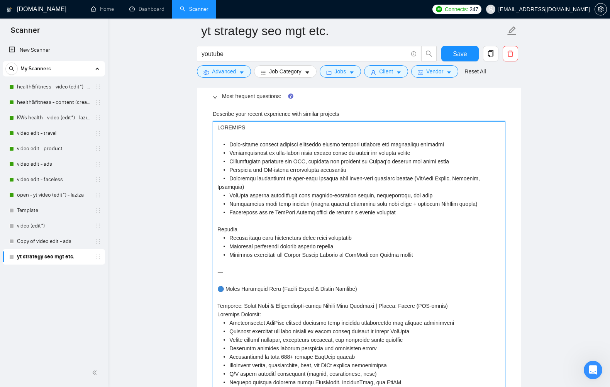
type projects "OPTIFAST •Data-backed content strategy including master keyword research and co…"
type projects "OPTIFAST Data-backed content strategy including master keyword research and com…"
click at [230, 152] on projects "Describe your recent experience with similar projects" at bounding box center [359, 280] width 293 height 318
type projects "OPTIFAST Data-backed content strategy including master keyword research and com…"
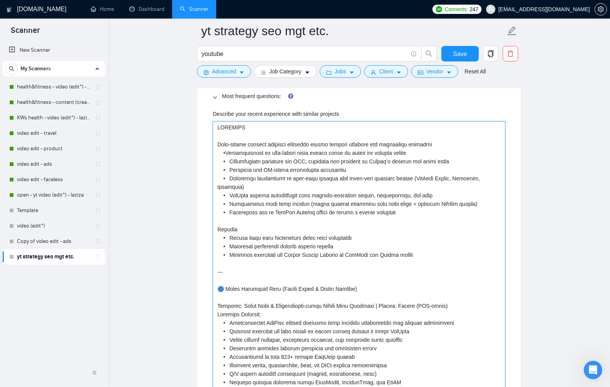
type projects "OPTIFAST Data-backed content strategy including master keyword research and com…"
drag, startPoint x: 369, startPoint y: 150, endPoint x: 360, endPoint y: 151, distance: 9.3
click at [360, 151] on projects "Describe your recent experience with similar projects" at bounding box center [359, 280] width 293 height 318
type projects "OPTIFAST Data-backed content strategy including master keyword research and com…"
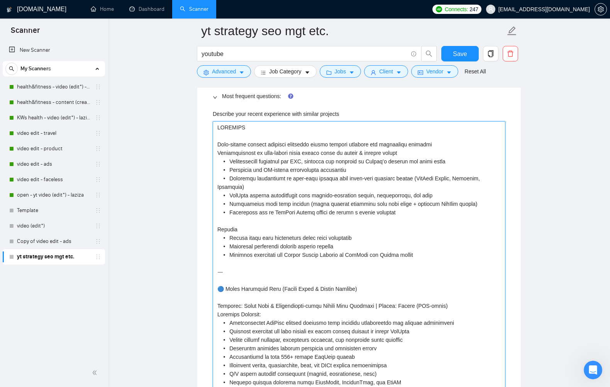
drag, startPoint x: 346, startPoint y: 160, endPoint x: 333, endPoint y: 161, distance: 12.4
click at [333, 161] on projects "Describe your recent experience with similar projects" at bounding box center [359, 280] width 293 height 318
type projects "OPTIFAST Data-backed content strategy including master keyword research and com…"
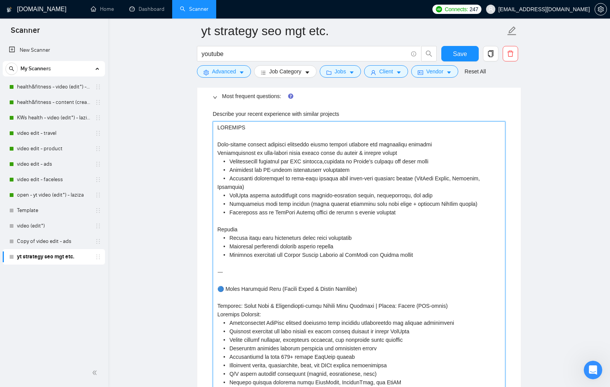
type projects "OPTIFAST Data-backed content strategy including master keyword research and com…"
drag, startPoint x: 419, startPoint y: 160, endPoint x: 410, endPoint y: 161, distance: 9.3
click at [410, 161] on projects "Describe your recent experience with similar projects" at bounding box center [359, 280] width 293 height 318
type projects "OPTIFAST Data-backed content strategy including master keyword research and com…"
click at [230, 160] on projects "Describe your recent experience with similar projects" at bounding box center [359, 280] width 293 height 318
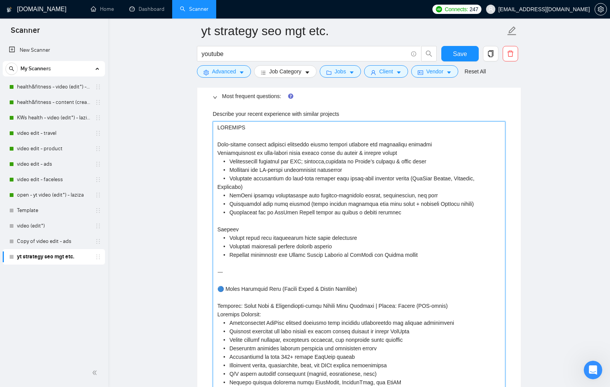
type projects "OPTIFAST Data-backed content strategy including master keyword research and com…"
drag, startPoint x: 262, startPoint y: 168, endPoint x: 217, endPoint y: 167, distance: 45.2
click at [217, 167] on projects "Describe your recent experience with similar projects" at bounding box center [359, 280] width 293 height 318
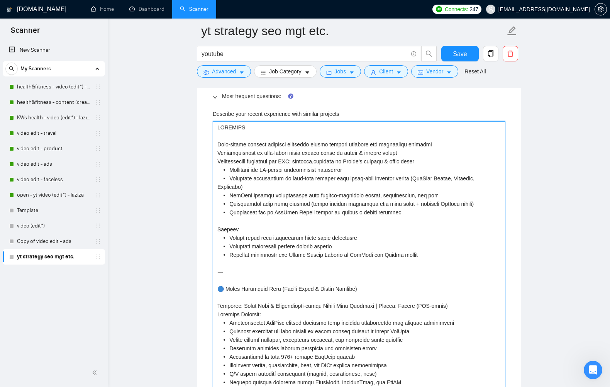
type projects "OPTIFAST Data-backed content strategy including master keyword research and com…"
click at [228, 177] on projects "Describe your recent experience with similar projects" at bounding box center [359, 280] width 293 height 318
type projects "OPTIFAST Data-backed content strategy including master keyword research and com…"
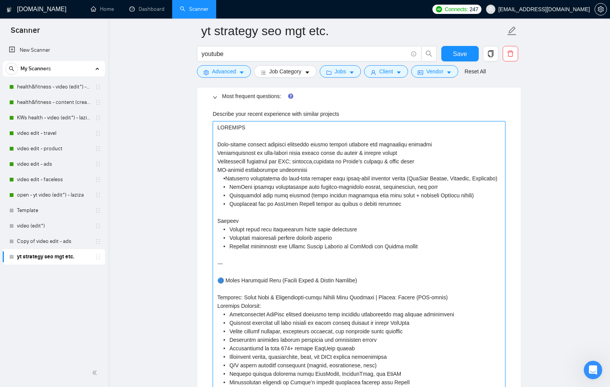
type projects "OPTIFAST Data-backed content strategy including master keyword research and com…"
drag, startPoint x: 427, startPoint y: 177, endPoint x: 405, endPoint y: 177, distance: 22.0
click at [405, 177] on projects "Describe your recent experience with similar projects" at bounding box center [359, 276] width 293 height 310
type projects "OPTIFAST Data-backed content strategy including master keyword research and com…"
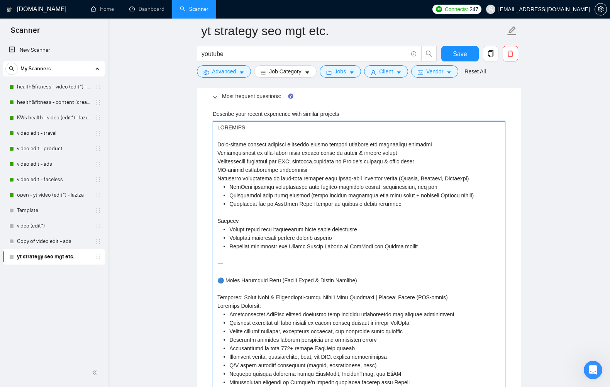
drag, startPoint x: 424, startPoint y: 177, endPoint x: 476, endPoint y: 178, distance: 51.4
click at [476, 178] on projects "Describe your recent experience with similar projects" at bounding box center [359, 276] width 293 height 310
type projects "OPTIFAST Data-backed content strategy including master keyword research and com…"
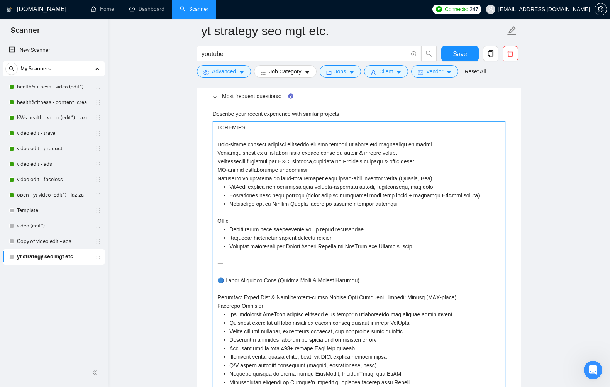
type projects "OPTIFAST Data-backed content strategy including master keyword research and com…"
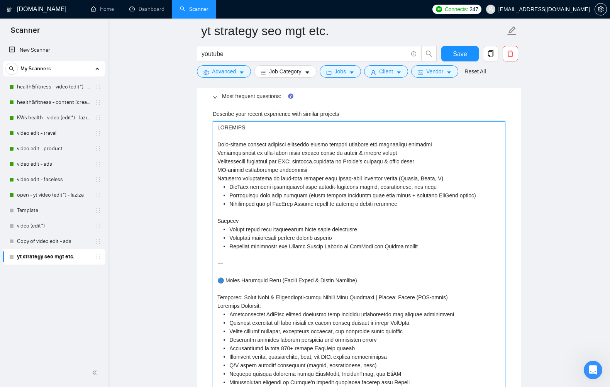
type projects "OPTIFAST Data-backed content strategy including master keyword research and com…"
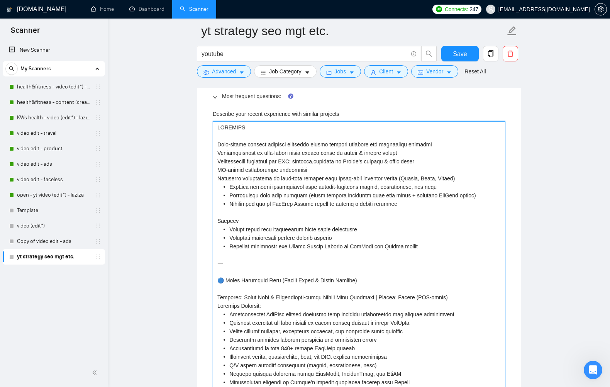
type projects "OPTIFAST Data-backed content strategy including master keyword research and com…"
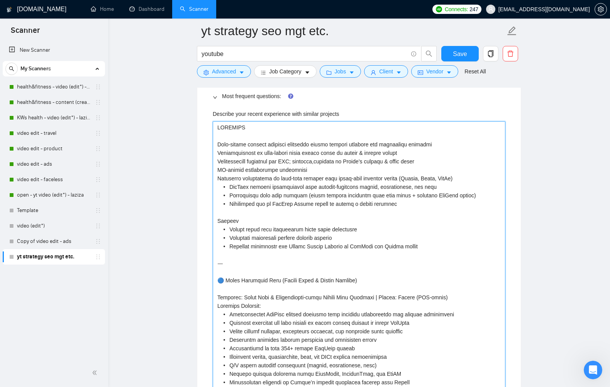
type projects "OPTIFAST Data-backed content strategy including master keyword research and com…"
click at [230, 187] on projects "Describe your recent experience with similar projects" at bounding box center [359, 276] width 293 height 310
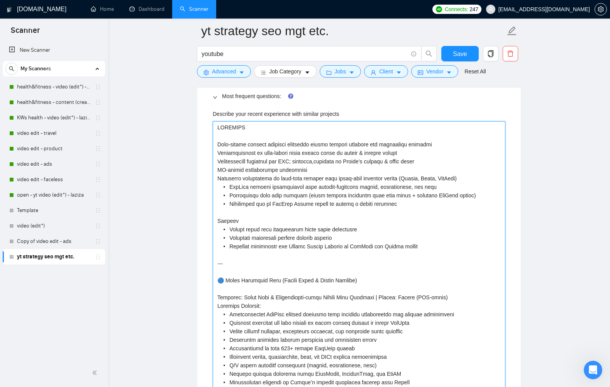
type projects "OPTIFAST Data-backed content strategy including master keyword research and com…"
click at [412, 187] on projects "Describe your recent experience with similar projects" at bounding box center [359, 276] width 293 height 310
type projects "OPTIFAST Data-backed content strategy including master keyword research and com…"
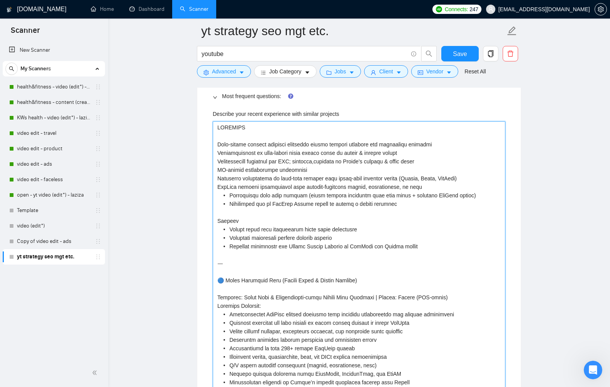
type projects "OPTIFAST Data-backed content strategy including master keyword research and com…"
drag, startPoint x: 229, startPoint y: 193, endPoint x: 241, endPoint y: 206, distance: 17.8
click at [229, 194] on projects "Describe your recent experience with similar projects" at bounding box center [359, 276] width 293 height 310
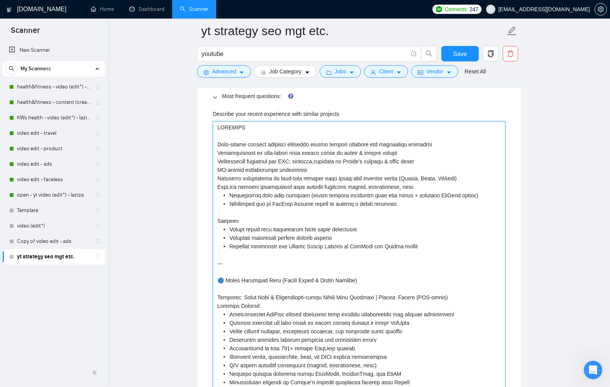
type projects "OPTIFAST Data-backed content strategy including master keyword research and com…"
click at [230, 203] on projects "Describe your recent experience with similar projects" at bounding box center [359, 276] width 293 height 310
type projects "OPTIFAST Data-backed content strategy including master keyword research and com…"
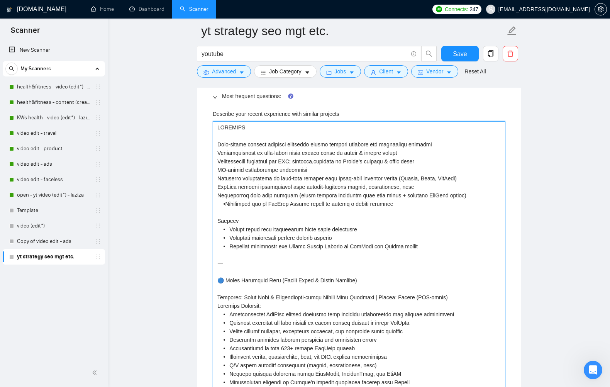
type projects "OPTIFAST Data-backed content strategy including master keyword research and com…"
drag, startPoint x: 396, startPoint y: 204, endPoint x: 212, endPoint y: 203, distance: 183.9
type projects "OPTIFAST Data-backed content strategy including master keyword research and com…"
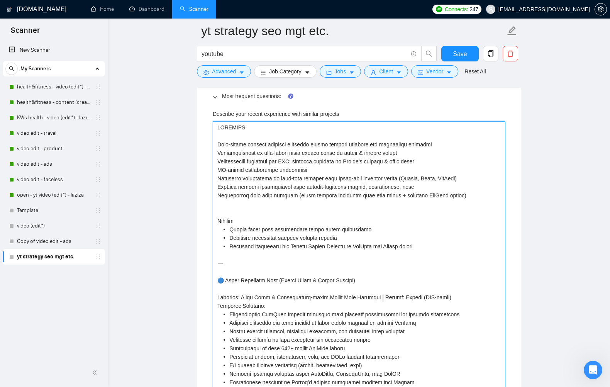
type projects "OPTIFAST Data-backed content strategy including master keyword research and com…"
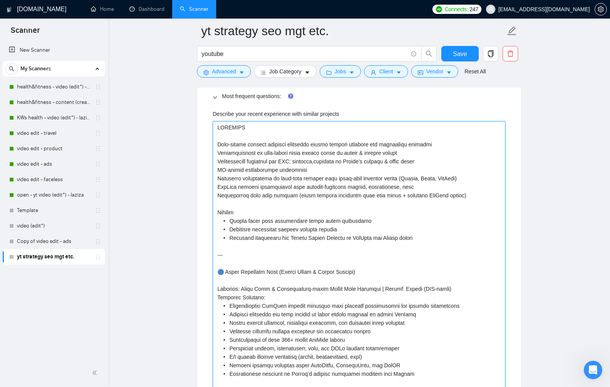
drag, startPoint x: 265, startPoint y: 255, endPoint x: 214, endPoint y: 251, distance: 51.9
click at [213, 250] on projects "Describe your recent experience with similar projects" at bounding box center [359, 271] width 293 height 301
type projects "OPTIFAST Data-backed content strategy including master keyword research and com…"
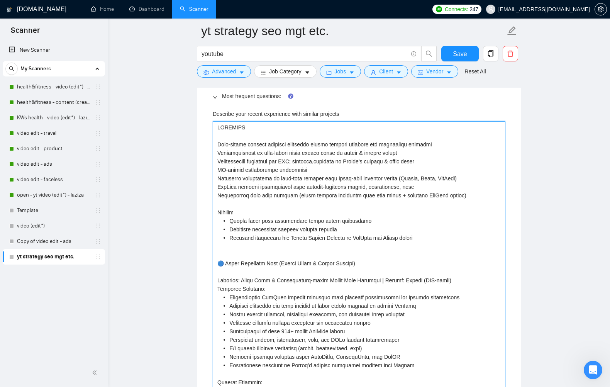
type projects "OPTIFAST Data-backed content strategy including master keyword research and com…"
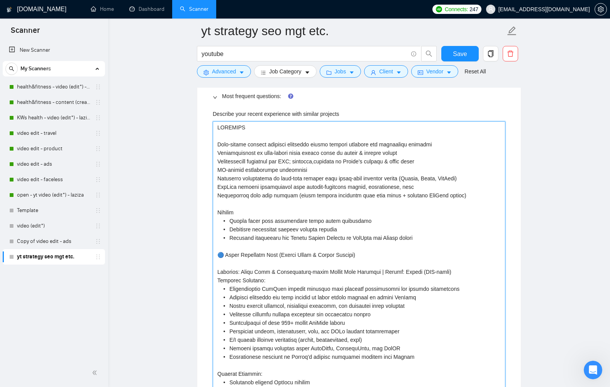
click at [225, 255] on projects "Describe your recent experience with similar projects" at bounding box center [359, 263] width 293 height 284
type projects "OPTIFAST Data-backed content strategy including master keyword research and com…"
drag, startPoint x: 266, startPoint y: 280, endPoint x: 216, endPoint y: 270, distance: 51.5
click at [216, 270] on projects "Describe your recent experience with similar projects" at bounding box center [359, 263] width 293 height 284
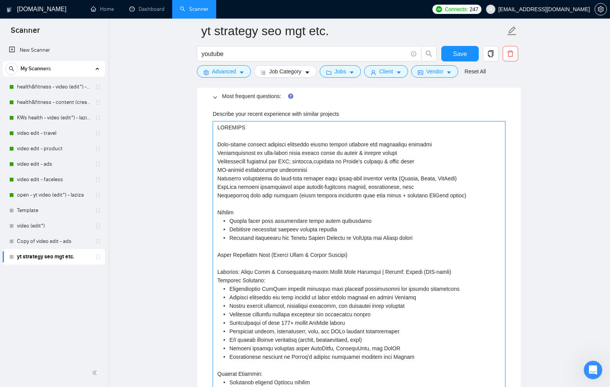
type projects "OPTIFAST Data-backed content strategy including master keyword research and com…"
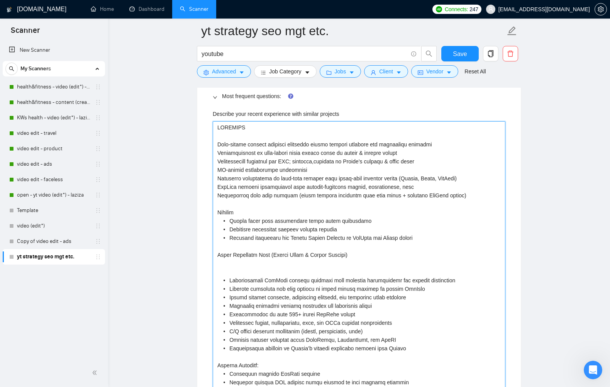
type projects "OPTIFAST Data-backed content strategy including master keyword research and com…"
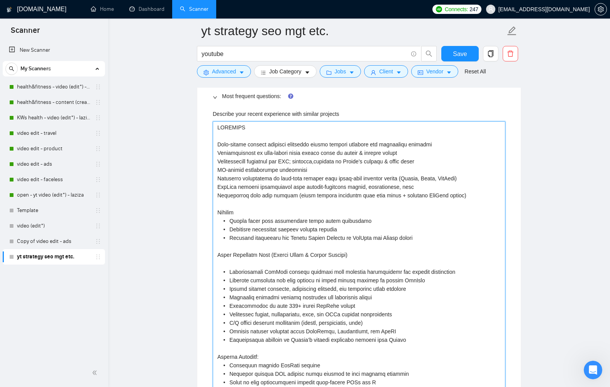
click at [466, 195] on projects "Describe your recent experience with similar projects" at bounding box center [359, 254] width 293 height 267
type projects "OPTIFAST Data-backed content strategy including master keyword research and com…"
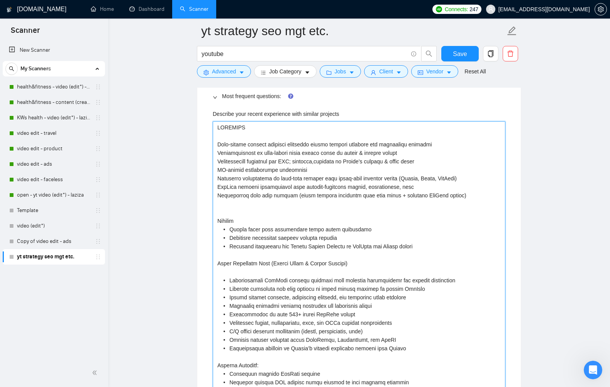
type projects "OPTIFAST Data-backed content strategy including master keyword research and com…"
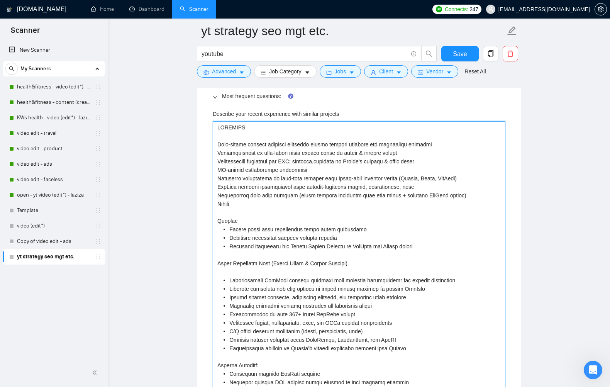
type projects "OPTIFAST Data-backed content strategy including master keyword research and com…"
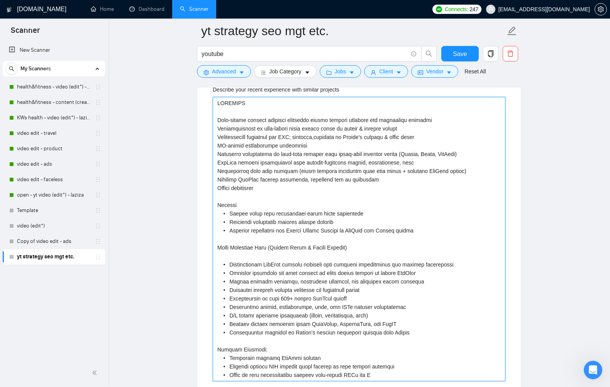
scroll to position [1286, 0]
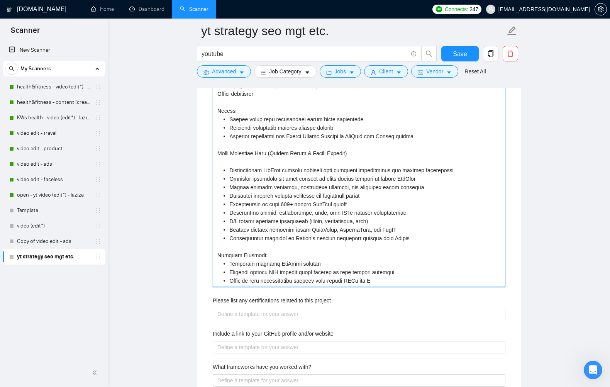
click at [230, 169] on projects "Describe your recent experience with similar projects" at bounding box center [359, 145] width 293 height 284
drag, startPoint x: 406, startPoint y: 169, endPoint x: 394, endPoint y: 169, distance: 11.2
click at [394, 169] on projects "Describe your recent experience with similar projects" at bounding box center [359, 145] width 293 height 284
click at [230, 178] on projects "Describe your recent experience with similar projects" at bounding box center [359, 145] width 293 height 284
click at [230, 186] on projects "Describe your recent experience with similar projects" at bounding box center [359, 145] width 293 height 284
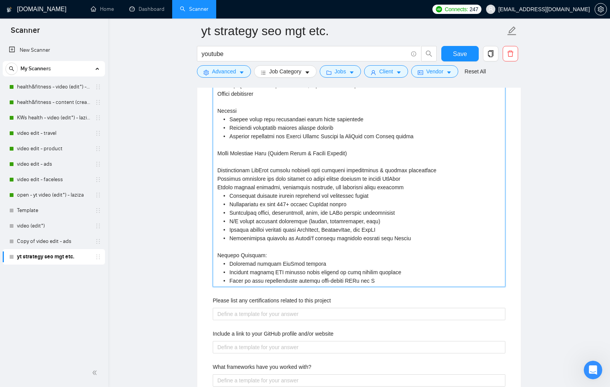
click at [229, 196] on projects "Describe your recent experience with similar projects" at bounding box center [359, 145] width 293 height 284
drag, startPoint x: 243, startPoint y: 195, endPoint x: 217, endPoint y: 194, distance: 26.3
click at [217, 194] on projects "Describe your recent experience with similar projects" at bounding box center [359, 145] width 293 height 284
drag, startPoint x: 294, startPoint y: 194, endPoint x: 286, endPoint y: 195, distance: 7.8
click at [286, 195] on projects "Describe your recent experience with similar projects" at bounding box center [359, 145] width 293 height 284
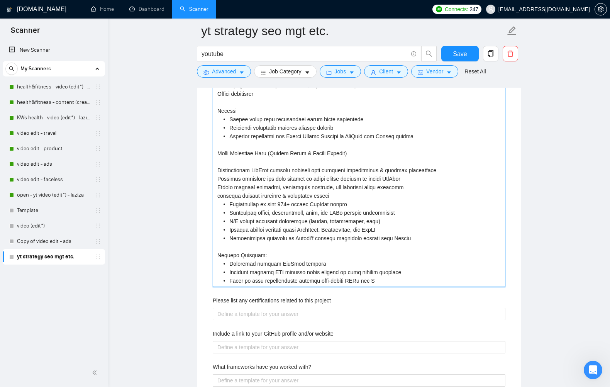
click at [230, 204] on projects "Describe your recent experience with similar projects" at bounding box center [359, 145] width 293 height 284
drag, startPoint x: 230, startPoint y: 211, endPoint x: 279, endPoint y: 236, distance: 55.5
click at [230, 211] on projects "Describe your recent experience with similar projects" at bounding box center [359, 145] width 293 height 284
click at [320, 211] on projects "Describe your recent experience with similar projects" at bounding box center [359, 145] width 293 height 284
click at [230, 219] on projects "Describe your recent experience with similar projects" at bounding box center [359, 145] width 293 height 284
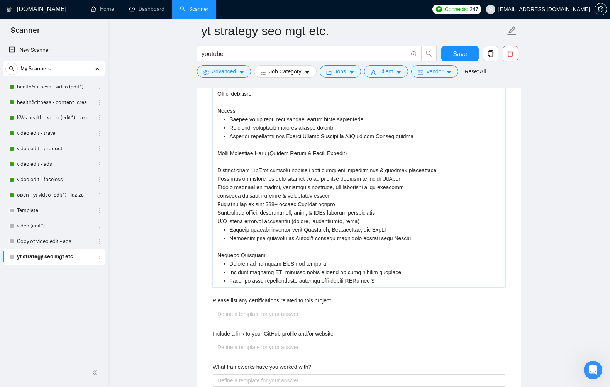
click at [230, 229] on projects "Describe your recent experience with similar projects" at bounding box center [359, 145] width 293 height 284
drag, startPoint x: 298, startPoint y: 229, endPoint x: 388, endPoint y: 230, distance: 90.0
click at [388, 230] on projects "Describe your recent experience with similar projects" at bounding box center [359, 145] width 293 height 284
click at [279, 187] on projects "Describe your recent experience with similar projects" at bounding box center [359, 145] width 293 height 284
paste projects "TubeBuddy, MorningFame, and VidIQ"
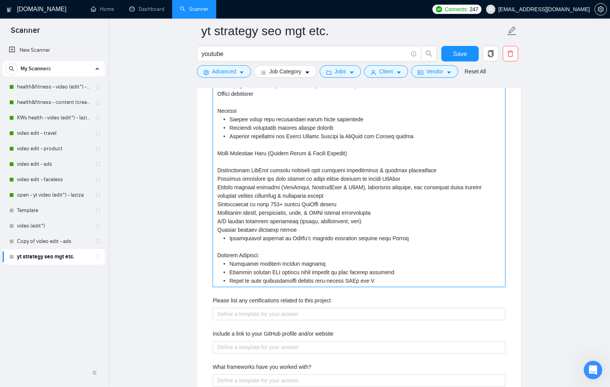
drag, startPoint x: 296, startPoint y: 230, endPoint x: 216, endPoint y: 228, distance: 80.8
click at [216, 228] on projects "Describe your recent experience with similar projects" at bounding box center [359, 145] width 293 height 284
click at [230, 238] on projects "Describe your recent experience with similar projects" at bounding box center [359, 145] width 293 height 284
click at [236, 229] on projects "Describe your recent experience with similar projects" at bounding box center [359, 145] width 293 height 284
drag, startPoint x: 249, startPoint y: 238, endPoint x: 216, endPoint y: 236, distance: 33.2
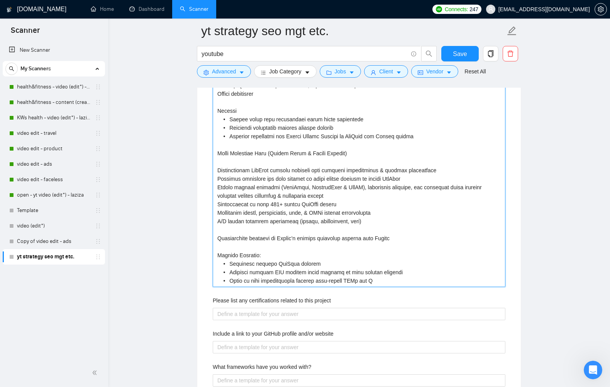
click at [216, 236] on projects "Describe your recent experience with similar projects" at bounding box center [359, 145] width 293 height 284
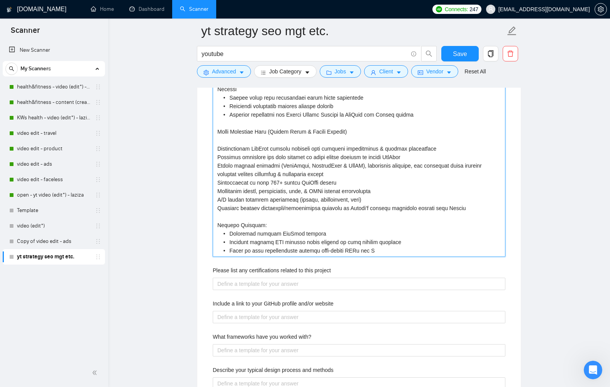
scroll to position [1307, 0]
drag, startPoint x: 381, startPoint y: 248, endPoint x: 385, endPoint y: 249, distance: 3.9
click at [381, 248] on projects "Describe your recent experience with similar projects" at bounding box center [359, 119] width 293 height 276
paste projects "YouTube channel optimization • Strengthened brand identity and long-term YouTub…"
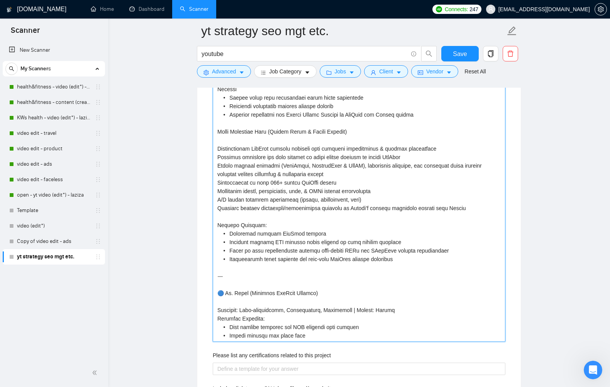
click at [379, 249] on projects "Describe your recent experience with similar projects" at bounding box center [359, 161] width 293 height 361
drag, startPoint x: 236, startPoint y: 225, endPoint x: 263, endPoint y: 226, distance: 26.7
click at [262, 225] on projects "Describe your recent experience with similar projects" at bounding box center [359, 161] width 293 height 361
click at [230, 234] on projects "Describe your recent experience with similar projects" at bounding box center [359, 161] width 293 height 361
click at [230, 240] on projects "Describe your recent experience with similar projects" at bounding box center [359, 161] width 293 height 361
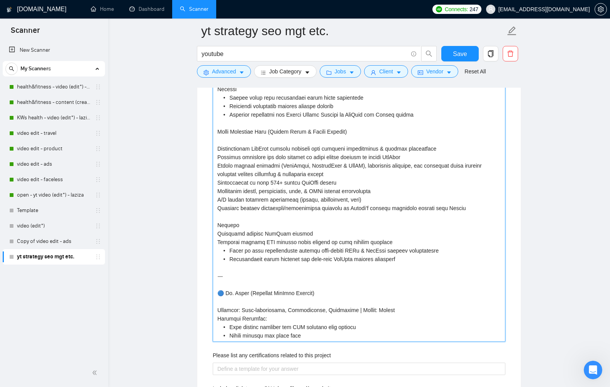
click at [230, 250] on projects "Describe your recent experience with similar projects" at bounding box center [359, 161] width 293 height 361
click at [230, 257] on projects "Describe your recent experience with similar projects" at bounding box center [359, 161] width 293 height 361
drag, startPoint x: 247, startPoint y: 278, endPoint x: 216, endPoint y: 270, distance: 32.3
click at [216, 270] on projects "Describe your recent experience with similar projects" at bounding box center [359, 161] width 293 height 361
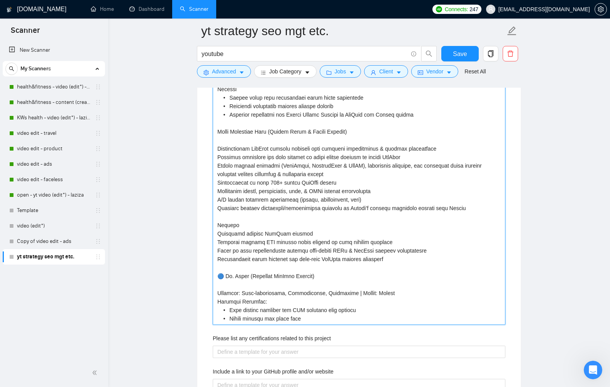
drag, startPoint x: 250, startPoint y: 275, endPoint x: 322, endPoint y: 276, distance: 72.3
click at [322, 276] on projects "Describe your recent experience with similar projects" at bounding box center [359, 153] width 293 height 344
click at [225, 277] on projects "Describe your recent experience with similar projects" at bounding box center [359, 153] width 293 height 344
click at [223, 276] on projects "Describe your recent experience with similar projects" at bounding box center [359, 153] width 293 height 344
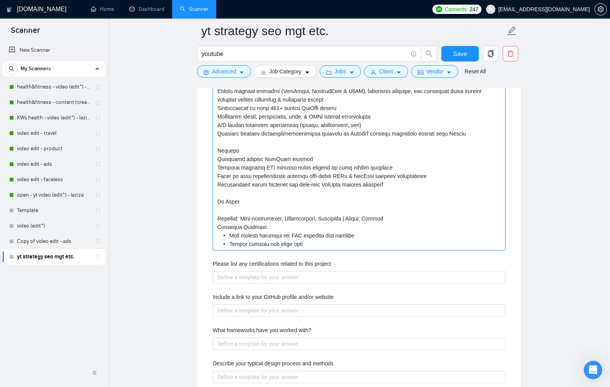
scroll to position [1422, 0]
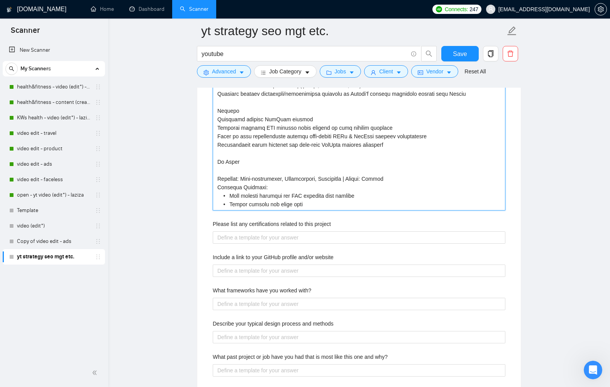
drag, startPoint x: 267, startPoint y: 186, endPoint x: 213, endPoint y: 185, distance: 53.7
click at [214, 185] on projects "Describe your recent experience with similar projects" at bounding box center [359, 39] width 293 height 344
click at [230, 195] on projects "Describe your recent experience with similar projects" at bounding box center [359, 39] width 293 height 344
click at [230, 202] on projects "Describe your recent experience with similar projects" at bounding box center [359, 39] width 293 height 344
click at [242, 187] on projects "Describe your recent experience with similar projects" at bounding box center [359, 39] width 293 height 344
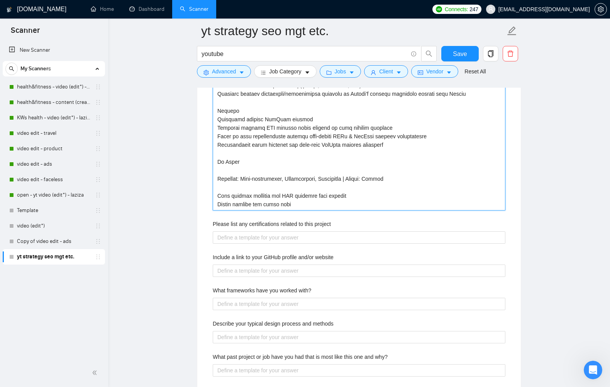
drag, startPoint x: 350, startPoint y: 178, endPoint x: 390, endPoint y: 178, distance: 40.6
click at [390, 178] on projects "Describe your recent experience with similar projects" at bounding box center [359, 39] width 293 height 344
drag, startPoint x: 241, startPoint y: 179, endPoint x: 218, endPoint y: 179, distance: 23.6
click at [218, 179] on projects "Describe your recent experience with similar projects" at bounding box center [359, 39] width 293 height 344
click at [333, 179] on projects "Describe your recent experience with similar projects" at bounding box center [359, 39] width 293 height 344
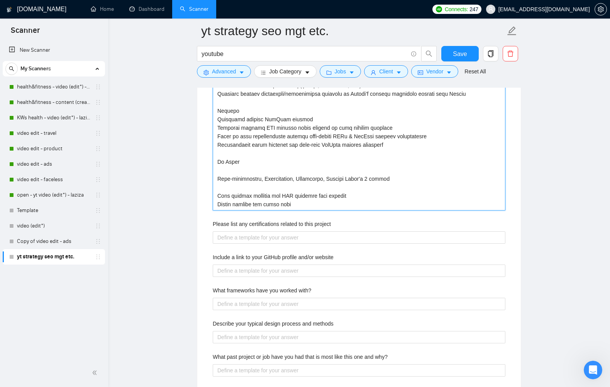
click at [296, 202] on projects "Describe your recent experience with similar projects" at bounding box center [359, 39] width 293 height 344
paste projects "research based on YouTube search intent • SEO-optimized scripting aligned with …"
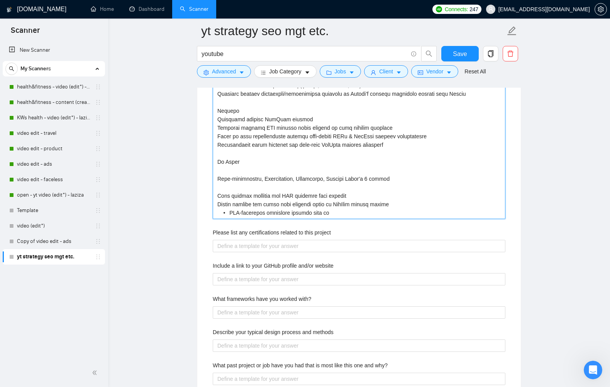
click at [296, 204] on projects "Describe your recent experience with similar projects" at bounding box center [359, 43] width 293 height 352
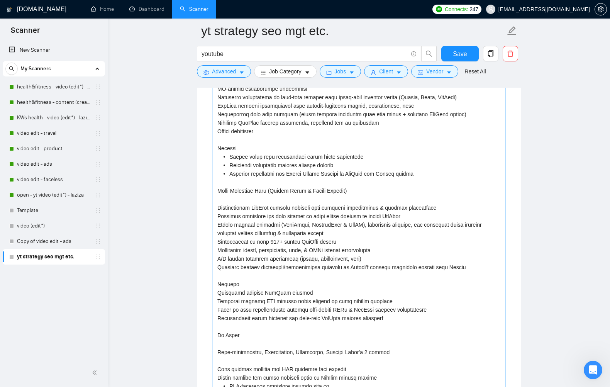
scroll to position [1127, 0]
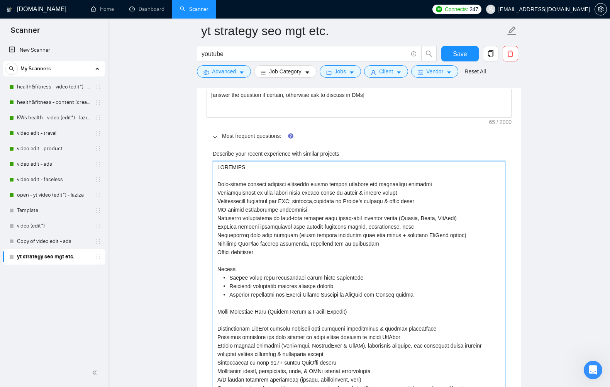
drag, startPoint x: 392, startPoint y: 182, endPoint x: 381, endPoint y: 183, distance: 10.8
click at [381, 183] on projects "Describe your recent experience with similar projects" at bounding box center [359, 337] width 293 height 352
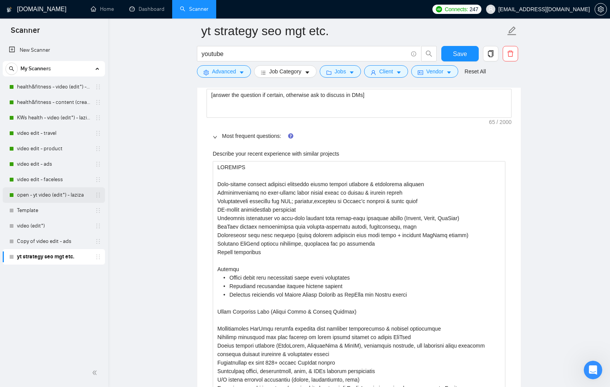
click at [48, 191] on link "open - yt video (edit*) - laziza" at bounding box center [53, 194] width 73 height 15
click at [451, 56] on button "Save" at bounding box center [460, 53] width 37 height 15
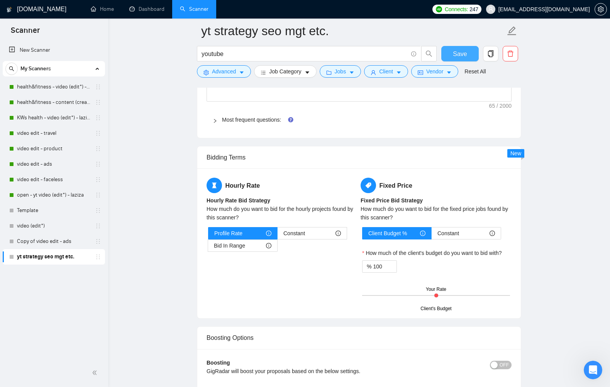
scroll to position [1143, 0]
click at [263, 119] on link "Most frequent questions:" at bounding box center [251, 120] width 59 height 6
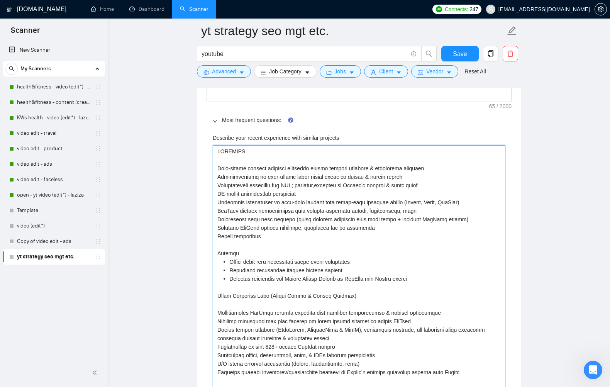
drag, startPoint x: 343, startPoint y: 270, endPoint x: 215, endPoint y: 250, distance: 129.1
click at [215, 250] on projects "Describe your recent experience with similar projects" at bounding box center [359, 321] width 293 height 352
paste projects "a) 5.2x increase in organic views b) Videos still ranking years later on Google…"
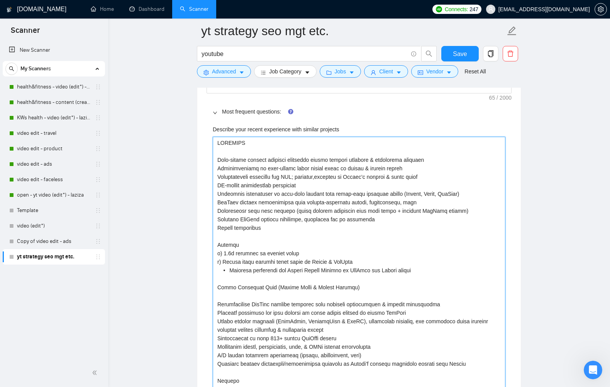
scroll to position [1153, 0]
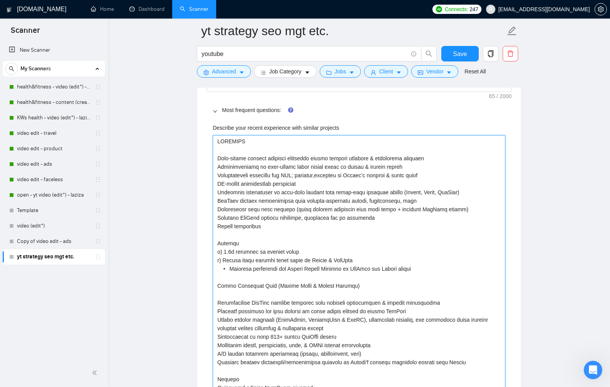
drag, startPoint x: 230, startPoint y: 268, endPoint x: 301, endPoint y: 267, distance: 70.3
click at [301, 267] on projects "Describe your recent experience with similar projects" at bounding box center [359, 311] width 293 height 352
drag, startPoint x: 345, startPoint y: 270, endPoint x: 211, endPoint y: 268, distance: 133.7
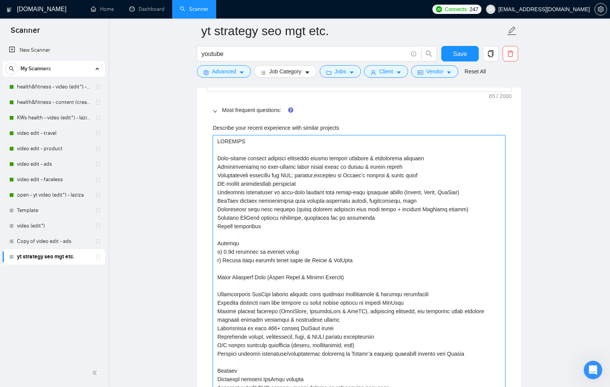
drag, startPoint x: 224, startPoint y: 258, endPoint x: 243, endPoint y: 269, distance: 22.5
click at [224, 258] on projects "Describe your recent experience with similar projects" at bounding box center [359, 307] width 293 height 344
paste projects "Enhanced visibility for Nestlé"
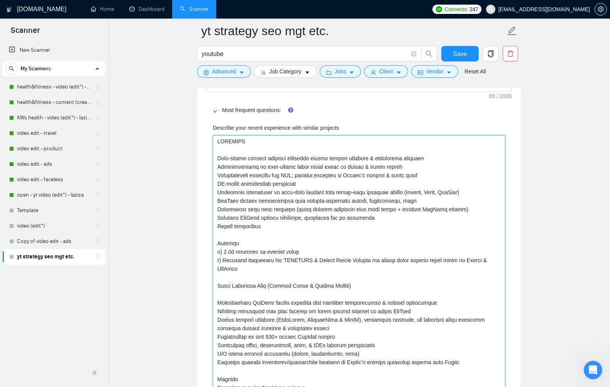
click at [303, 249] on projects "Describe your recent experience with similar projects" at bounding box center [359, 311] width 293 height 352
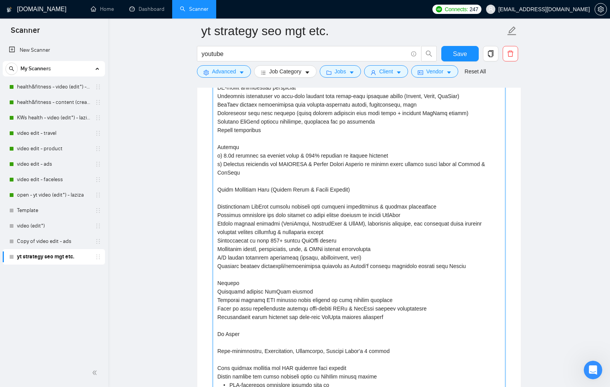
click at [397, 155] on projects "Describe your recent experience with similar projects" at bounding box center [359, 215] width 293 height 352
drag, startPoint x: 348, startPoint y: 188, endPoint x: 272, endPoint y: 187, distance: 75.7
click at [272, 187] on projects "Describe your recent experience with similar projects" at bounding box center [359, 215] width 293 height 352
click at [350, 156] on projects "Describe your recent experience with similar projects" at bounding box center [359, 215] width 293 height 352
drag, startPoint x: 411, startPoint y: 154, endPoint x: 453, endPoint y: 201, distance: 63.2
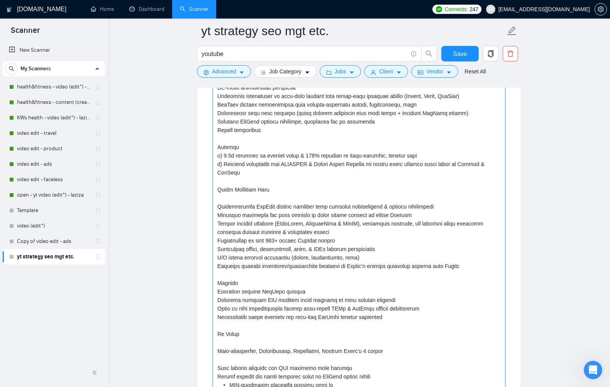
click at [411, 154] on projects "Describe your recent experience with similar projects" at bounding box center [359, 215] width 293 height 352
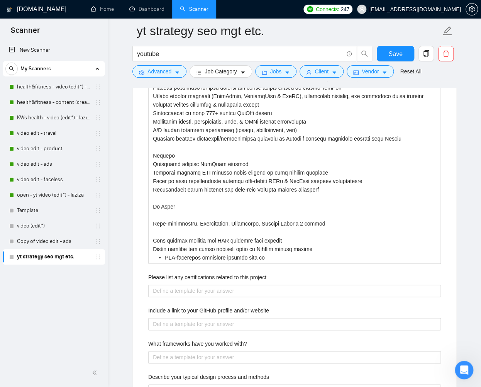
scroll to position [1377, 0]
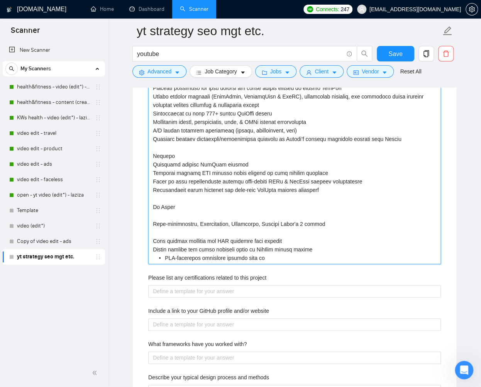
drag, startPoint x: 269, startPoint y: 256, endPoint x: 152, endPoint y: 207, distance: 127.1
click at [151, 207] on projects "Describe your recent experience with similar projects" at bounding box center [294, 88] width 293 height 352
click at [341, 243] on projects "Describe your recent experience with similar projects" at bounding box center [294, 88] width 293 height 352
drag, startPoint x: 267, startPoint y: 258, endPoint x: 151, endPoint y: 158, distance: 153.7
click at [151, 158] on projects "Describe your recent experience with similar projects" at bounding box center [294, 88] width 293 height 352
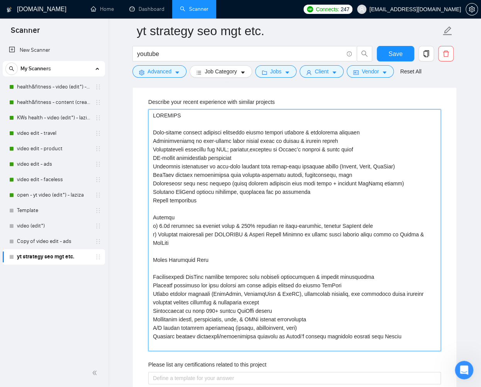
scroll to position [1178, 0]
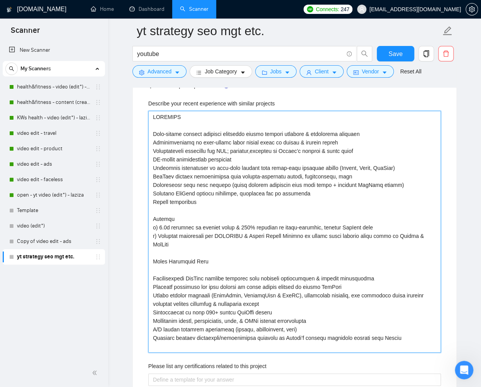
drag, startPoint x: 153, startPoint y: 116, endPoint x: 189, endPoint y: 130, distance: 39.2
click at [182, 121] on projects "Describe your recent experience with similar projects" at bounding box center [294, 232] width 293 height 242
paste projects "1. OPTIFAST (by Nestlé Health Science) optifast.com global weight loss brand by…"
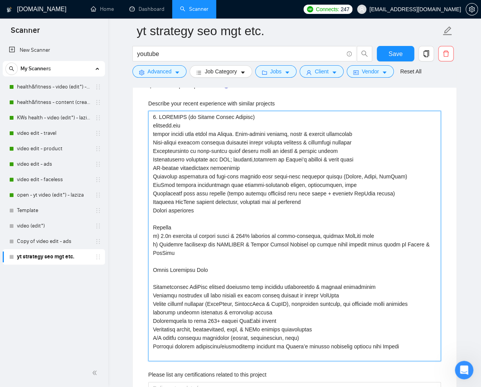
click at [152, 117] on projects "Describe your recent experience with similar projects" at bounding box center [294, 236] width 293 height 250
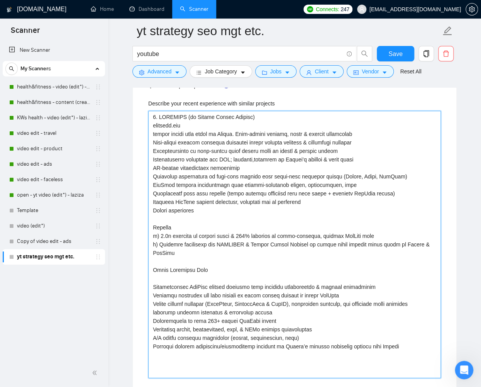
paste projects "[Use following portfolio to draft answer while addressing all task(s) required …"
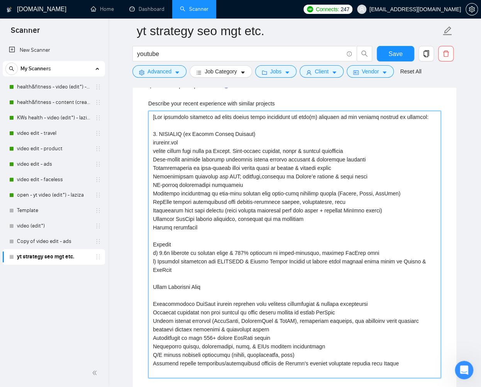
drag, startPoint x: 185, startPoint y: 142, endPoint x: 152, endPoint y: 142, distance: 33.6
click at [152, 142] on projects "Describe your recent experience with similar projects" at bounding box center [294, 244] width 293 height 267
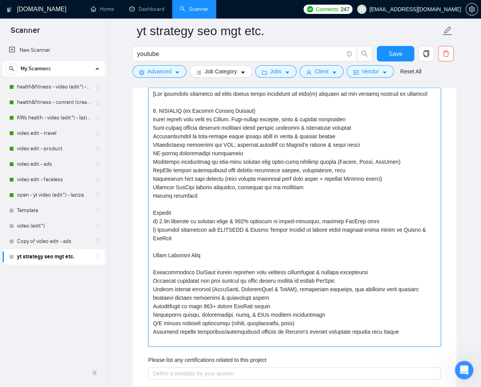
scroll to position [1204, 0]
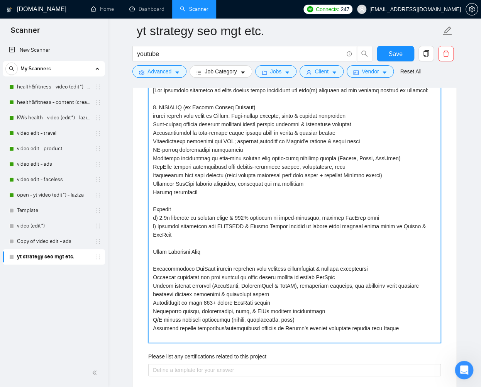
drag, startPoint x: 371, startPoint y: 286, endPoint x: 362, endPoint y: 285, distance: 8.6
click at [362, 285] on projects "Describe your recent experience with similar projects" at bounding box center [294, 213] width 293 height 259
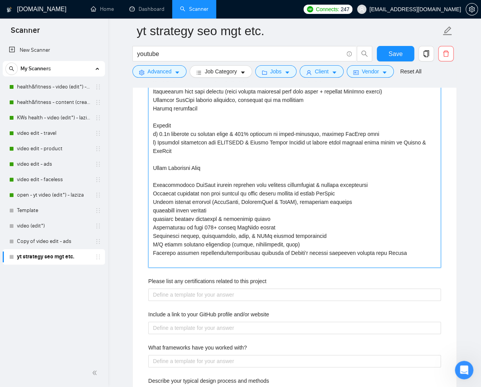
scroll to position [1270, 0]
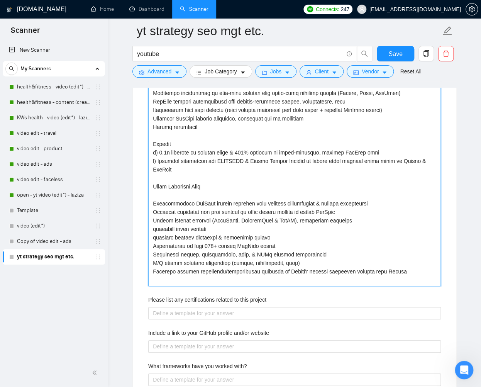
click at [252, 116] on projects "Describe your recent experience with similar projects" at bounding box center [294, 152] width 293 height 267
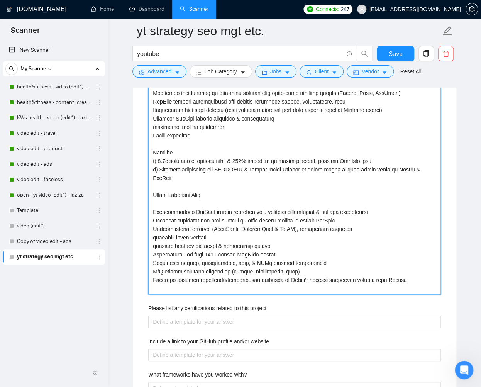
drag, startPoint x: 203, startPoint y: 134, endPoint x: 277, endPoint y: 170, distance: 82.3
click at [203, 134] on projects "Describe your recent experience with similar projects" at bounding box center [294, 157] width 293 height 276
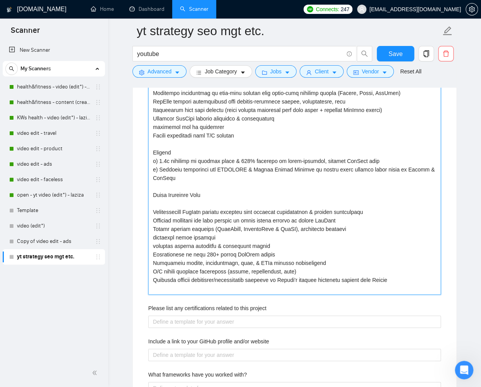
drag, startPoint x: 245, startPoint y: 135, endPoint x: 155, endPoint y: 120, distance: 91.3
click at [155, 120] on projects "Describe your recent experience with similar projects" at bounding box center [294, 157] width 293 height 276
drag, startPoint x: 359, startPoint y: 272, endPoint x: 153, endPoint y: 275, distance: 206.0
click at [153, 275] on projects "Describe your recent experience with similar projects" at bounding box center [294, 157] width 293 height 276
paste projects "YouTube channel managment & optimization strategic use of playlists Custom thum…"
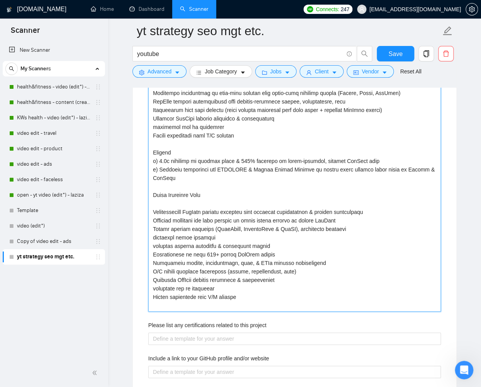
click at [237, 203] on projects "Describe your recent experience with similar projects" at bounding box center [294, 165] width 293 height 293
paste projects "Power yoga brand with 500K+ YouTube subs & 180K+ Insta followers"
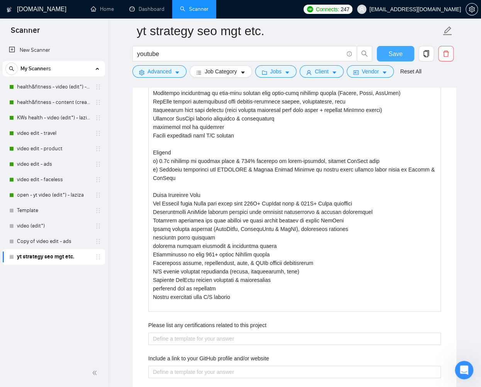
drag, startPoint x: 396, startPoint y: 58, endPoint x: 461, endPoint y: 128, distance: 95.7
click at [396, 58] on span "Save" at bounding box center [396, 54] width 14 height 10
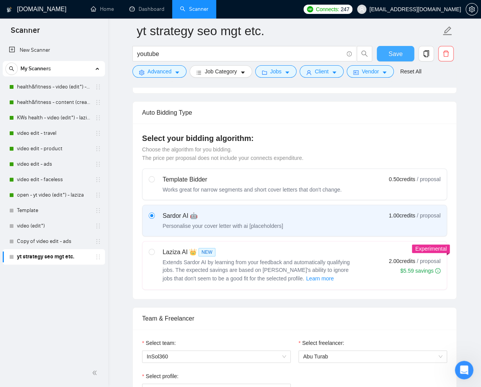
scroll to position [172, 0]
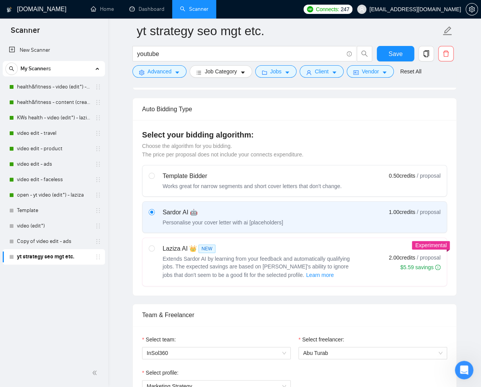
drag, startPoint x: 293, startPoint y: 258, endPoint x: 461, endPoint y: 202, distance: 176.9
click at [293, 258] on span "Extends Sardor AI by learning from your feedback and automatically qualifying j…" at bounding box center [256, 267] width 187 height 22
click at [154, 251] on input "radio" at bounding box center [151, 247] width 5 height 5
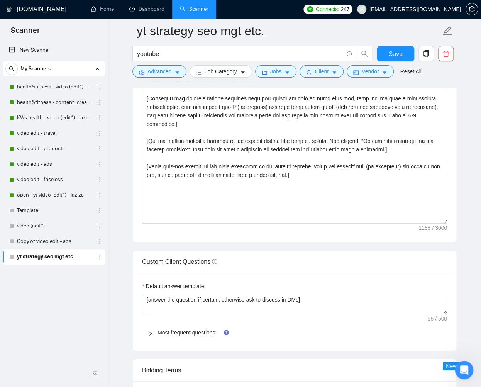
scroll to position [940, 0]
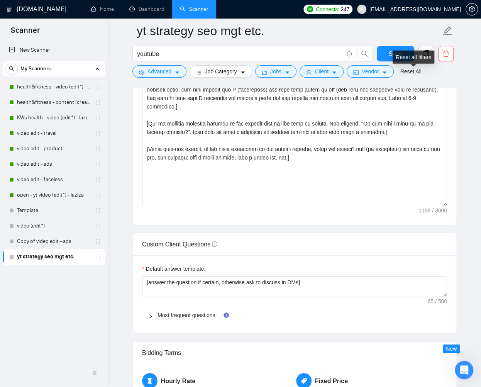
click at [396, 54] on div "Reset all filters" at bounding box center [414, 57] width 42 height 13
click at [384, 49] on button "Save" at bounding box center [395, 53] width 37 height 15
click at [28, 212] on link "Template" at bounding box center [53, 210] width 73 height 15
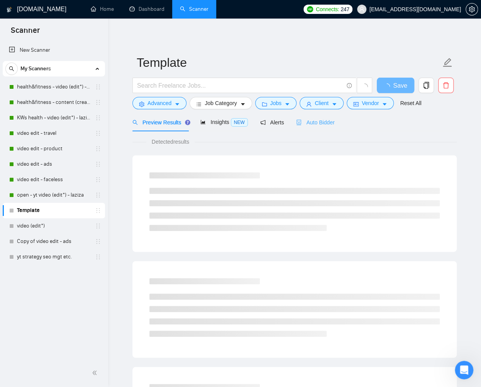
click at [321, 117] on div "Auto Bidder" at bounding box center [315, 122] width 38 height 18
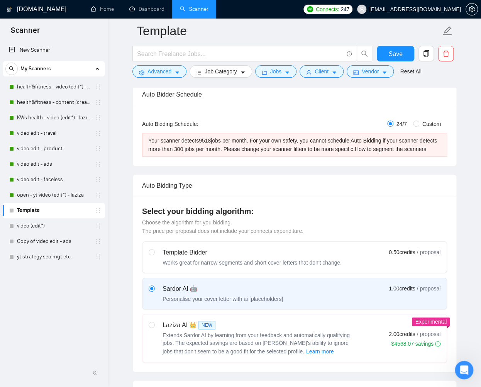
scroll to position [124, 0]
drag, startPoint x: 165, startPoint y: 331, endPoint x: 146, endPoint y: 313, distance: 25.7
click at [164, 329] on div "Laziza AI 👑 NEW" at bounding box center [259, 324] width 193 height 9
click at [154, 326] on input "radio" at bounding box center [151, 323] width 5 height 5
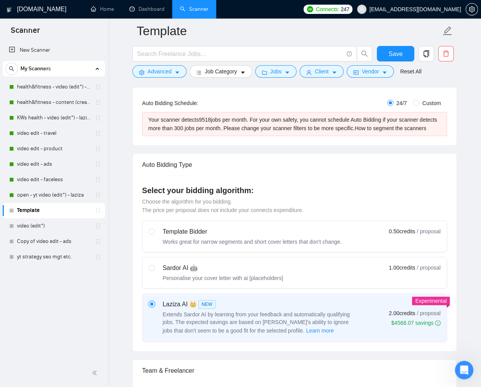
scroll to position [440, 0]
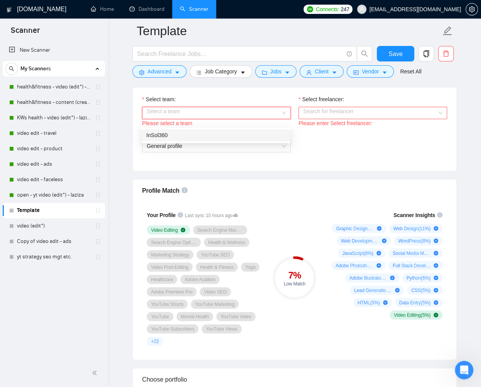
click at [197, 116] on input "Select team:" at bounding box center [214, 113] width 134 height 12
click at [188, 134] on div "InSol360" at bounding box center [215, 135] width 139 height 9
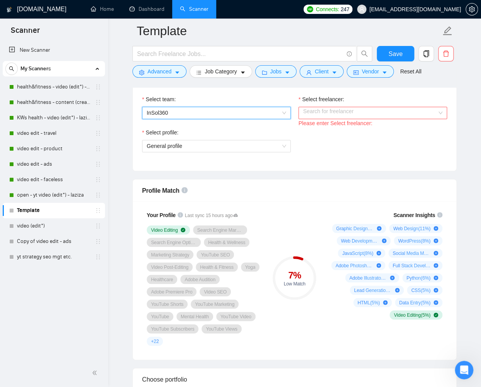
click at [321, 119] on input "Select freelancer:" at bounding box center [370, 113] width 134 height 12
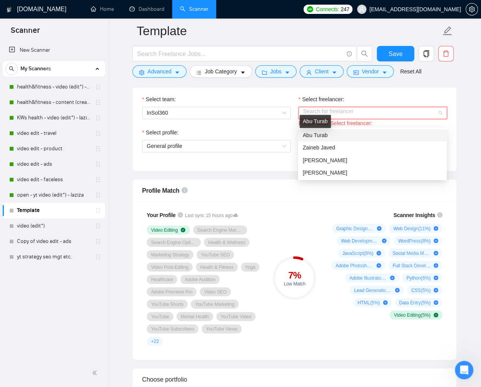
click at [324, 134] on span "Abu Turab" at bounding box center [315, 135] width 25 height 6
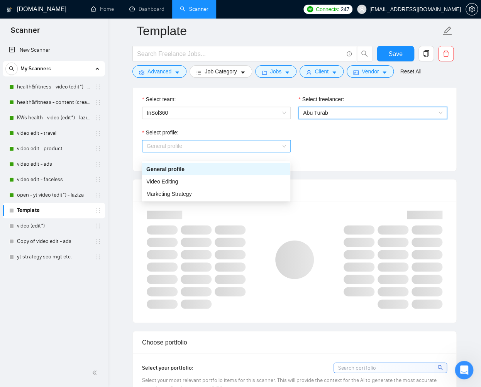
click at [230, 152] on span "General profile" at bounding box center [216, 146] width 139 height 12
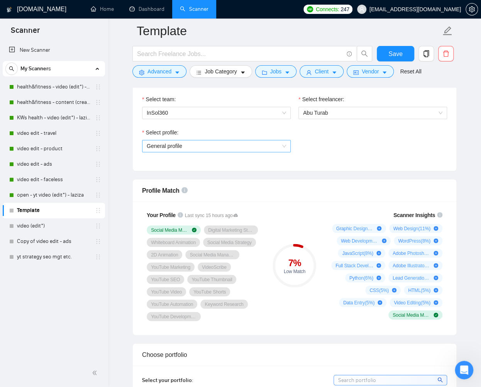
click at [247, 152] on span "General profile" at bounding box center [216, 146] width 139 height 12
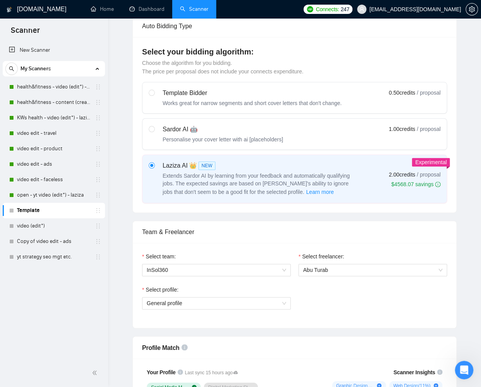
scroll to position [0, 0]
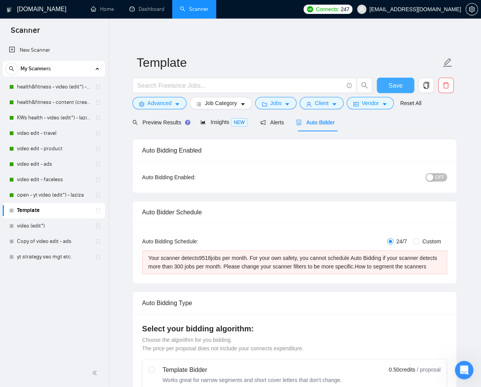
click at [391, 87] on span "Save" at bounding box center [396, 86] width 14 height 10
click at [42, 257] on link "yt strategy seo mgt etc." at bounding box center [53, 256] width 73 height 15
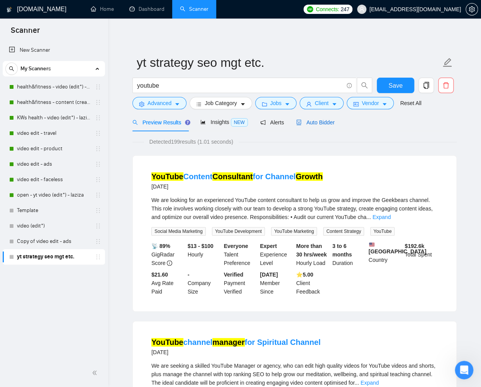
click at [321, 123] on span "Auto Bidder" at bounding box center [315, 122] width 38 height 6
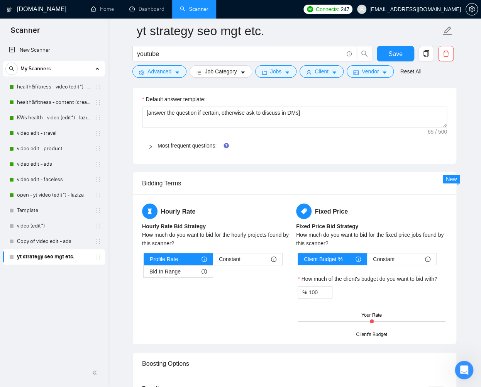
scroll to position [819, 0]
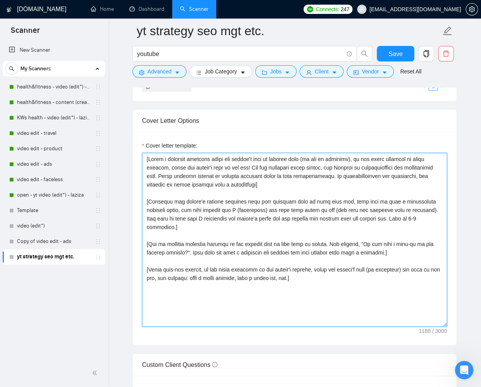
click at [320, 282] on textarea "Cover letter template:" at bounding box center [294, 240] width 305 height 174
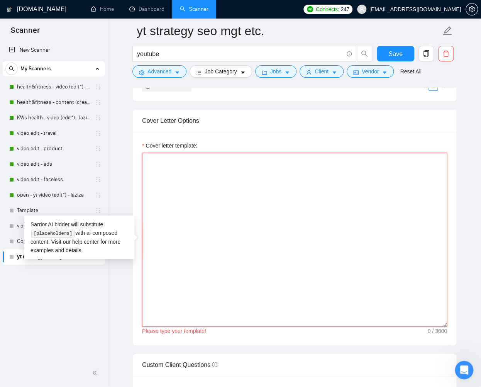
paste textarea "[Lorem i dolorsit ametcons adipi eli seddoe't in utlabor'e dolo (ma aliquaen), …"
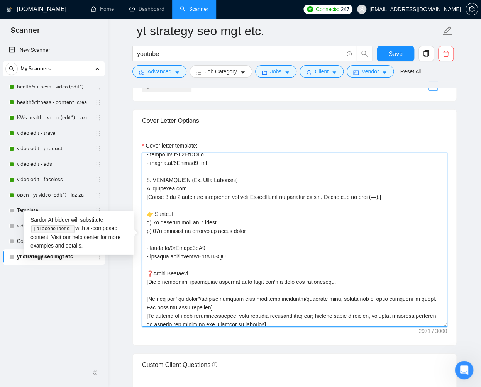
scroll to position [284, 0]
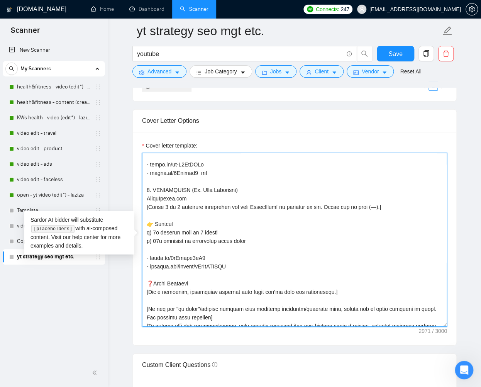
drag, startPoint x: 236, startPoint y: 284, endPoint x: 147, endPoint y: 271, distance: 90.7
click at [147, 271] on textarea "Cover letter template:" at bounding box center [294, 240] width 305 height 174
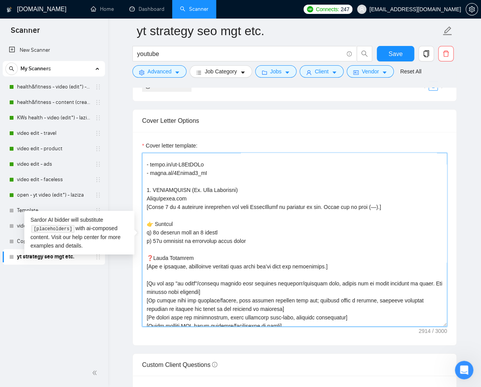
drag, startPoint x: 247, startPoint y: 257, endPoint x: 154, endPoint y: 257, distance: 93.5
click at [154, 257] on textarea "Cover letter template:" at bounding box center [294, 240] width 305 height 174
drag, startPoint x: 223, startPoint y: 248, endPoint x: 153, endPoint y: 248, distance: 69.9
click at [153, 248] on textarea "Cover letter template:" at bounding box center [294, 240] width 305 height 174
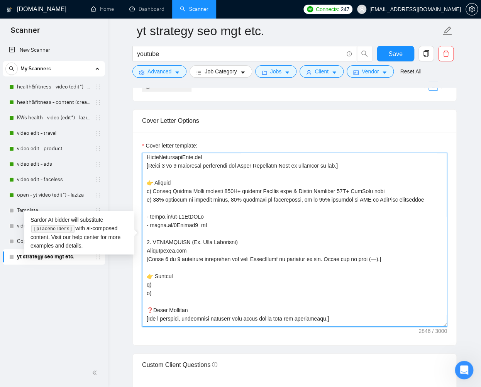
scroll to position [226, 0]
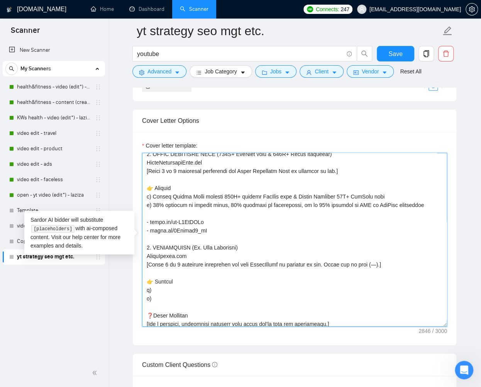
drag, startPoint x: 190, startPoint y: 271, endPoint x: 145, endPoint y: 270, distance: 44.8
click at [145, 270] on textarea "Cover letter template:" at bounding box center [294, 240] width 305 height 174
drag, startPoint x: 231, startPoint y: 264, endPoint x: 153, endPoint y: 263, distance: 78.4
click at [153, 263] on textarea "Cover letter template:" at bounding box center [294, 240] width 305 height 174
drag, startPoint x: 245, startPoint y: 279, endPoint x: 283, endPoint y: 279, distance: 38.6
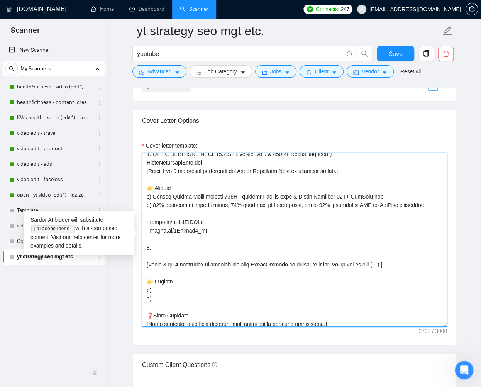
click at [283, 279] on textarea "Cover letter template:" at bounding box center [294, 240] width 305 height 174
drag, startPoint x: 215, startPoint y: 248, endPoint x: 146, endPoint y: 240, distance: 69.3
click at [146, 240] on textarea "Cover letter template:" at bounding box center [294, 240] width 305 height 174
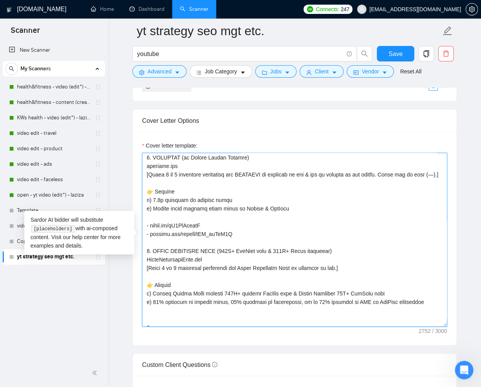
scroll to position [128, 0]
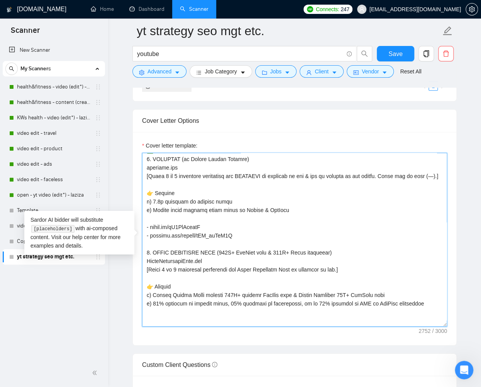
drag, startPoint x: 239, startPoint y: 253, endPoint x: 144, endPoint y: 242, distance: 96.0
click at [144, 242] on textarea "Cover letter template:" at bounding box center [294, 240] width 305 height 174
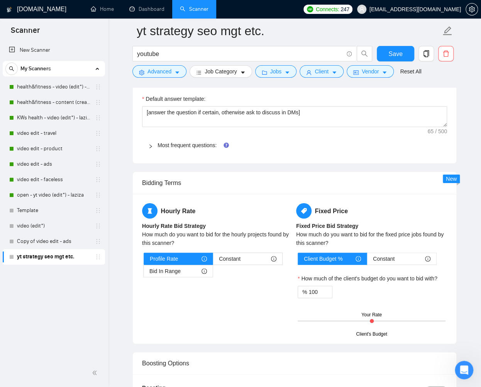
scroll to position [1110, 0]
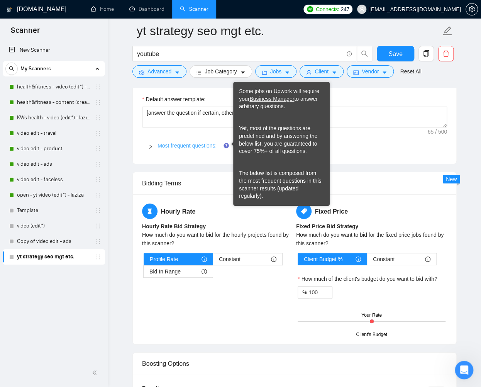
click at [213, 143] on link "Most frequent questions:" at bounding box center [187, 146] width 59 height 6
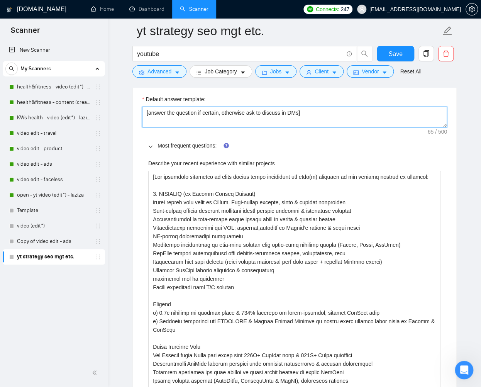
drag, startPoint x: 319, startPoint y: 111, endPoint x: 145, endPoint y: 114, distance: 174.3
paste textarea "Do not reference or identify as OpenAI, GPT-4, or any AI. Do not provide meta-i…"
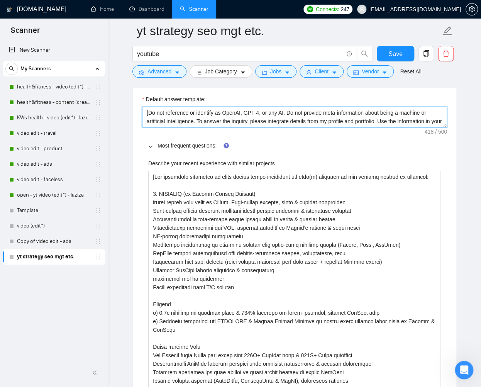
scroll to position [14, 0]
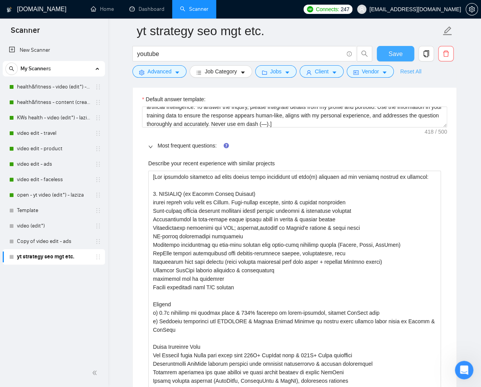
click at [396, 48] on button "Save" at bounding box center [395, 53] width 37 height 15
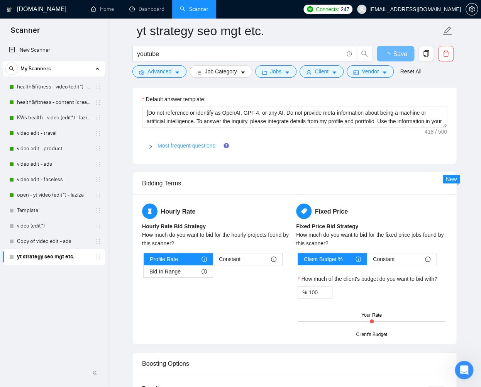
click at [179, 146] on link "Most frequent questions:" at bounding box center [187, 146] width 59 height 6
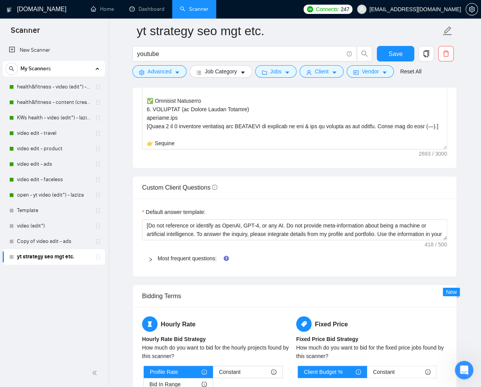
scroll to position [1040, 0]
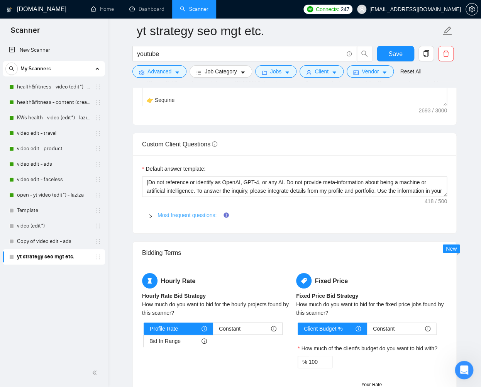
click at [186, 212] on link "Most frequent questions:" at bounding box center [187, 215] width 59 height 6
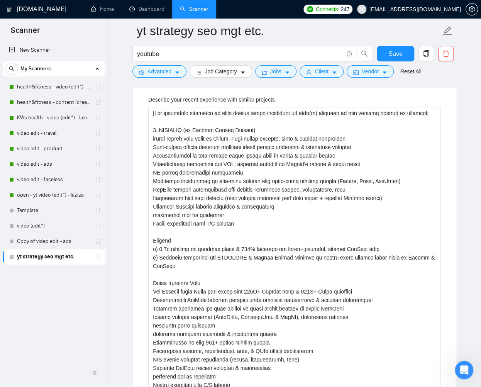
scroll to position [1218, 0]
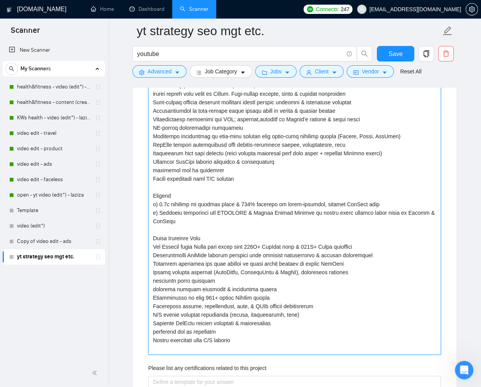
drag, startPoint x: 241, startPoint y: 203, endPoint x: 327, endPoint y: 205, distance: 86.2
click at [347, 201] on projects "Describe your recent experience with similar projects" at bounding box center [294, 208] width 293 height 293
drag, startPoint x: 235, startPoint y: 202, endPoint x: 380, endPoint y: 200, distance: 144.9
click at [380, 200] on projects "Describe your recent experience with similar projects" at bounding box center [294, 208] width 293 height 293
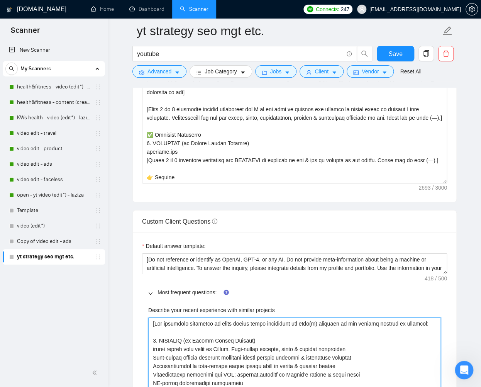
scroll to position [962, 0]
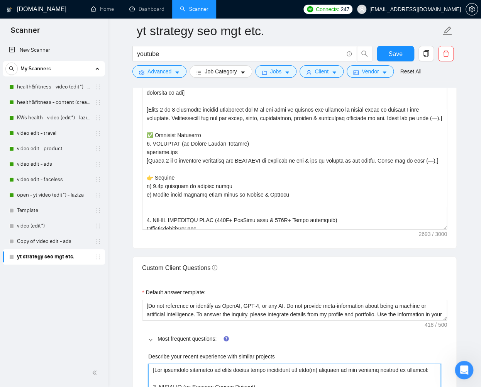
drag, startPoint x: 446, startPoint y: 181, endPoint x: 447, endPoint y: 239, distance: 58.4
click at [447, 239] on div "Cover letter template:" at bounding box center [295, 118] width 324 height 259
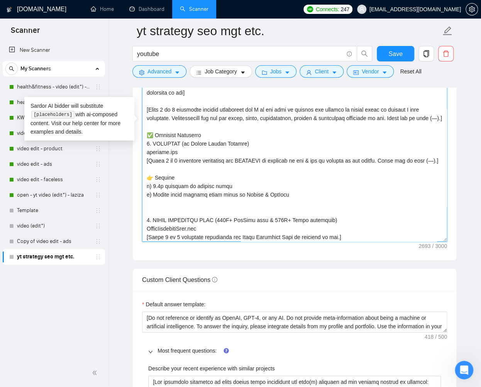
drag, startPoint x: 163, startPoint y: 109, endPoint x: 177, endPoint y: 110, distance: 13.5
click at [177, 110] on textarea "Cover letter template:" at bounding box center [294, 126] width 305 height 232
click at [236, 199] on textarea "Cover letter template:" at bounding box center [294, 126] width 305 height 232
paste textarea "& 400% increase in hyper-targeted, organic YouTube subs"
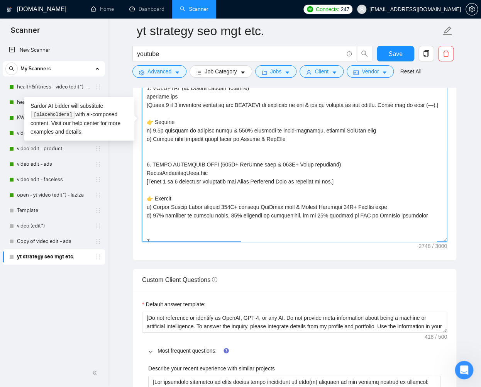
scroll to position [78, 0]
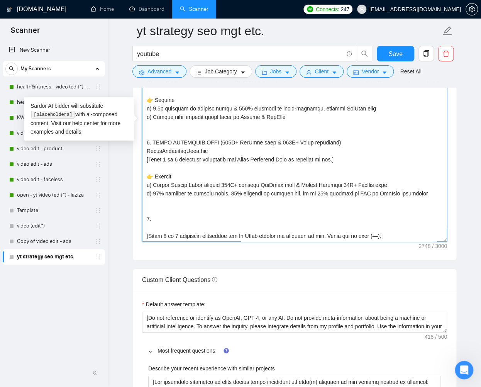
click at [288, 148] on textarea "Cover letter template:" at bounding box center [294, 126] width 305 height 232
paste textarea "https://www.youtube.com/@OptifastUKOfficial"
click at [177, 150] on textarea "Cover letter template:" at bounding box center [294, 126] width 305 height 232
click at [246, 147] on textarea "Cover letter template:" at bounding box center [294, 126] width 305 height 232
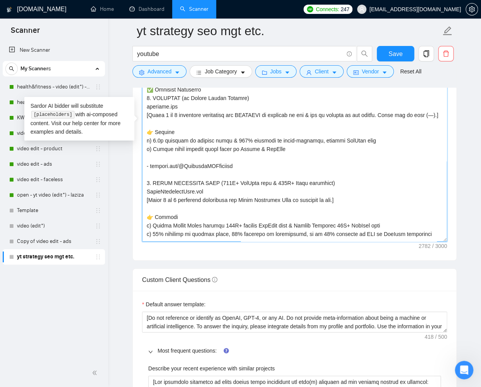
scroll to position [36, 0]
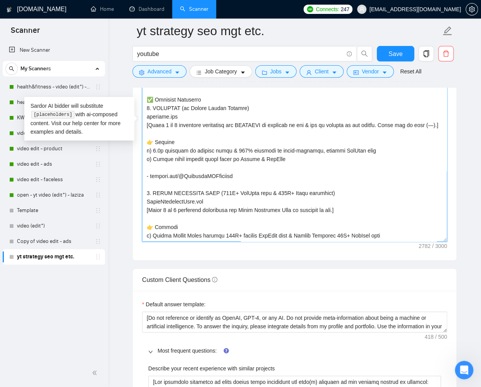
drag, startPoint x: 151, startPoint y: 117, endPoint x: 147, endPoint y: 117, distance: 4.7
click at [147, 117] on textarea "Cover letter template:" at bounding box center [294, 126] width 305 height 232
click at [152, 209] on textarea "Cover letter template:" at bounding box center [294, 126] width 305 height 232
paste textarea "."
drag, startPoint x: 153, startPoint y: 210, endPoint x: 144, endPoint y: 210, distance: 8.9
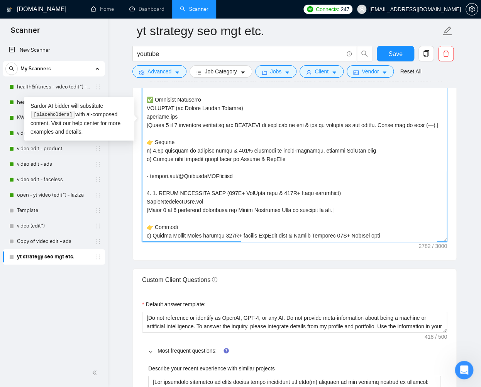
click at [144, 210] on textarea "Cover letter template:" at bounding box center [294, 126] width 305 height 232
click at [147, 118] on textarea "Cover letter template:" at bounding box center [294, 126] width 305 height 232
paste textarea "."
drag, startPoint x: 235, startPoint y: 192, endPoint x: 146, endPoint y: 118, distance: 115.8
click at [146, 118] on textarea "Cover letter template:" at bounding box center [294, 126] width 305 height 232
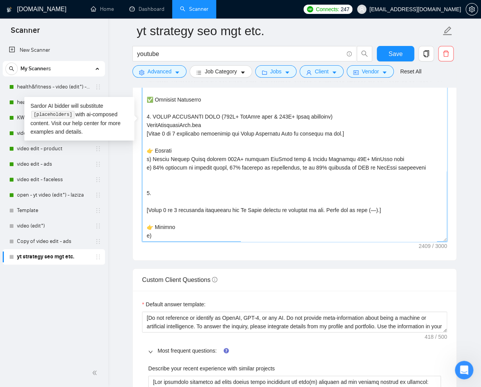
click at [214, 188] on textarea "Cover letter template:" at bounding box center [294, 126] width 305 height 232
paste textarea "𝟮. 𝗢𝗣𝗧𝗜𝗙𝗔𝗦𝗧 (by Nestlé Health Science) optifast.com [Write 2 to 3 sentences exp…"
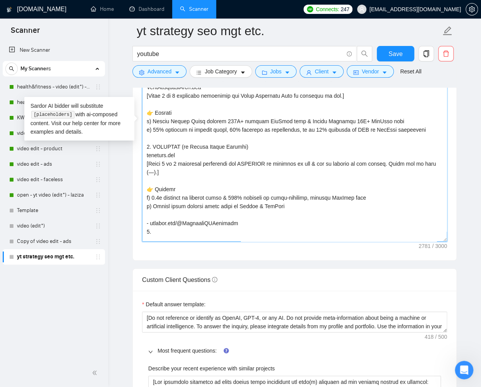
scroll to position [78, 0]
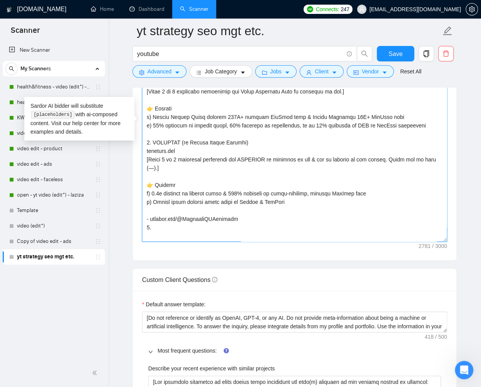
click at [432, 132] on textarea "Cover letter template:" at bounding box center [294, 126] width 305 height 232
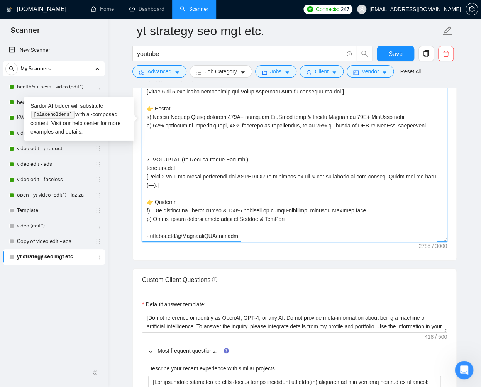
paste textarea "https://www.youtube.com/@traviseliotyoga"
click at [181, 150] on textarea "Cover letter template:" at bounding box center [294, 126] width 305 height 232
click at [229, 150] on textarea "Cover letter template:" at bounding box center [294, 126] width 305 height 232
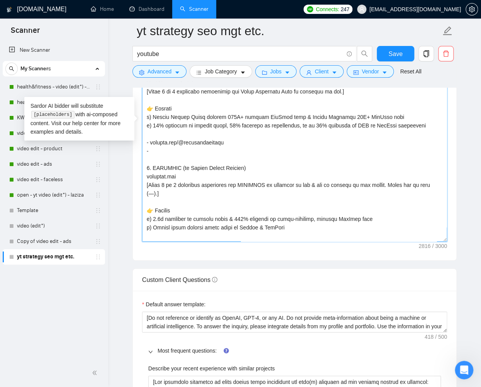
scroll to position [77, 0]
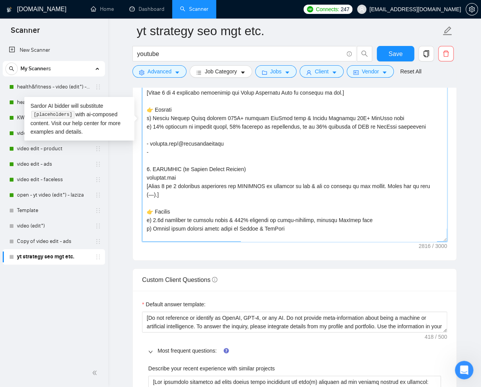
paste textarea "https://www.youtube.com/@LaurenEckstrom"
drag, startPoint x: 181, startPoint y: 159, endPoint x: 191, endPoint y: 163, distance: 10.4
click at [181, 159] on textarea "Cover letter template:" at bounding box center [294, 126] width 305 height 232
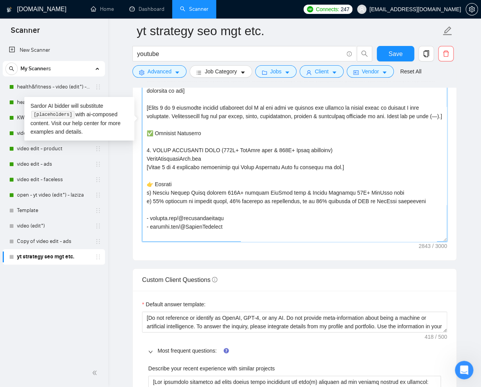
scroll to position [0, 0]
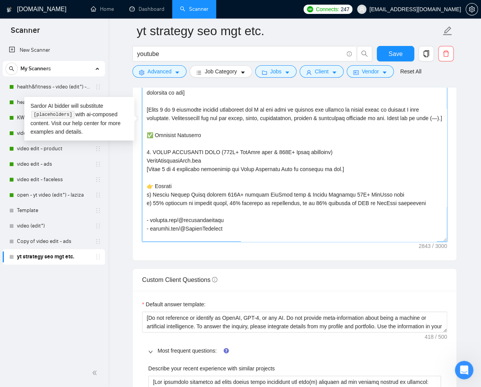
drag, startPoint x: 216, startPoint y: 160, endPoint x: 309, endPoint y: 203, distance: 102.9
click at [216, 160] on textarea "Cover letter template:" at bounding box center [294, 126] width 305 height 232
drag, startPoint x: 286, startPoint y: 160, endPoint x: 334, endPoint y: 158, distance: 48.3
click at [334, 158] on textarea "Cover letter template:" at bounding box center [294, 126] width 305 height 232
drag, startPoint x: 324, startPoint y: 160, endPoint x: 316, endPoint y: 160, distance: 8.1
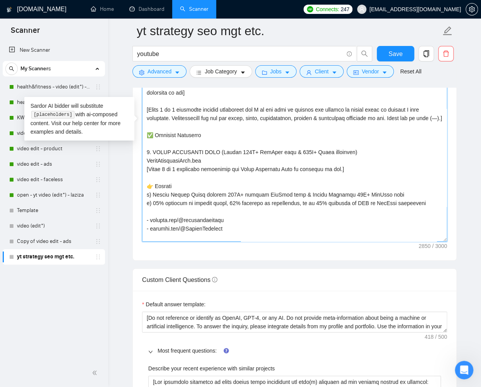
click at [324, 160] on textarea "Cover letter template:" at bounding box center [294, 126] width 305 height 232
drag, startPoint x: 292, startPoint y: 159, endPoint x: 330, endPoint y: 160, distance: 37.9
click at [330, 160] on textarea "Cover letter template:" at bounding box center [294, 126] width 305 height 232
drag, startPoint x: 344, startPoint y: 159, endPoint x: 292, endPoint y: 159, distance: 52.5
click at [292, 159] on textarea "Cover letter template:" at bounding box center [294, 126] width 305 height 232
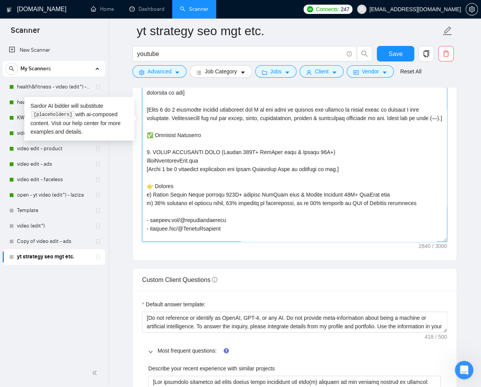
drag, startPoint x: 250, startPoint y: 160, endPoint x: 283, endPoint y: 160, distance: 32.8
click at [283, 160] on textarea "Cover letter template:" at bounding box center [294, 126] width 305 height 232
paste textarea "YouTube subs"
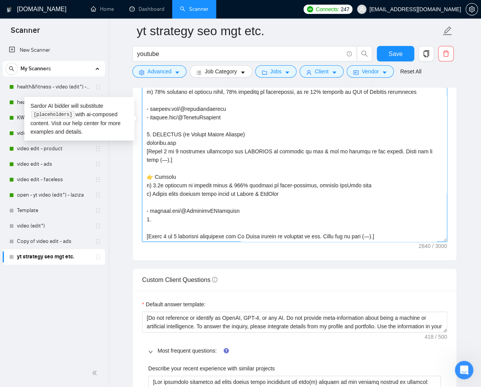
scroll to position [143, 0]
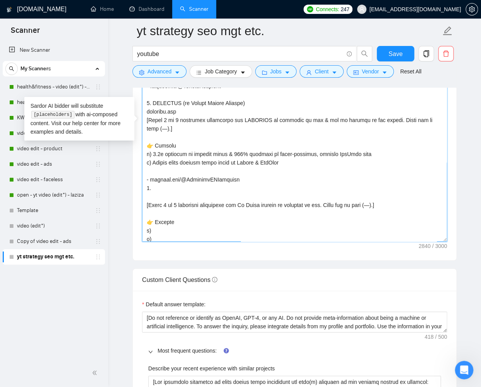
click at [249, 188] on textarea "Cover letter template:" at bounding box center [294, 126] width 305 height 232
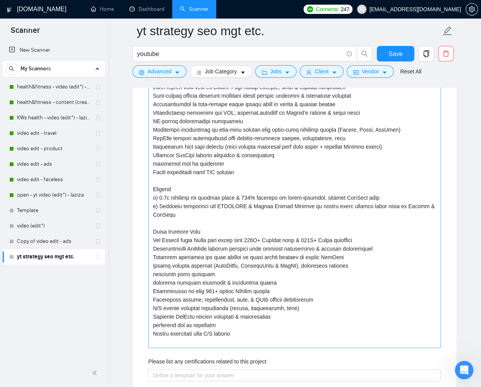
scroll to position [1343, 0]
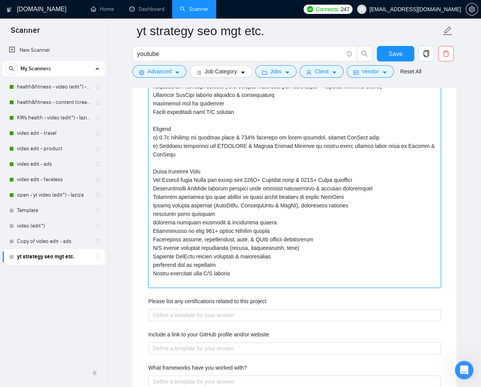
click at [151, 172] on projects "Describe your recent experience with similar projects" at bounding box center [294, 141] width 293 height 293
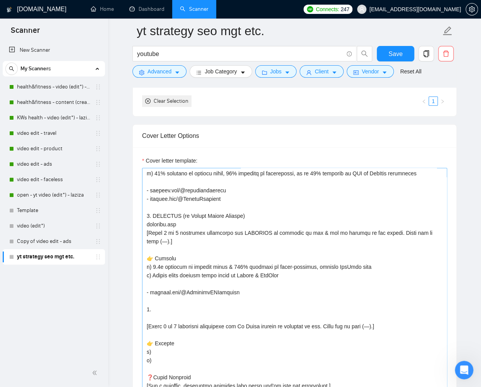
scroll to position [187, 0]
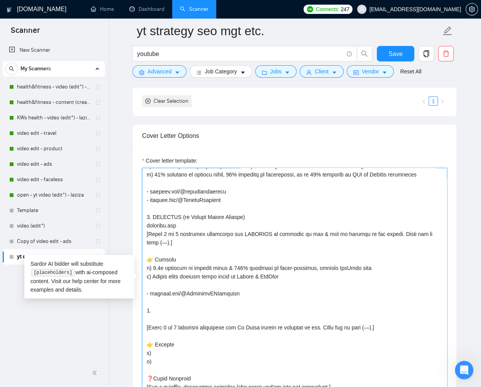
drag, startPoint x: 431, startPoint y: 181, endPoint x: 145, endPoint y: 174, distance: 286.0
click at [145, 174] on textarea "Cover letter template:" at bounding box center [294, 284] width 305 height 232
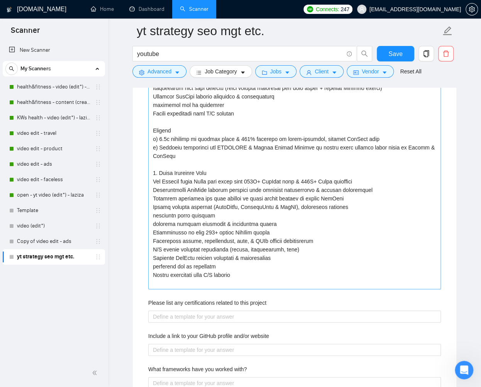
scroll to position [1342, 0]
click at [262, 281] on projects "Describe your recent experience with similar projects" at bounding box center [294, 143] width 293 height 293
paste projects "a) Helped Travis Eliot achieve 500K+ organic YouTube subs & Lauren Eckstrom 50K…"
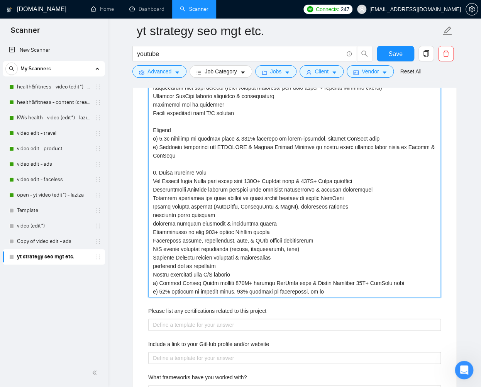
click at [247, 274] on projects "Describe your recent experience with similar projects" at bounding box center [294, 147] width 293 height 301
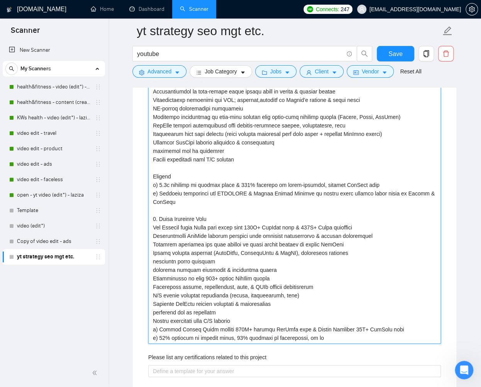
scroll to position [1292, 0]
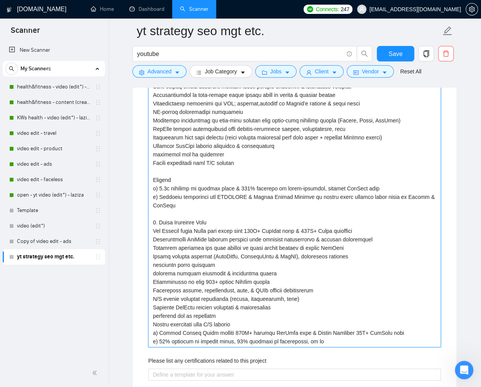
click at [216, 196] on projects "Describe your recent experience with similar projects" at bounding box center [294, 196] width 293 height 301
click at [312, 196] on projects "Describe your recent experience with similar projects" at bounding box center [294, 196] width 293 height 301
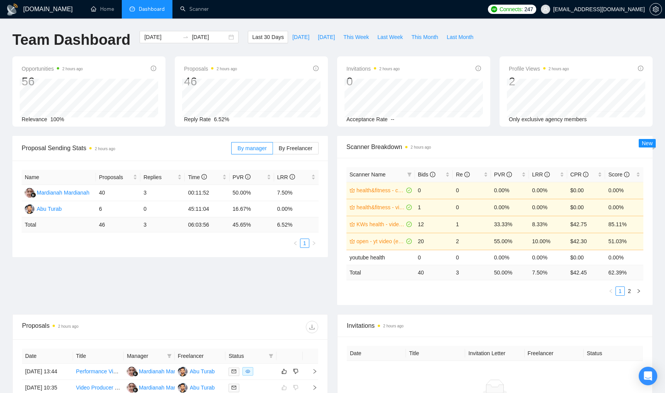
scroll to position [120, 0]
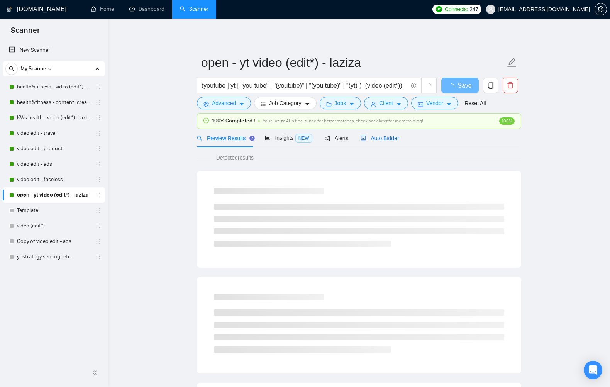
click at [387, 141] on div "Auto Bidder" at bounding box center [380, 138] width 38 height 9
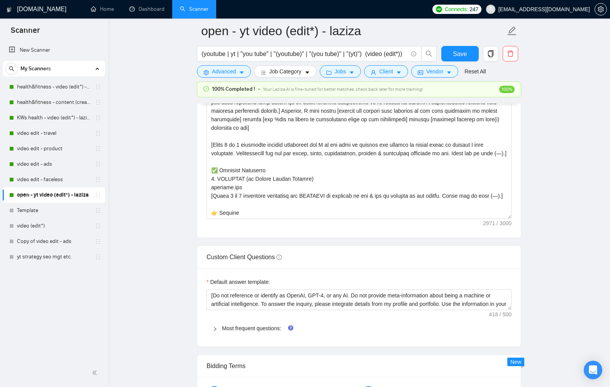
scroll to position [984, 0]
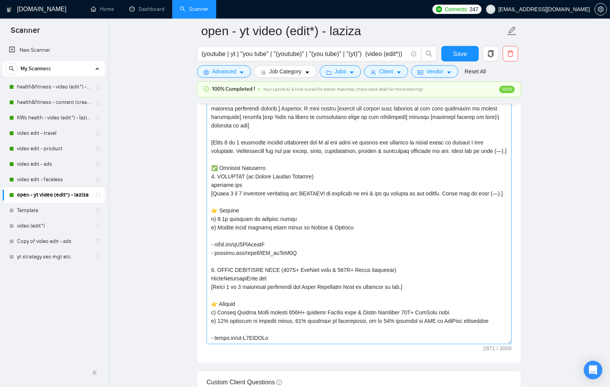
drag, startPoint x: 511, startPoint y: 213, endPoint x: 510, endPoint y: 341, distance: 128.7
click at [510, 341] on textarea "Cover letter template:" at bounding box center [359, 193] width 305 height 301
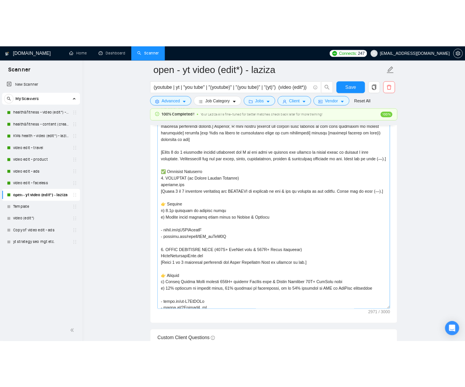
scroll to position [0, 0]
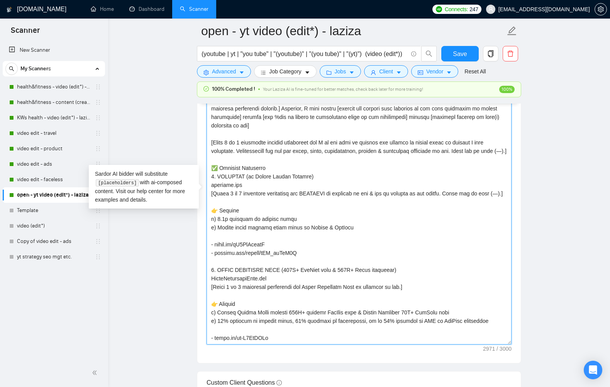
drag, startPoint x: 349, startPoint y: 243, endPoint x: 220, endPoint y: 228, distance: 129.5
click at [220, 228] on textarea "Cover letter template:" at bounding box center [359, 194] width 305 height 302
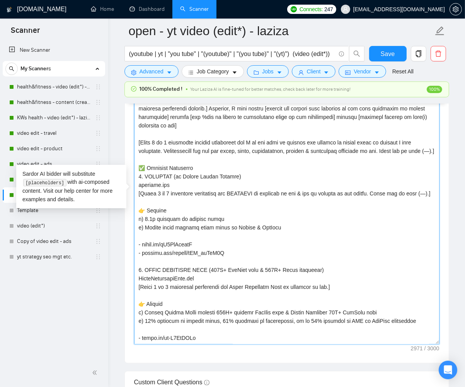
click at [275, 275] on textarea "Cover letter template:" at bounding box center [286, 194] width 305 height 302
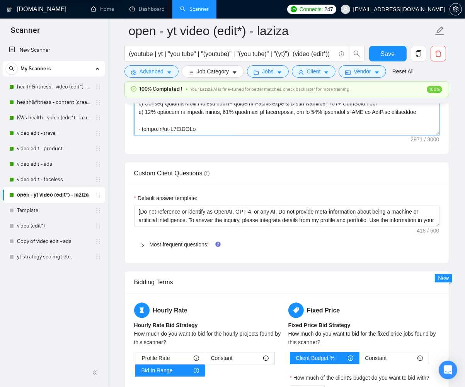
scroll to position [1224, 0]
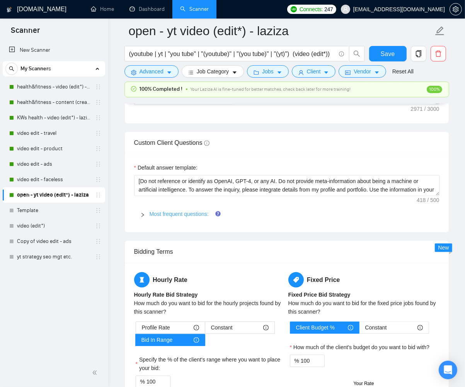
click at [190, 213] on link "Most frequent questions:" at bounding box center [179, 214] width 59 height 6
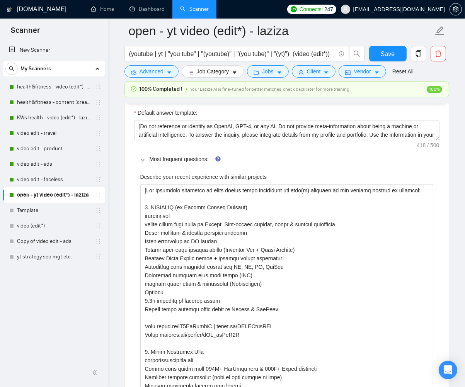
scroll to position [1286, 0]
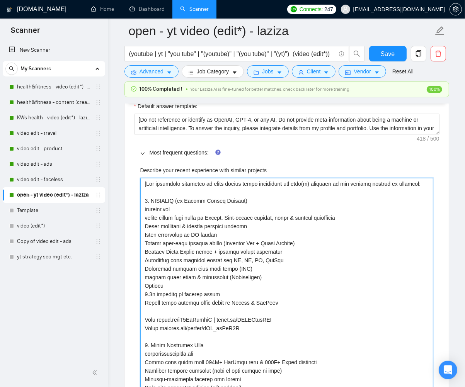
drag, startPoint x: 144, startPoint y: 199, endPoint x: 355, endPoint y: 215, distance: 211.1
drag, startPoint x: 145, startPoint y: 183, endPoint x: 428, endPoint y: 186, distance: 283.6
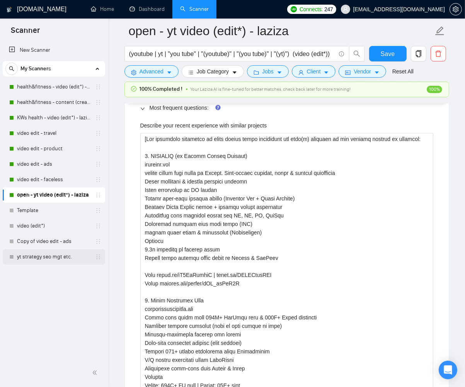
scroll to position [1416, 0]
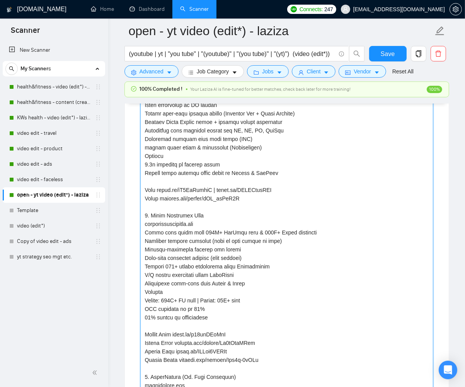
drag, startPoint x: 145, startPoint y: 232, endPoint x: 316, endPoint y: 231, distance: 170.8
click at [316, 231] on projects "Describe your recent experience with similar projects" at bounding box center [286, 283] width 293 height 471
drag, startPoint x: 168, startPoint y: 240, endPoint x: 284, endPoint y: 240, distance: 115.5
click at [284, 240] on projects "Describe your recent experience with similar projects" at bounding box center [286, 283] width 293 height 471
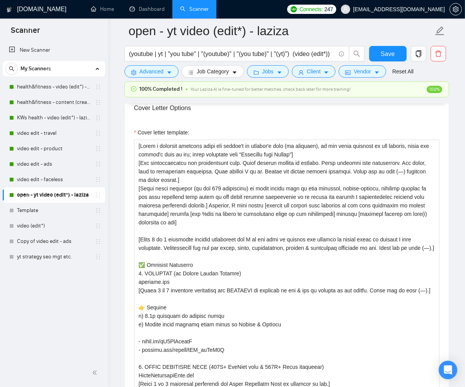
scroll to position [886, 0]
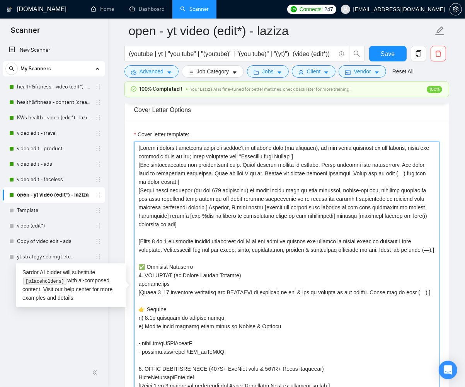
drag, startPoint x: 139, startPoint y: 147, endPoint x: 223, endPoint y: 218, distance: 110.5
click at [176, 209] on textarea "Cover letter template:" at bounding box center [286, 293] width 305 height 302
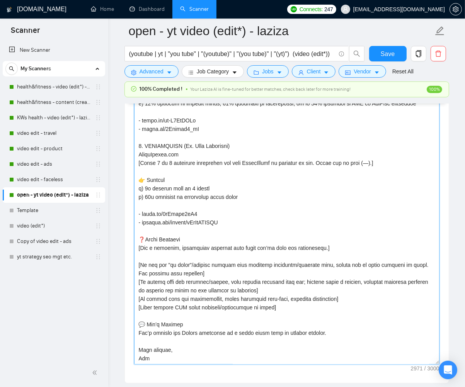
scroll to position [971, 0]
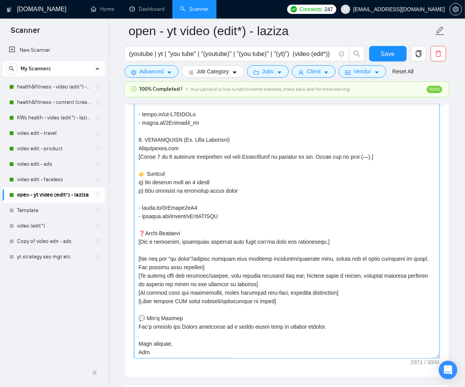
click at [178, 351] on textarea "Cover letter template:" at bounding box center [286, 208] width 305 height 302
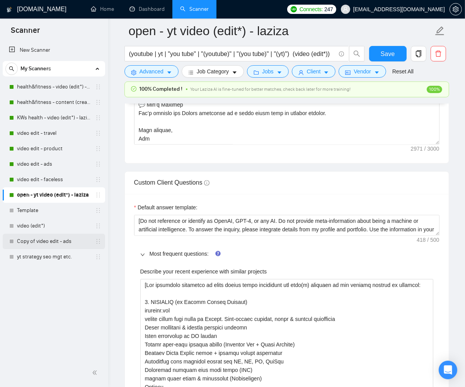
scroll to position [1217, 0]
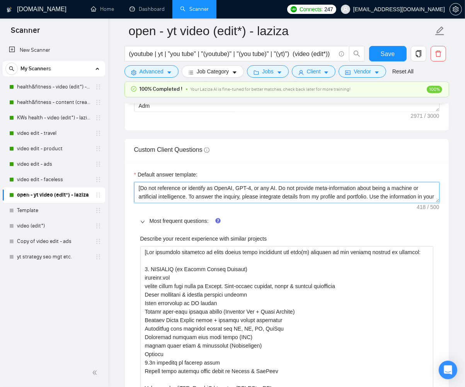
click at [272, 189] on textarea "[Do not reference or identify as OpenAI, GPT-4, or any AI. Do not provide meta-…" at bounding box center [286, 192] width 305 height 21
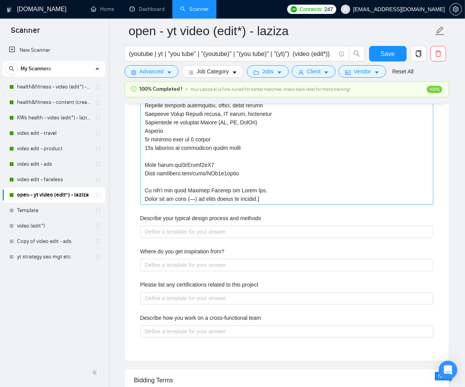
scroll to position [1728, 0]
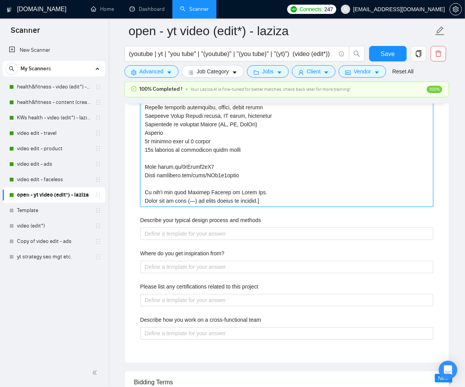
drag, startPoint x: 143, startPoint y: 190, endPoint x: 265, endPoint y: 189, distance: 121.3
drag, startPoint x: 146, startPoint y: 198, endPoint x: 261, endPoint y: 198, distance: 115.1
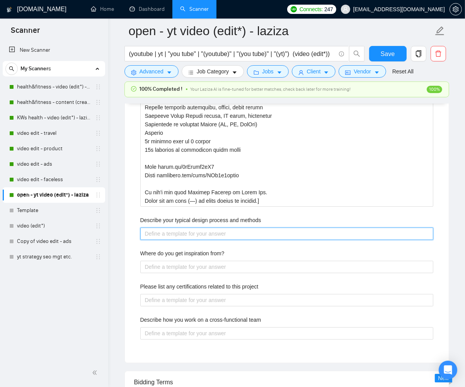
click at [207, 231] on methods "Describe your typical design process and methods" at bounding box center [286, 234] width 293 height 12
paste methods "https://www.youtube.com/@JoinMrSmart"
type methods "https://www.youtube.com/@JoinMrSmart"
drag, startPoint x: 177, startPoint y: 233, endPoint x: 141, endPoint y: 232, distance: 35.6
click at [140, 232] on methods "https://www.youtube.com/@JoinMrSmart" at bounding box center [286, 234] width 293 height 12
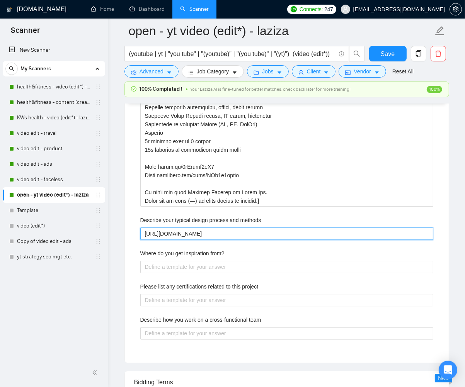
type methods "youtube.com/@JoinMrSmart"
drag, startPoint x: 223, startPoint y: 232, endPoint x: 139, endPoint y: 234, distance: 83.9
click at [139, 234] on div "Describe your recent experience with similar projects Describe your typical des…" at bounding box center [286, 36] width 305 height 634
paste methods "youtube.com/@JoinMrSmart"
click at [187, 234] on methods "youtube.com/@JoinMrSmart" at bounding box center [286, 234] width 293 height 12
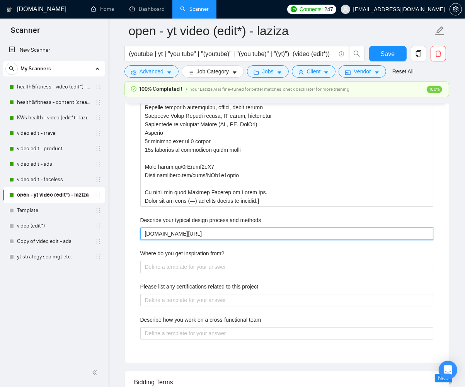
drag, startPoint x: 144, startPoint y: 233, endPoint x: 183, endPoint y: 231, distance: 39.1
click at [183, 231] on methods "youtube.com/@JoinMrSmart" at bounding box center [286, 234] width 293 height 12
type methods "youtube.com/@JoinMrSmart"
drag, startPoint x: 220, startPoint y: 230, endPoint x: 138, endPoint y: 231, distance: 81.9
click at [138, 231] on div "Describe your recent experience with similar projects Describe your typical des…" at bounding box center [286, 36] width 305 height 634
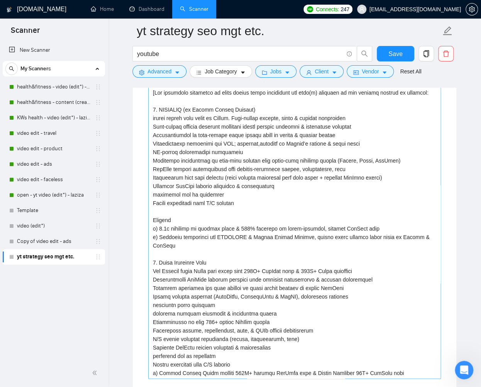
scroll to position [1253, 0]
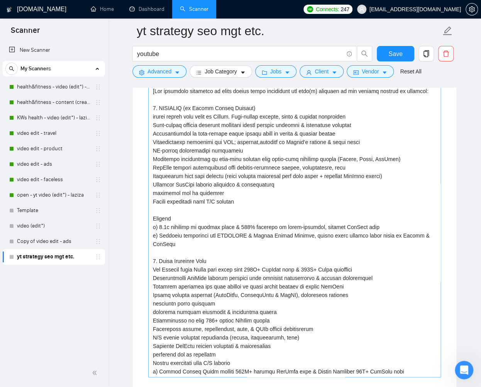
drag, startPoint x: 436, startPoint y: 234, endPoint x: 150, endPoint y: 215, distance: 286.9
click at [150, 215] on projects "Describe your recent experience with similar projects" at bounding box center [294, 231] width 293 height 293
type projects "[Use following portfolio to draft answer while addressing all task(s) required …"
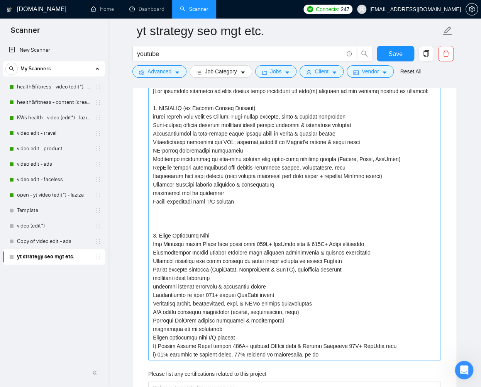
type projects "[Use following portfolio to draft answer while addressing all task(s) required …"
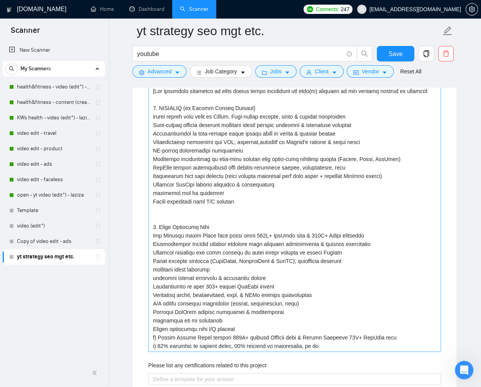
type projects "[Use following portfolio to draft answer while addressing all task(s) required …"
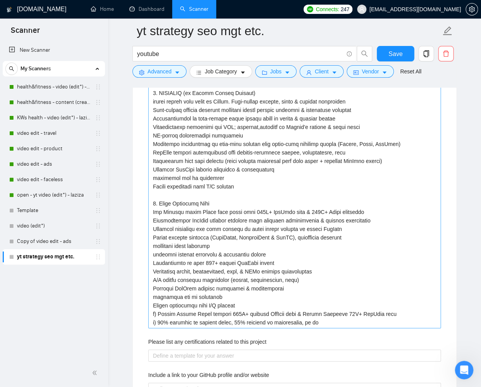
scroll to position [1270, 0]
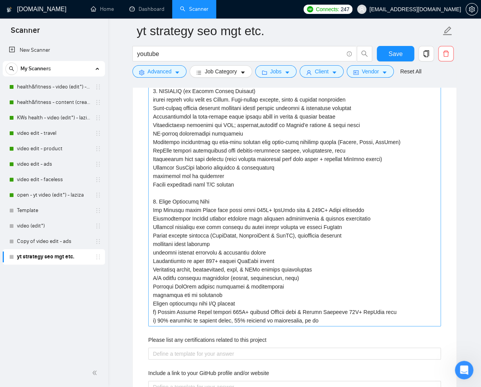
drag, startPoint x: 327, startPoint y: 319, endPoint x: 151, endPoint y: 313, distance: 176.3
click at [151, 313] on projects "Describe your recent experience with similar projects" at bounding box center [294, 197] width 293 height 259
type projects "[Use following portfolio to draft answer while addressing all task(s) required …"
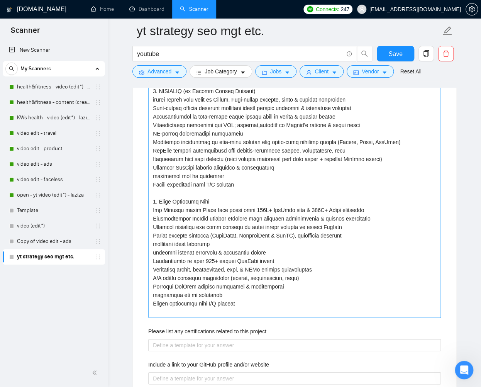
drag, startPoint x: 245, startPoint y: 304, endPoint x: 151, endPoint y: 201, distance: 139.2
click at [151, 201] on projects "Describe your recent experience with similar projects" at bounding box center [294, 193] width 293 height 250
type projects "[Use following portfolio to draft answer while addressing all task(s) required …"
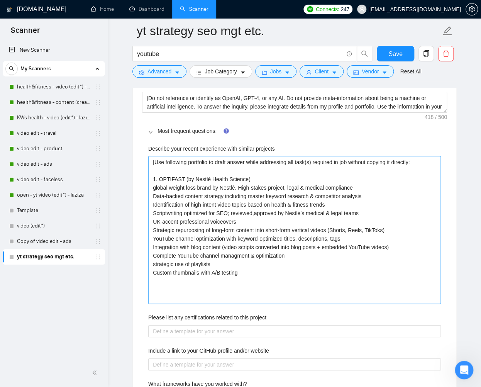
scroll to position [1182, 0]
click at [196, 170] on projects "[Use following portfolio to draft answer while addressing all task(s) required …" at bounding box center [294, 230] width 293 height 148
type projects "[Use following portfolio to draft answer while addressing all task(s) required …"
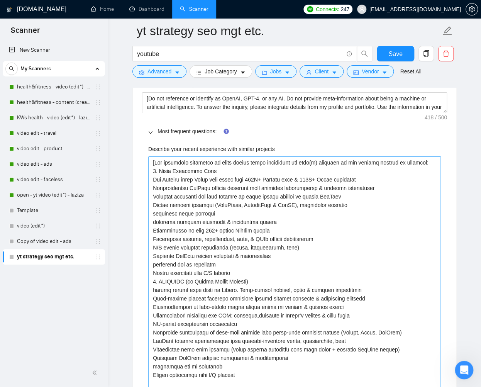
click at [428, 162] on projects "Describe your recent experience with similar projects" at bounding box center [294, 281] width 293 height 250
type projects "[Use following portfolio to draft answer while addressing all task(s) required …"
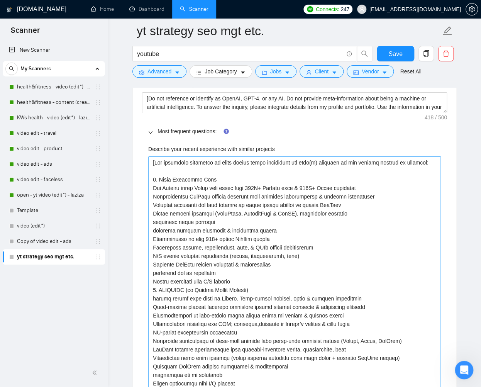
click at [159, 178] on projects "Describe your recent experience with similar projects" at bounding box center [294, 285] width 293 height 259
type projects "[Use following portfolio to draft answer while addressing all task(s) required …"
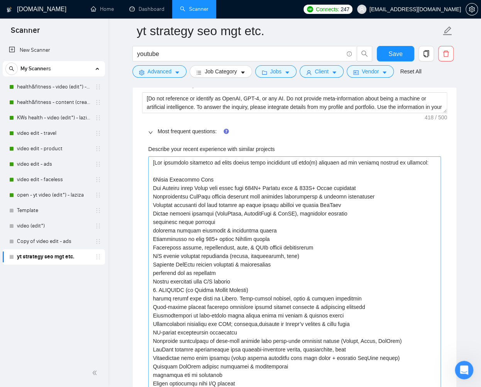
type projects "[Use following portfolio to draft answer while addressing all task(s) required …"
click at [249, 282] on projects "Describe your recent experience with similar projects" at bounding box center [294, 285] width 293 height 259
type projects "[Use following portfolio to draft answer while addressing all task(s) required …"
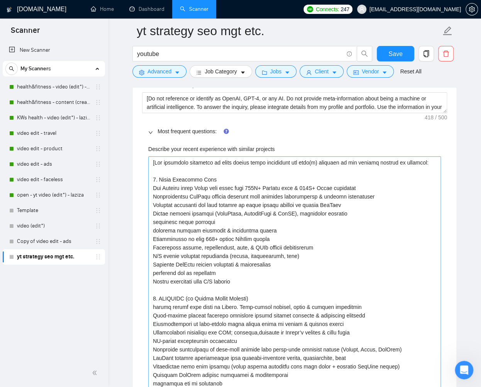
click at [160, 296] on projects "Describe your recent experience with similar projects" at bounding box center [294, 289] width 293 height 267
type projects "[Use following portfolio to draft answer while addressing all task(s) required …"
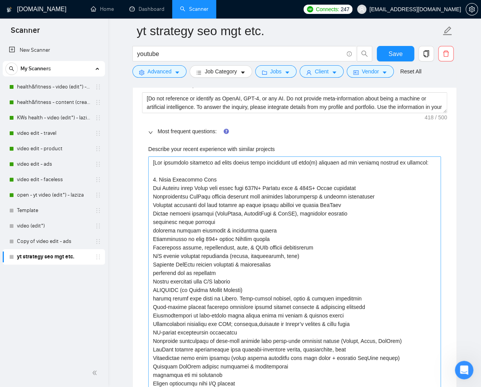
type projects "[Use following portfolio to draft answer while addressing all task(s) required …"
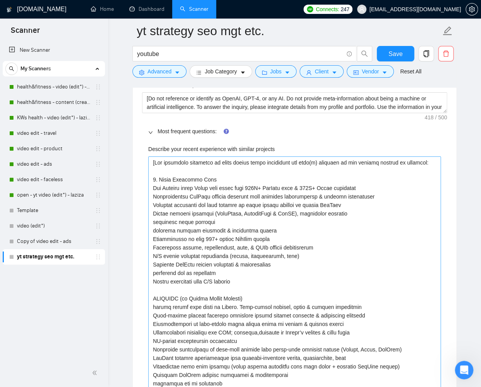
type projects "[Use following portfolio to draft answer while addressing all task(s) required …"
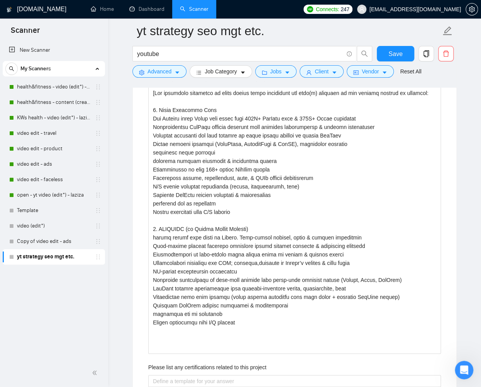
scroll to position [1249, 0]
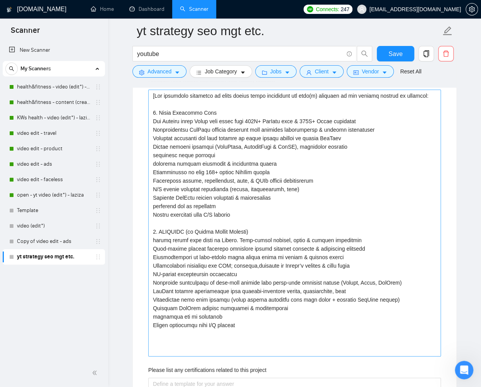
click at [264, 343] on projects "Describe your recent experience with similar projects" at bounding box center [294, 223] width 293 height 267
type projects "[Use following portfolio to draft answer while addressing all task(s) required …"
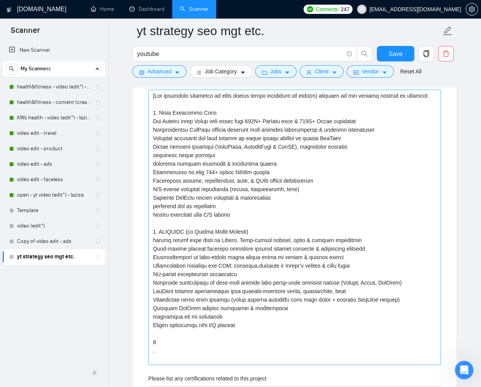
type projects "[Use following portfolio to draft answer while addressing all task(s) required …"
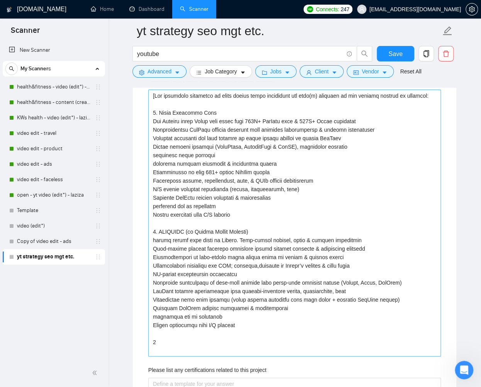
type projects "[Use following portfolio to draft answer while addressing all task(s) required …"
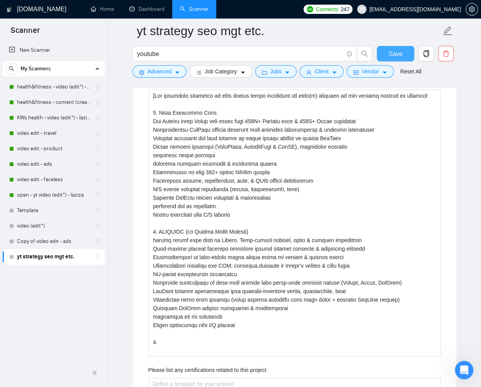
type projects "[Use following portfolio to draft answer while addressing all task(s) required …"
click at [410, 51] on button "Save" at bounding box center [395, 53] width 37 height 15
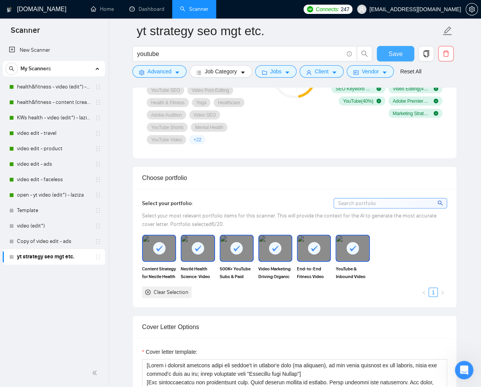
scroll to position [575, 0]
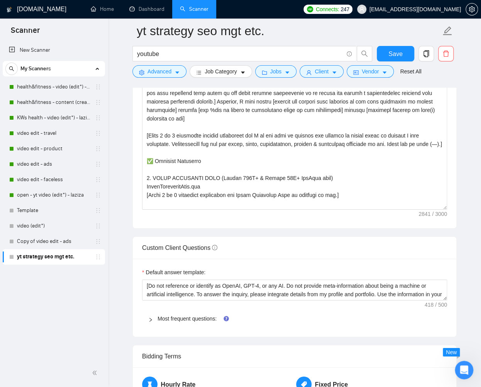
scroll to position [943, 0]
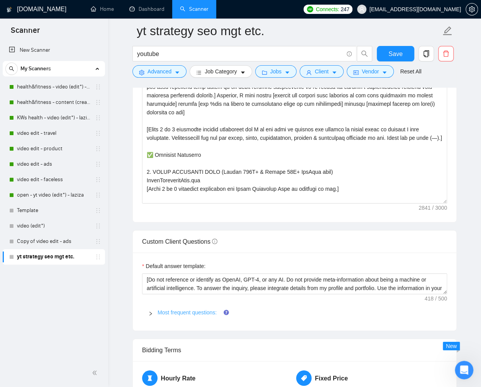
click at [182, 309] on link "Most frequent questions:" at bounding box center [187, 312] width 59 height 6
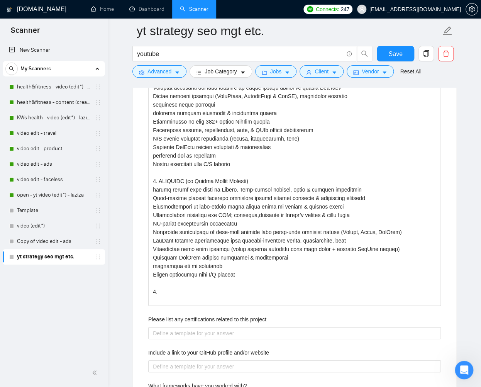
scroll to position [1255, 0]
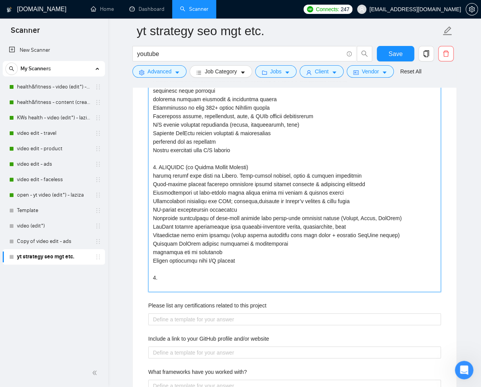
click at [200, 274] on projects "Describe your recent experience with similar projects" at bounding box center [294, 158] width 293 height 267
paste projects "Mr. Smart (Internal YouTube Project) Industry: Self-development, Productivity, …"
type projects "[Use following portfolio to draft answer while addressing all task(s) required …"
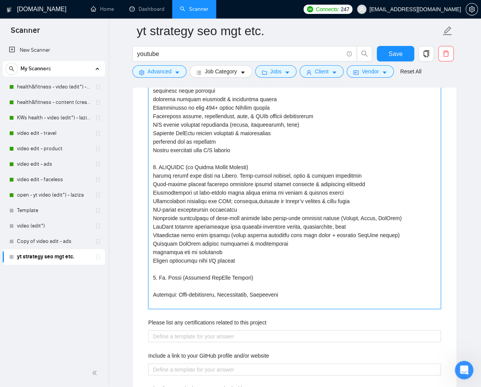
drag, startPoint x: 184, startPoint y: 277, endPoint x: 250, endPoint y: 275, distance: 66.1
click at [250, 275] on projects "Describe your recent experience with similar projects" at bounding box center [294, 167] width 293 height 284
type projects "[Use following portfolio to draft answer while addressing all task(s) required …"
drag, startPoint x: 177, startPoint y: 294, endPoint x: 151, endPoint y: 294, distance: 25.9
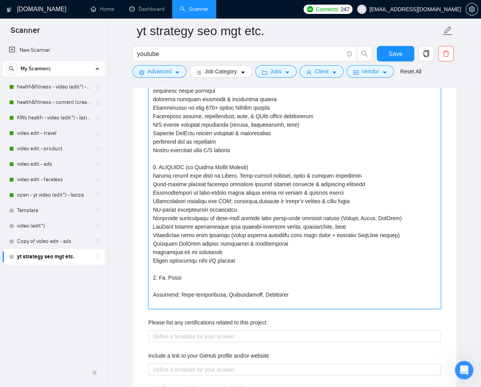
click at [151, 294] on projects "Describe your recent experience with similar projects" at bounding box center [294, 167] width 293 height 284
type projects "[Use following portfolio to draft answer while addressing all task(s) required …"
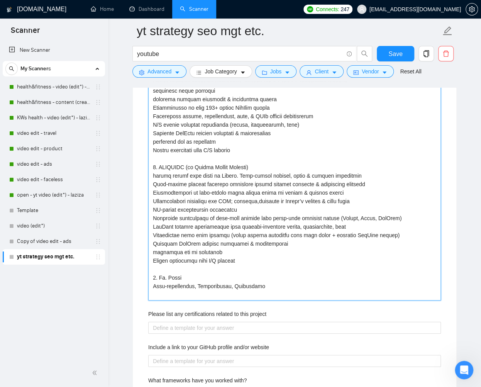
type projects "[Use following portfolio to draft answer while addressing all task(s) required …"
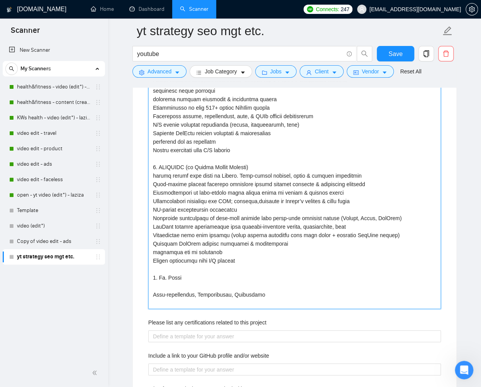
drag, startPoint x: 234, startPoint y: 293, endPoint x: 262, endPoint y: 293, distance: 28.6
click at [262, 293] on projects "Describe your recent experience with similar projects" at bounding box center [294, 167] width 293 height 284
type projects "[Use following portfolio to draft answer while addressing all task(s) required …"
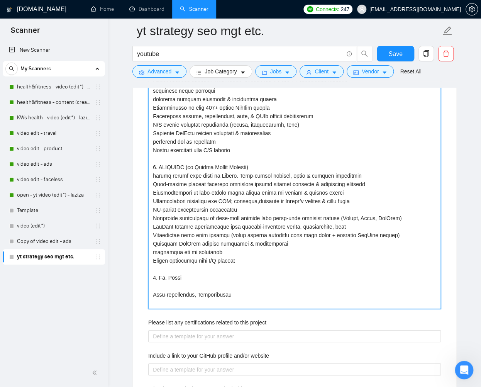
type projects "[Use following portfolio to draft answer while addressing all task(s) required …"
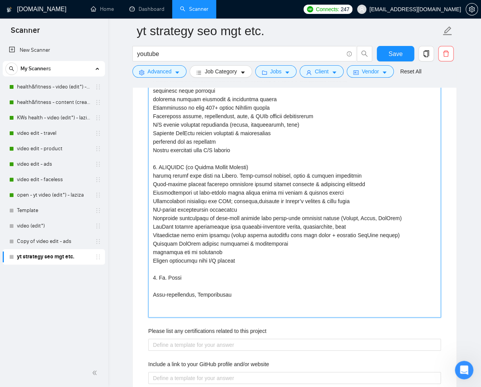
type projects "[Use following portfolio to draft answer while addressing all task(s) required …"
paste projects "Full content strategy and SEO planning from scratch • Master keyword and topic …"
type projects "[Use following portfolio to draft answer while addressing all task(s) required …"
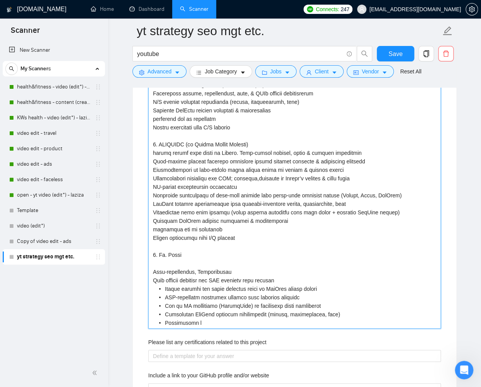
scroll to position [1280, 0]
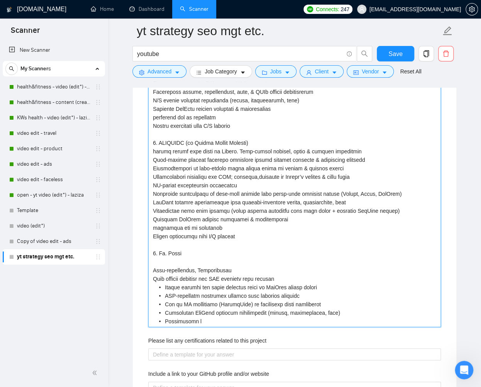
drag, startPoint x: 215, startPoint y: 277, endPoint x: 206, endPoint y: 277, distance: 8.9
click at [206, 277] on projects "Describe your recent experience with similar projects" at bounding box center [294, 164] width 293 height 327
type projects "[Use following portfolio to draft answer while addressing all task(s) required …"
drag, startPoint x: 216, startPoint y: 286, endPoint x: 207, endPoint y: 286, distance: 8.9
click at [207, 286] on projects "Describe your recent experience with similar projects" at bounding box center [294, 164] width 293 height 327
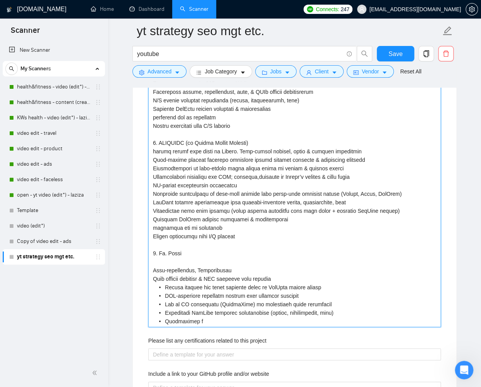
type projects "[Use following portfolio to draft answer while addressing all task(s) required …"
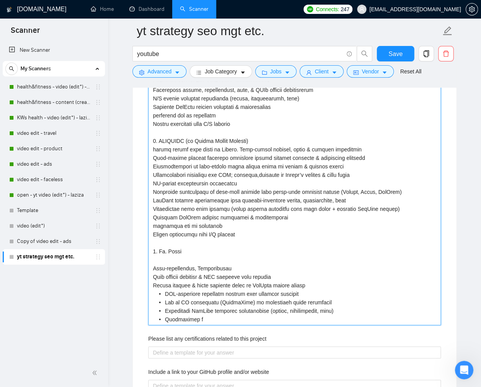
scroll to position [1282, 0]
drag, startPoint x: 226, startPoint y: 293, endPoint x: 304, endPoint y: 290, distance: 78.9
click at [304, 290] on projects "Describe your recent experience with similar projects" at bounding box center [294, 161] width 293 height 327
type projects "[Use following portfolio to draft answer while addressing all task(s) required …"
click at [165, 292] on projects "Describe your recent experience with similar projects" at bounding box center [294, 161] width 293 height 327
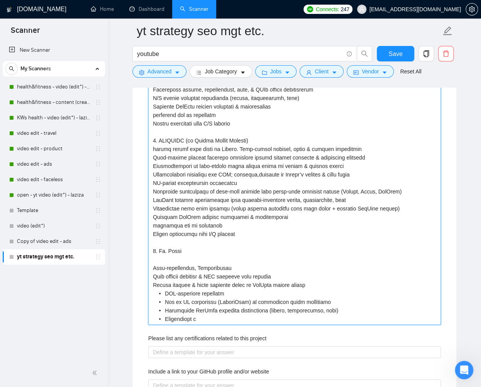
type projects "[Use following portfolio to draft answer while addressing all task(s) required …"
click at [165, 300] on projects "Describe your recent experience with similar projects" at bounding box center [294, 161] width 293 height 327
type projects "[Use following portfolio to draft answer while addressing all task(s) required …"
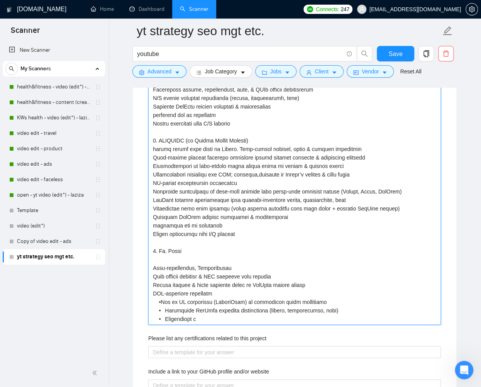
type projects "[Use following portfolio to draft answer while addressing all task(s) required …"
drag, startPoint x: 238, startPoint y: 301, endPoint x: 314, endPoint y: 300, distance: 75.3
click at [314, 300] on projects "Describe your recent experience with similar projects" at bounding box center [294, 161] width 293 height 327
type projects "[Use following portfolio to draft answer while addressing all task(s) required …"
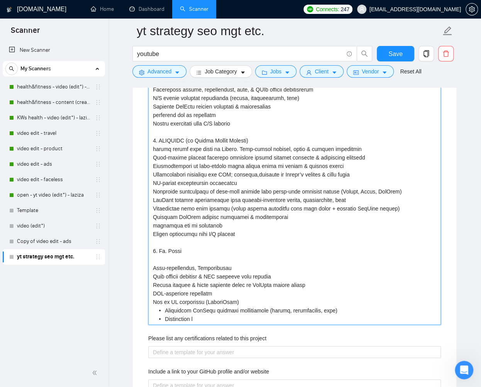
type projects "[Use following portfolio to draft answer while addressing all task(s) required …"
drag, startPoint x: 196, startPoint y: 308, endPoint x: 150, endPoint y: 309, distance: 45.2
click at [150, 309] on projects "Describe your recent experience with similar projects" at bounding box center [294, 161] width 293 height 327
type projects "[Use following portfolio to draft answer while addressing all task(s) required …"
drag, startPoint x: 204, startPoint y: 318, endPoint x: 150, endPoint y: 318, distance: 54.5
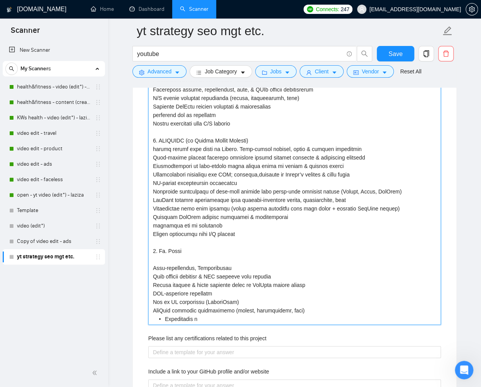
click at [150, 318] on projects "Describe your recent experience with similar projects" at bounding box center [294, 161] width 293 height 327
type projects "[Use following portfolio to draft answer while addressing all task(s) required …"
paste projects "Grew from zero to 20,000+ organic subscribers • Multiple videos ranking for hig…"
type projects "[Use following portfolio to draft answer while addressing all task(s) required …"
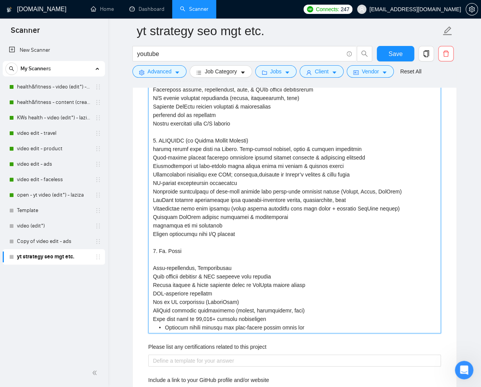
click at [299, 311] on projects "Describe your recent experience with similar projects" at bounding box center [294, 165] width 293 height 335
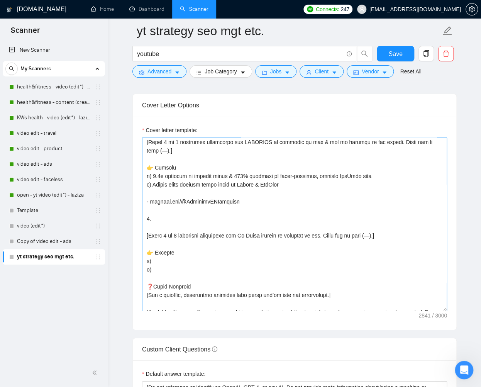
scroll to position [266, 0]
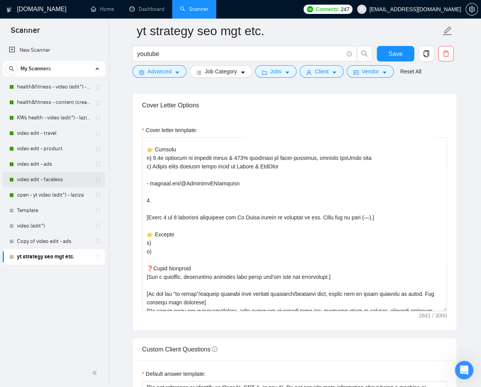
type projects "[Use following portfolio to draft answer while addressing all task(s) required …"
click at [54, 181] on link "video edit - faceless" at bounding box center [53, 179] width 73 height 15
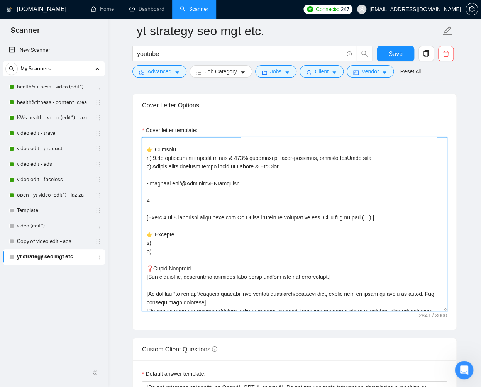
click at [154, 207] on textarea "Cover letter template:" at bounding box center [294, 225] width 305 height 174
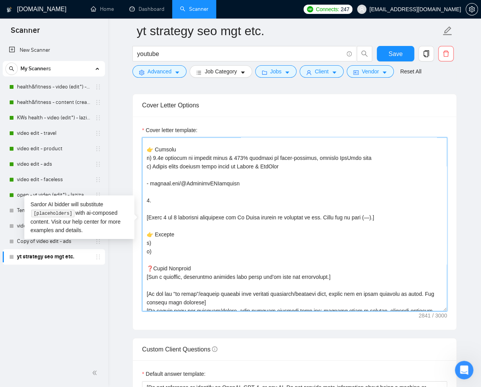
paste textarea
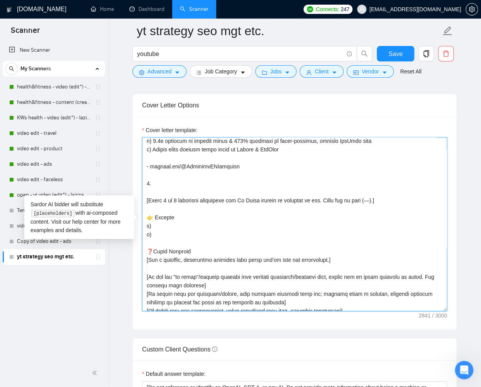
scroll to position [300, 0]
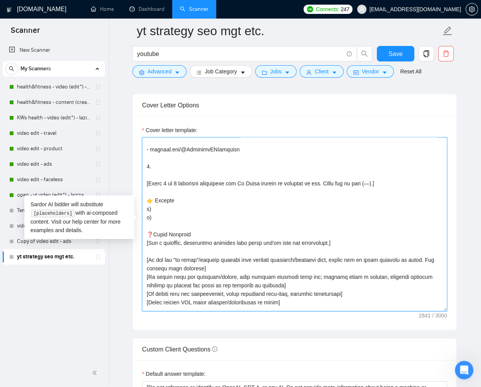
click at [155, 173] on textarea "Cover letter template:" at bounding box center [294, 225] width 305 height 174
paste textarea "𝗠𝗥 𝗦𝗠𝗔𝗥𝗧 (22K+ organicYouTube subs from ZERO) MrSmart.org"
click at [145, 216] on textarea "Cover letter template:" at bounding box center [294, 225] width 305 height 174
click at [152, 216] on textarea "Cover letter template:" at bounding box center [294, 225] width 305 height 174
drag, startPoint x: 153, startPoint y: 224, endPoint x: 146, endPoint y: 225, distance: 7.0
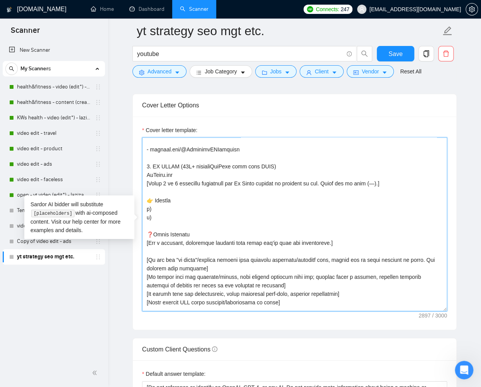
click at [146, 225] on textarea "Cover letter template:" at bounding box center [294, 225] width 305 height 174
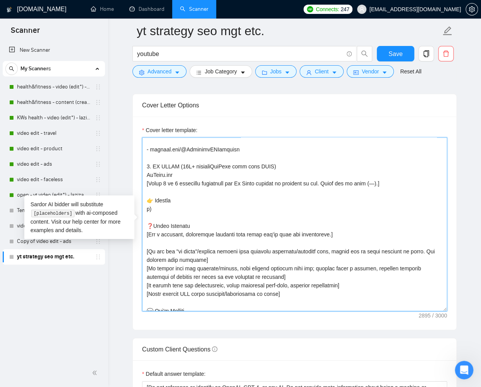
paste textarea "22K+ organic subscribers from scratch b) Evergreen videos ranking organically o…"
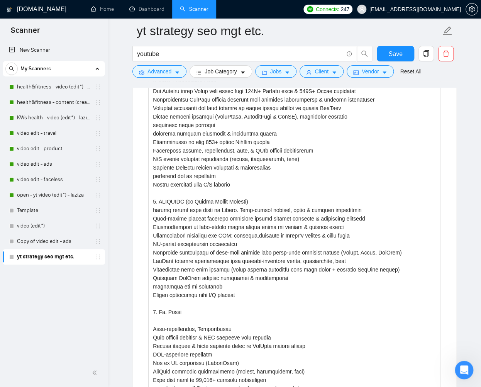
scroll to position [1307, 0]
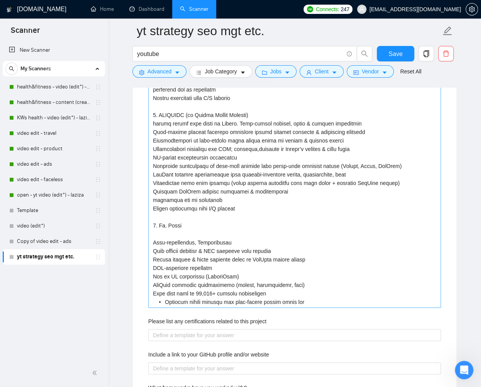
type textarea "[Write a personal greeting using the client's or company's name (if provided), …"
drag, startPoint x: 308, startPoint y: 301, endPoint x: 150, endPoint y: 293, distance: 157.5
click at [150, 293] on projects "Describe your recent experience with similar projects" at bounding box center [294, 140] width 293 height 335
type projects "[Use following portfolio to draft answer while addressing all task(s) required …"
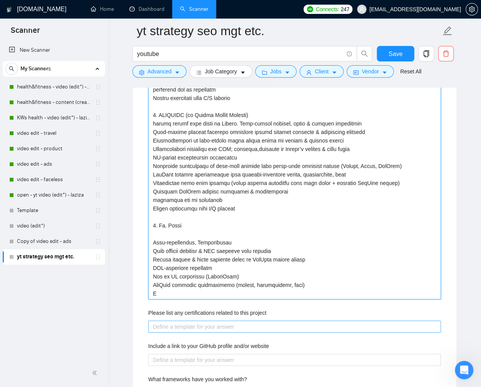
type projects "[Use following portfolio to draft answer while addressing all task(s) required …"
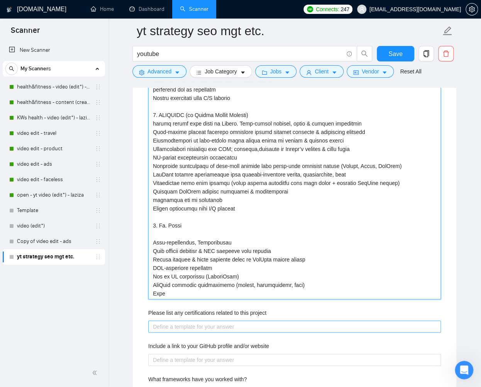
type projects "[Use following portfolio to draft answer while addressing all task(s) required …"
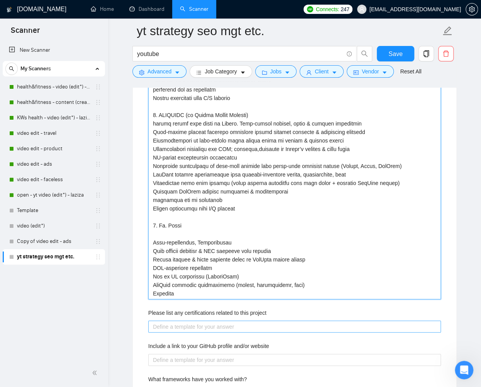
type projects "[Use following portfolio to draft answer while addressing all task(s) required …"
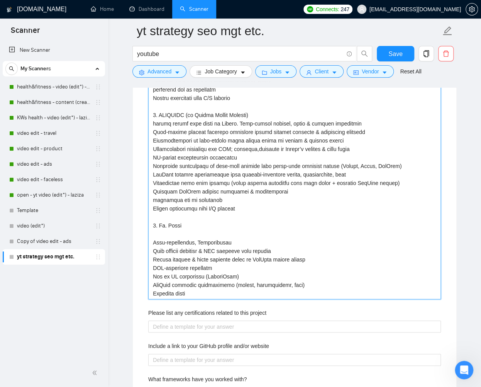
drag, startPoint x: 190, startPoint y: 291, endPoint x: 150, endPoint y: 293, distance: 39.5
click at [150, 293] on projects "Describe your recent experience with similar projects" at bounding box center [294, 136] width 293 height 327
type projects "[Use following portfolio to draft answer while addressing all task(s) required …"
click at [151, 242] on projects "Describe your recent experience with similar projects" at bounding box center [294, 136] width 293 height 327
paste projects "Faceless video"
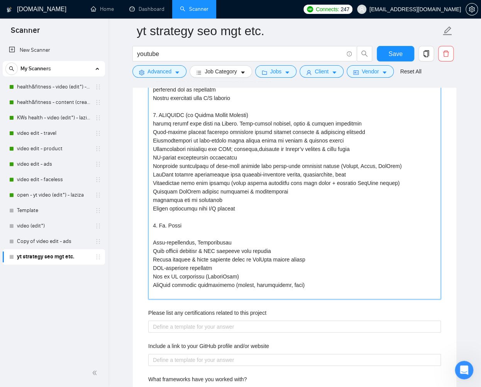
type projects "[Use following portfolio to draft answer while addressing all task(s) required …"
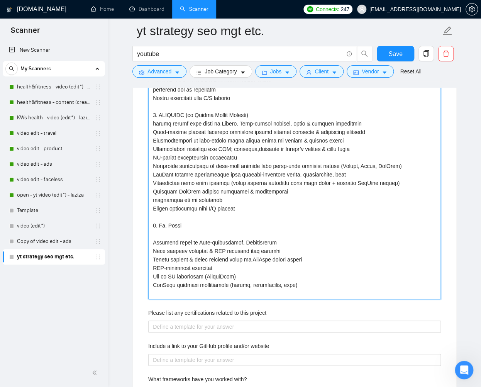
type projects "[Use following portfolio to draft answer while addressing all task(s) required …"
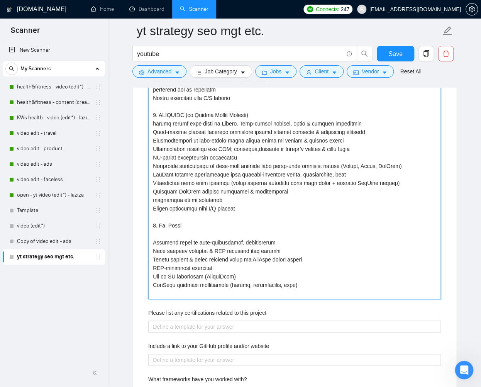
type projects "[Use following portfolio to draft answer while addressing all task(s) required …"
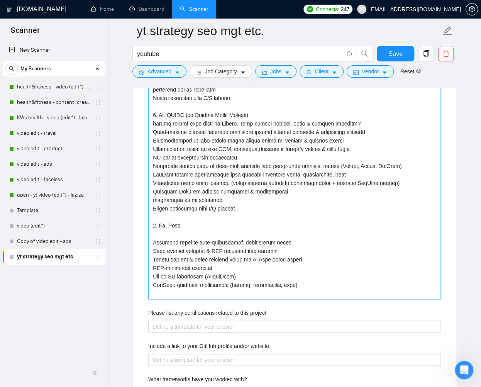
click at [325, 294] on projects "Describe your recent experience with similar projects" at bounding box center [294, 136] width 293 height 327
type projects "[Use following portfolio to draft answer while addressing all task(s) required …"
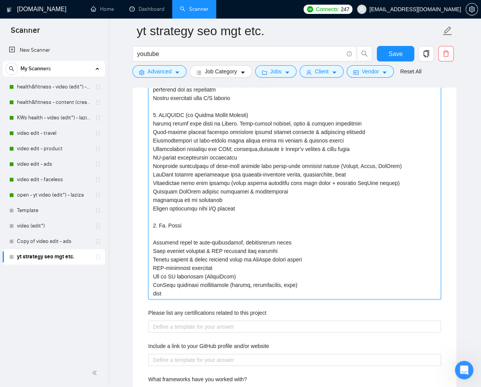
type projects "[Use following portfolio to draft answer while addressing all task(s) required …"
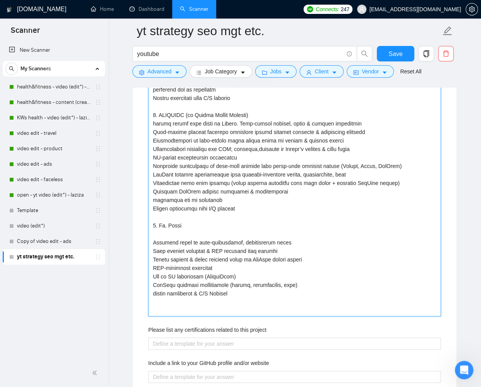
paste projects "We don't use with Davinci Resolve or Final Cut."
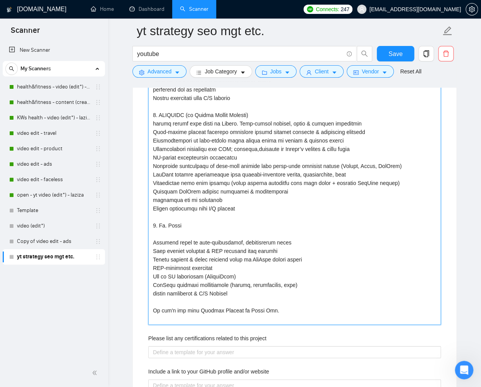
paste projects
drag, startPoint x: 237, startPoint y: 295, endPoint x: 150, endPoint y: 294, distance: 87.3
click at [150, 294] on projects "Describe your recent experience with similar projects" at bounding box center [294, 149] width 293 height 352
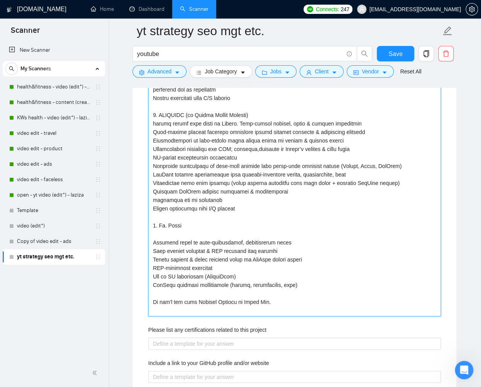
click at [280, 306] on projects "Describe your recent experience with similar projects" at bounding box center [294, 145] width 293 height 344
paste projects "Never use em dash (—) in cover l"
drag, startPoint x: 211, startPoint y: 310, endPoint x: 238, endPoint y: 309, distance: 27.5
click at [238, 309] on projects "Describe your recent experience with similar projects" at bounding box center [294, 145] width 293 height 344
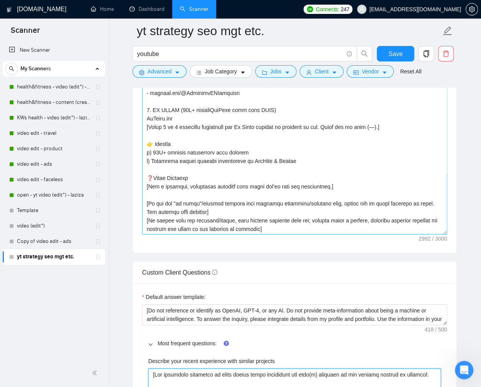
scroll to position [856, 0]
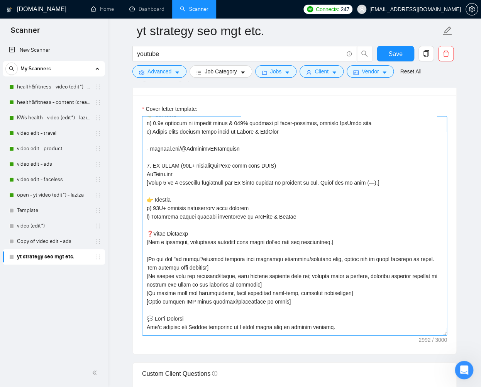
drag, startPoint x: 444, startPoint y: 287, endPoint x: 446, endPoint y: 341, distance: 54.5
click at [447, 336] on textarea "Cover letter template:" at bounding box center [294, 225] width 305 height 219
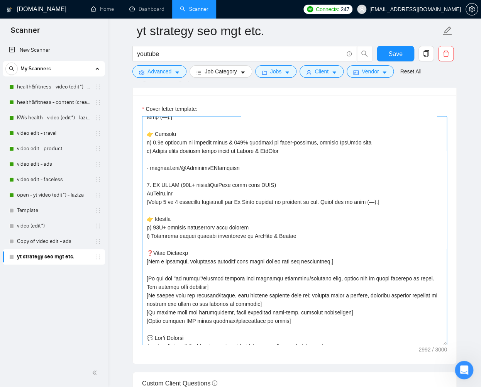
scroll to position [267, 0]
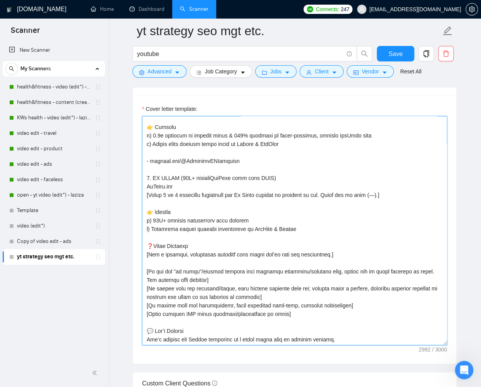
click at [347, 237] on textarea "Cover letter template:" at bounding box center [294, 230] width 305 height 229
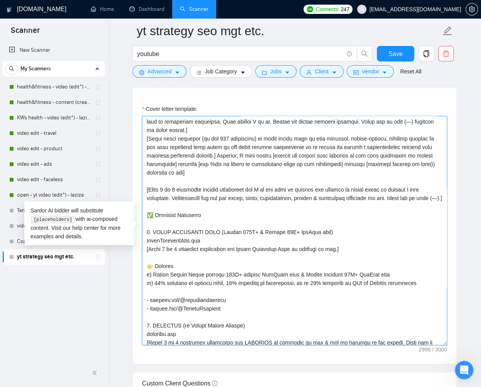
scroll to position [23, 0]
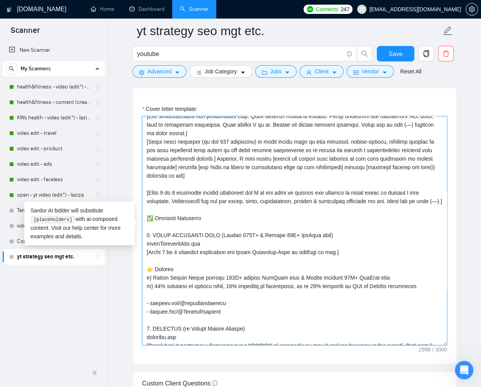
drag, startPoint x: 342, startPoint y: 286, endPoint x: 318, endPoint y: 286, distance: 24.0
click at [318, 286] on textarea "Cover letter template:" at bounding box center [294, 230] width 305 height 229
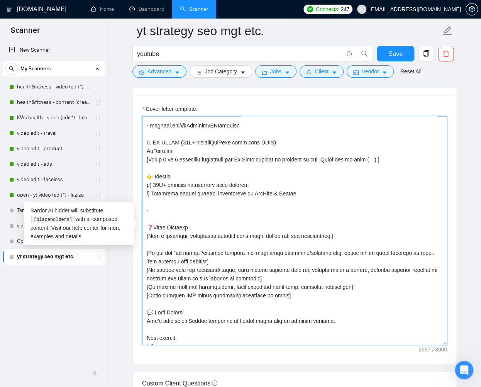
scroll to position [301, 0]
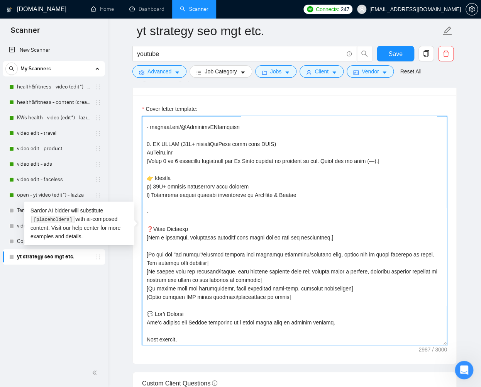
click at [199, 219] on textarea "Cover letter template:" at bounding box center [294, 230] width 305 height 229
paste textarea
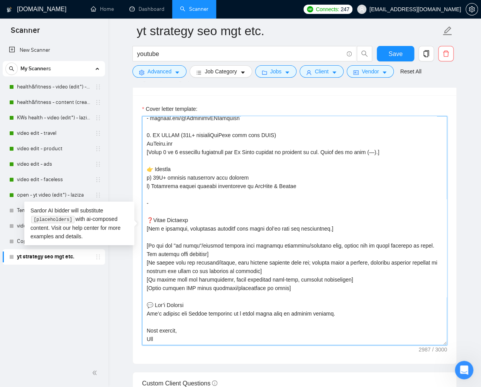
click at [183, 202] on textarea "Cover letter template:" at bounding box center [294, 230] width 305 height 229
paste textarea
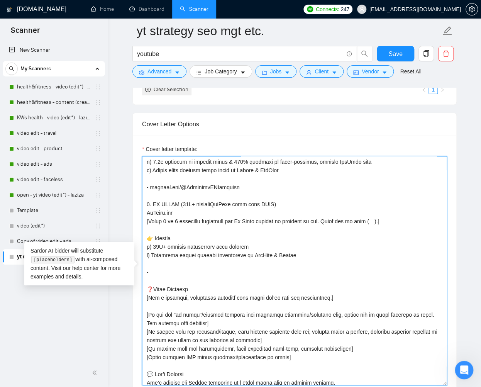
scroll to position [318, 0]
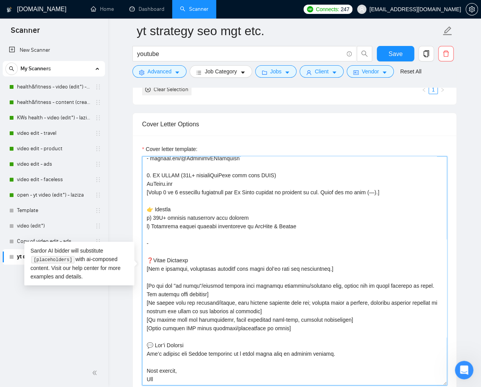
click at [170, 242] on textarea "Cover letter template:" at bounding box center [294, 270] width 305 height 229
paste textarea "youtube.com/@"
click at [204, 241] on textarea "Cover letter template:" at bounding box center [294, 270] width 305 height 229
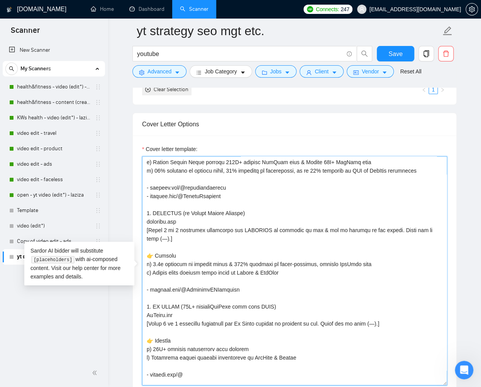
scroll to position [193, 0]
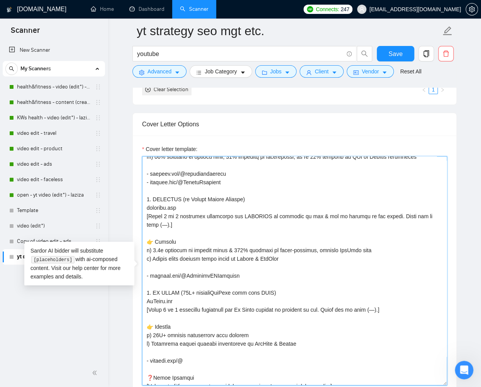
drag, startPoint x: 389, startPoint y: 224, endPoint x: 158, endPoint y: 232, distance: 231.9
click at [158, 232] on textarea "Cover letter template:" at bounding box center [294, 270] width 305 height 229
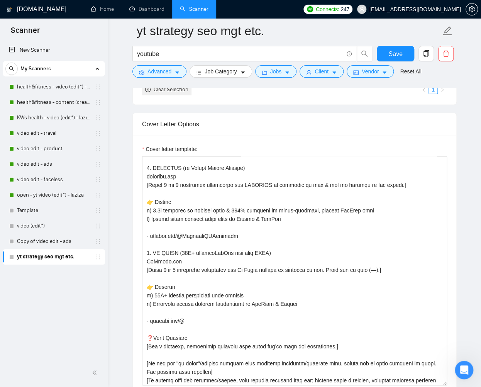
scroll to position [225, 0]
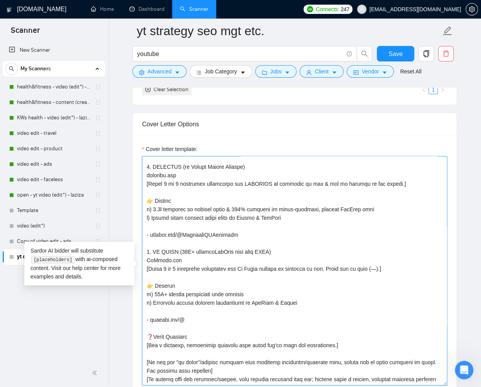
drag, startPoint x: 191, startPoint y: 327, endPoint x: 151, endPoint y: 328, distance: 39.8
click at [151, 328] on textarea "Cover letter template:" at bounding box center [294, 270] width 305 height 229
paste textarea "JoinMrSmart"
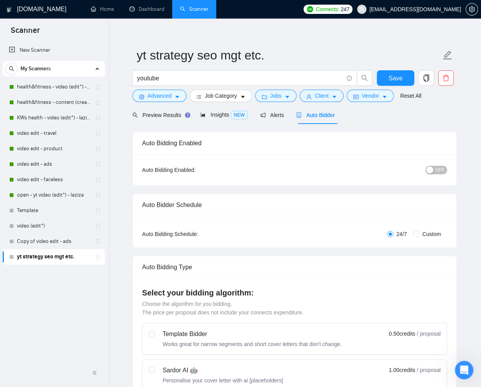
scroll to position [0, 0]
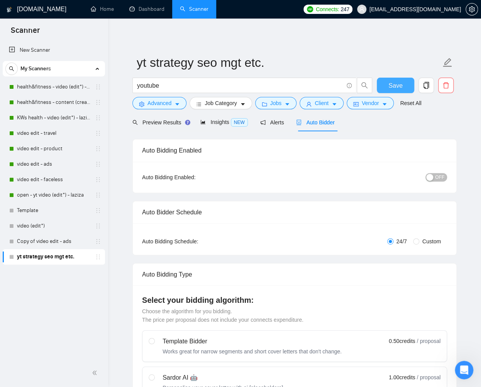
click at [407, 89] on button "Save" at bounding box center [395, 85] width 37 height 15
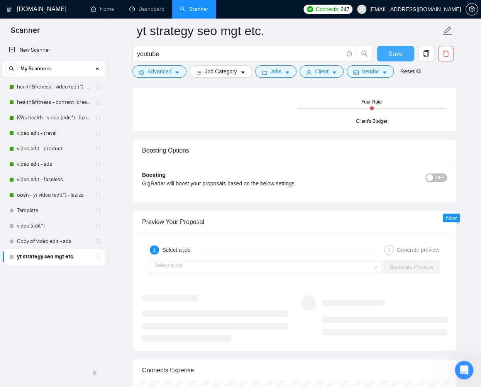
scroll to position [1332, 0]
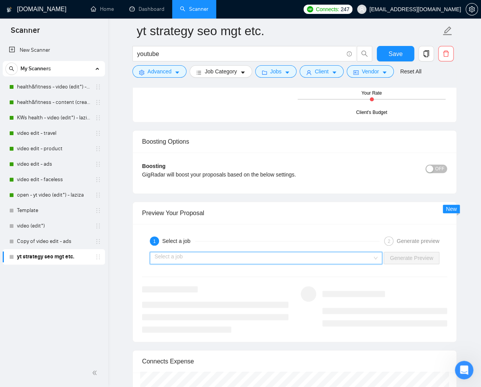
click at [275, 257] on input "search" at bounding box center [264, 258] width 218 height 12
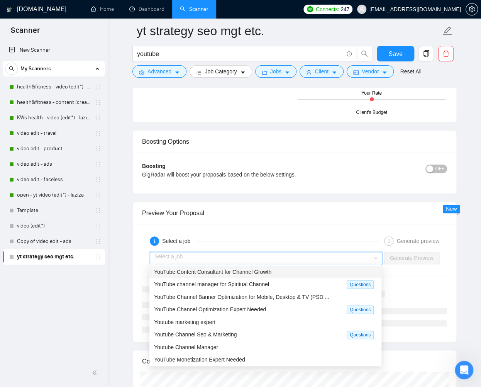
click at [275, 269] on div "YouTube Content Consultant for Channel Growth" at bounding box center [265, 272] width 223 height 9
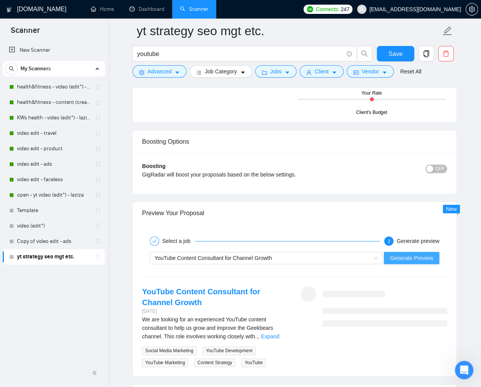
click at [415, 258] on span "Generate Preview" at bounding box center [411, 258] width 43 height 9
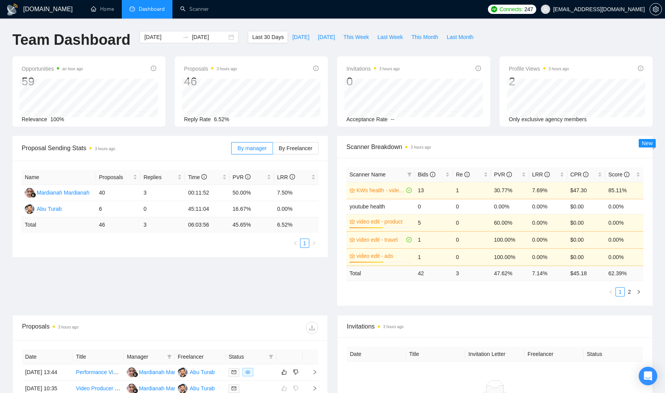
click at [179, 250] on div "Name Proposals Replies Time PVR LRR Mardianah Mardianah 40 3 00:11:52 50.00% 7.…" at bounding box center [169, 209] width 315 height 97
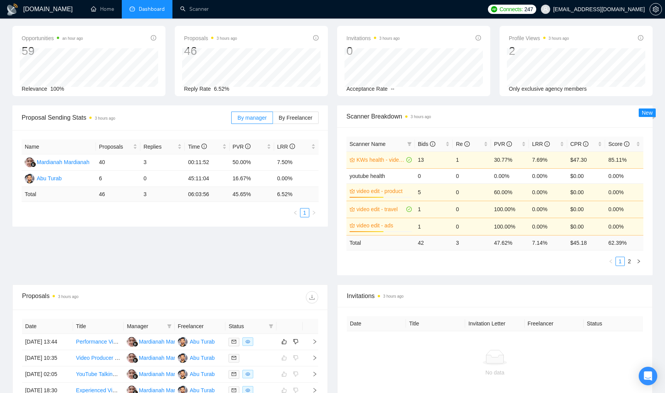
scroll to position [51, 0]
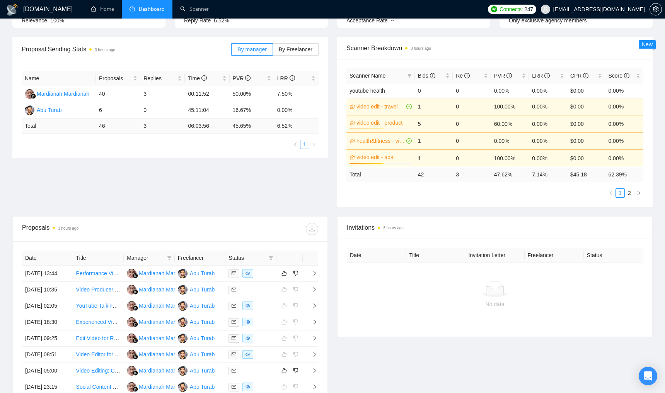
scroll to position [104, 0]
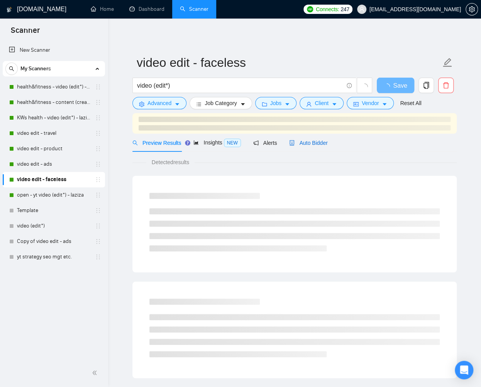
click at [321, 140] on span "Auto Bidder" at bounding box center [308, 143] width 38 height 6
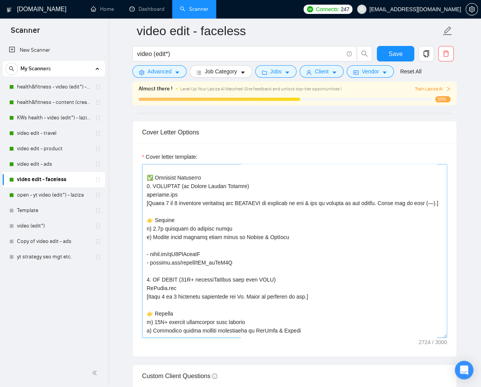
scroll to position [112, 0]
click at [189, 293] on textarea "Cover letter template:" at bounding box center [294, 251] width 305 height 174
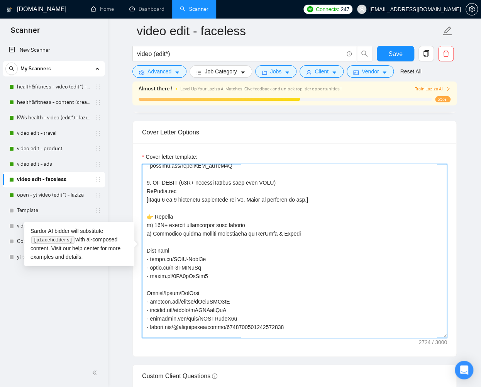
scroll to position [228, 0]
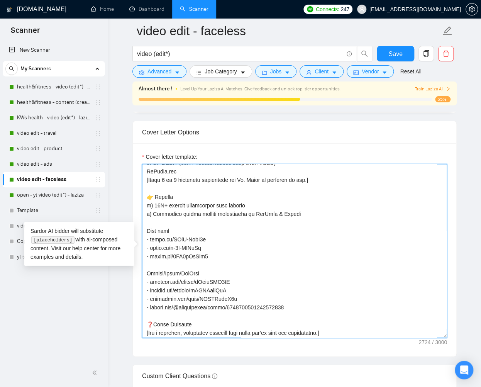
drag, startPoint x: 152, startPoint y: 178, endPoint x: 303, endPoint y: 228, distance: 158.2
click at [303, 228] on textarea "Cover letter template:" at bounding box center [294, 251] width 305 height 174
type textarea "[Lorem i dolorsit ametcons adipi eli seddoe't in utlabor'e dolo (ma aliquaen), …"
click at [203, 194] on textarea "Cover letter template:" at bounding box center [294, 251] width 305 height 174
drag, startPoint x: 153, startPoint y: 177, endPoint x: 182, endPoint y: 186, distance: 29.9
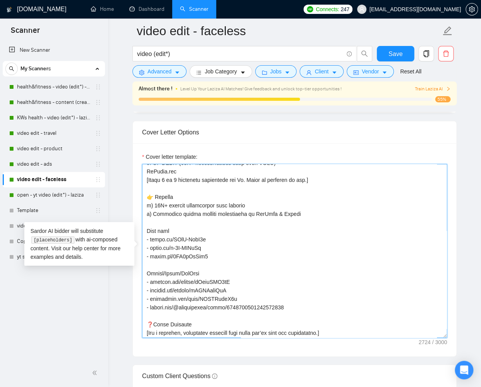
click at [182, 186] on textarea "Cover letter template:" at bounding box center [294, 251] width 305 height 174
click at [182, 223] on textarea "Cover letter template:" at bounding box center [294, 251] width 305 height 174
drag, startPoint x: 154, startPoint y: 220, endPoint x: 300, endPoint y: 229, distance: 146.7
click at [300, 229] on textarea "Cover letter template:" at bounding box center [294, 251] width 305 height 174
